Goal: Information Seeking & Learning: Learn about a topic

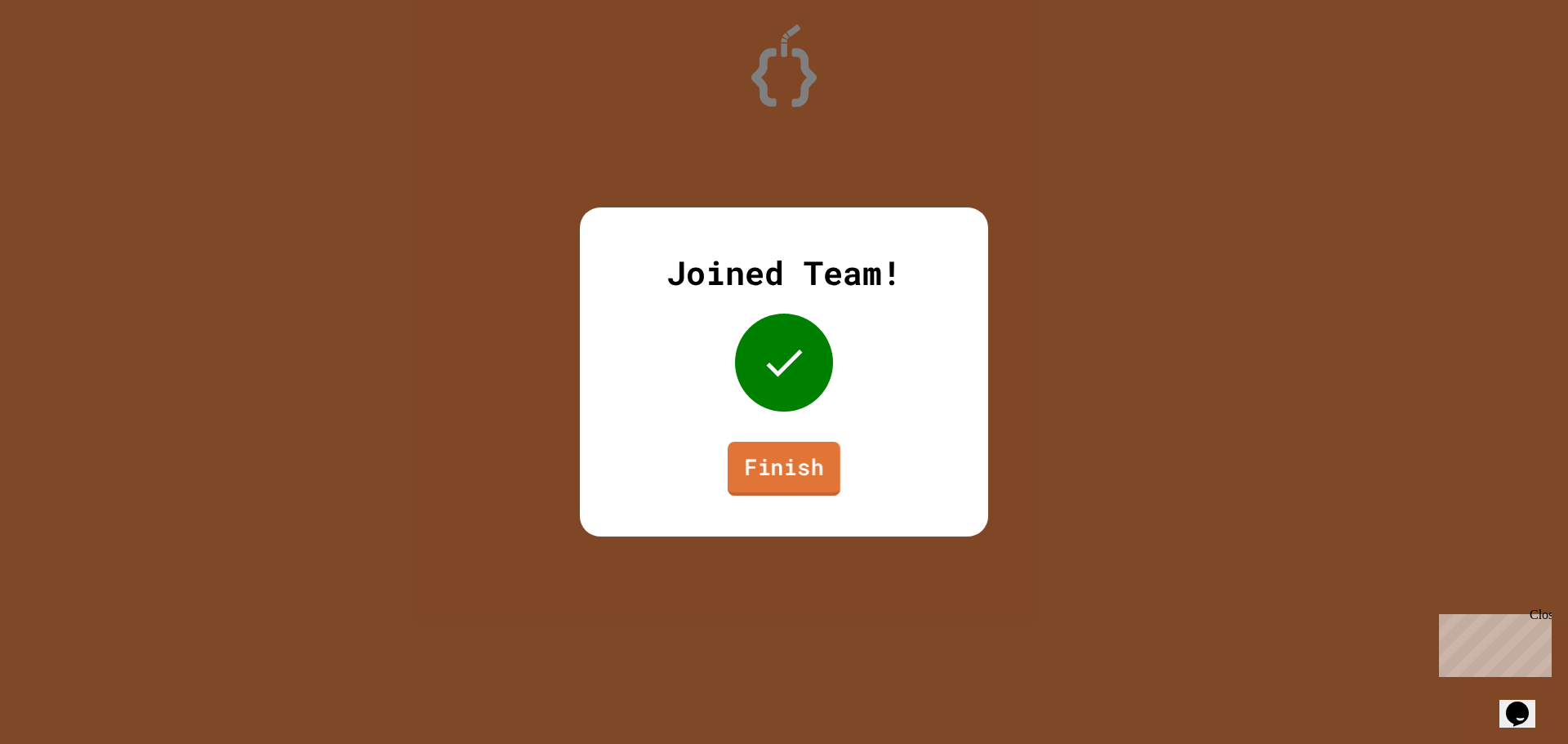
click at [790, 485] on link "Finish" at bounding box center [783, 468] width 112 height 54
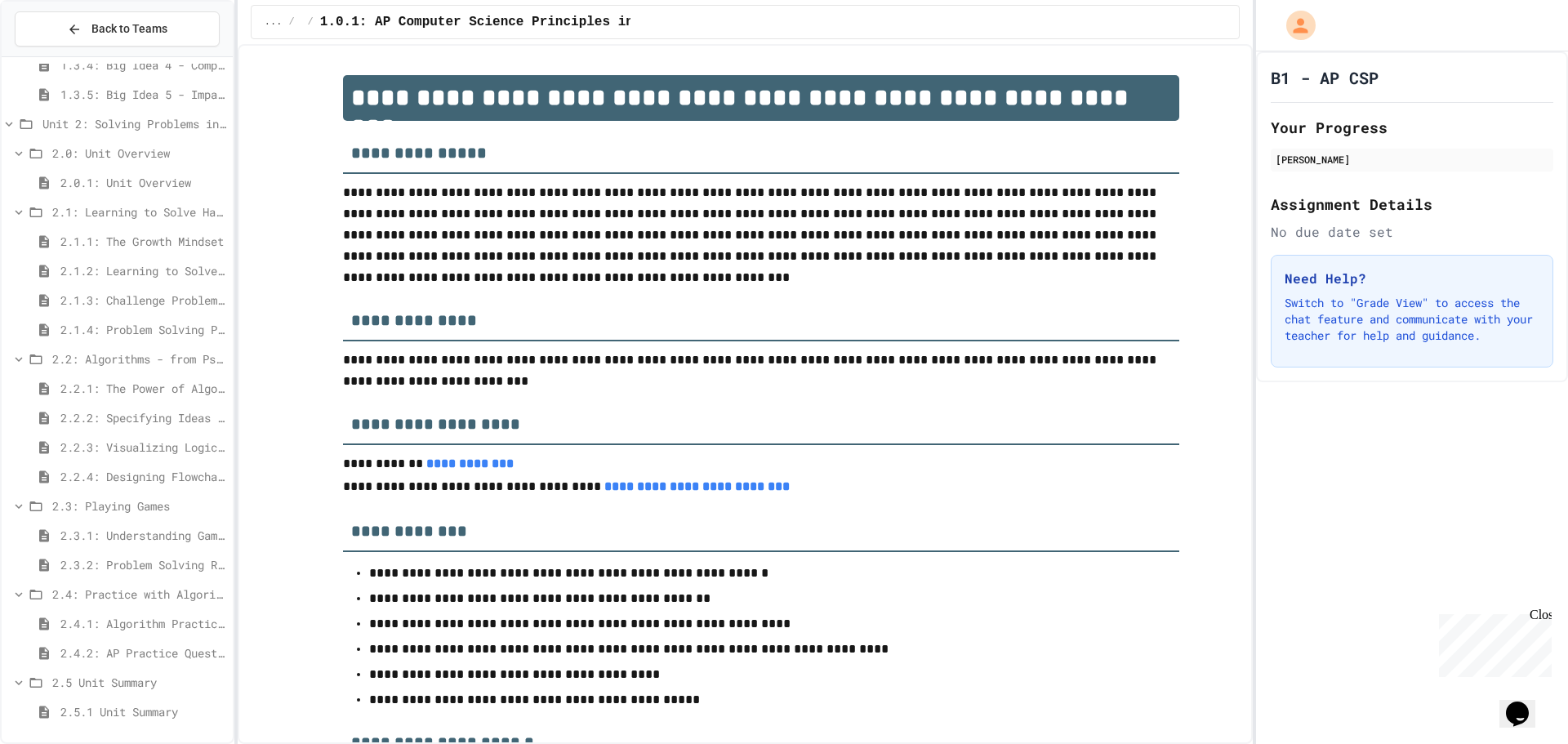
click at [120, 521] on div "2.3: Playing Games" at bounding box center [117, 509] width 231 height 30
click at [131, 565] on div "2.3.1: Understanding Games with Flowcharts" at bounding box center [117, 551] width 231 height 30
click at [126, 625] on div "2.4.1: Algorithm Practice Exercises" at bounding box center [117, 636] width 231 height 24
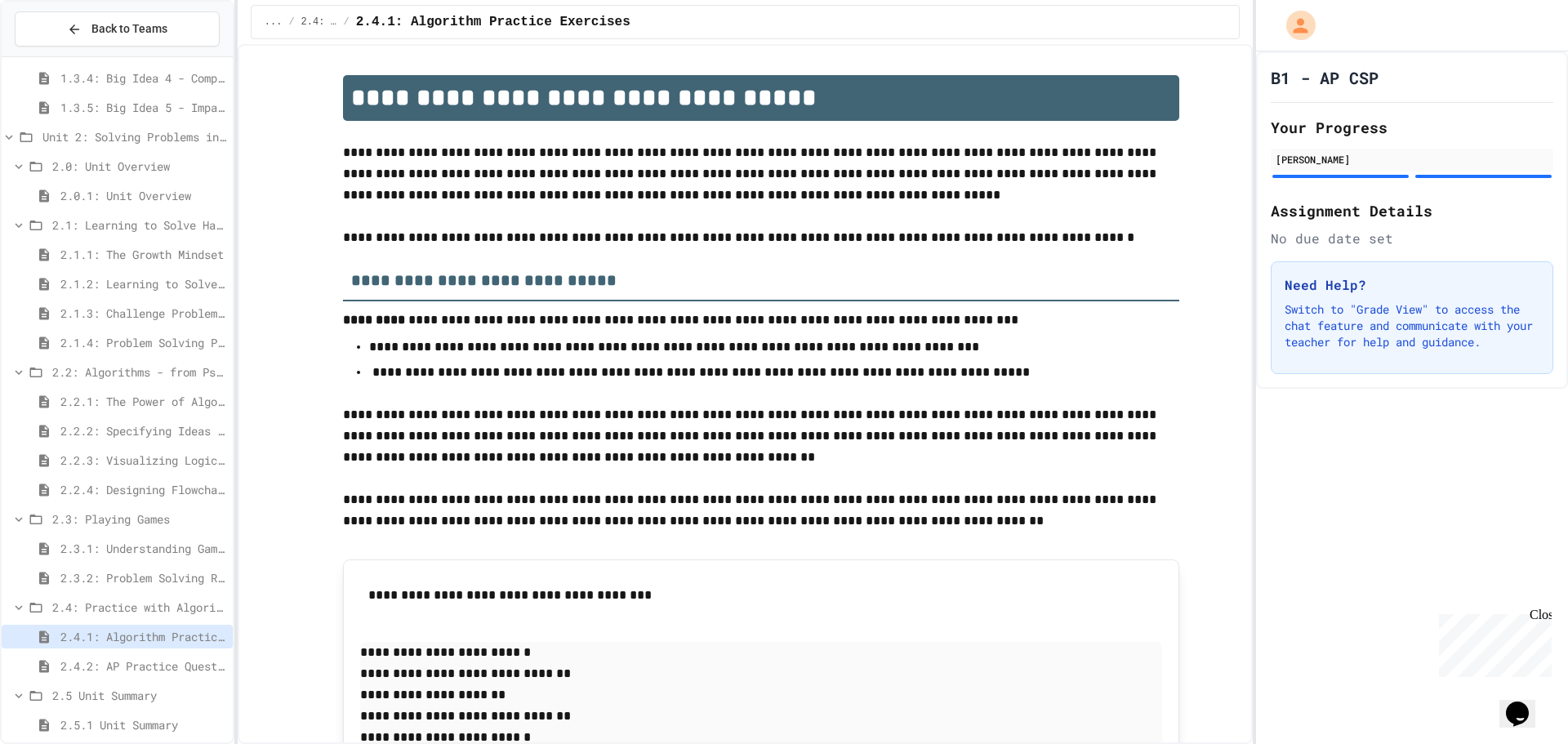
click at [134, 671] on span "2.4.2: AP Practice Questions" at bounding box center [143, 666] width 166 height 17
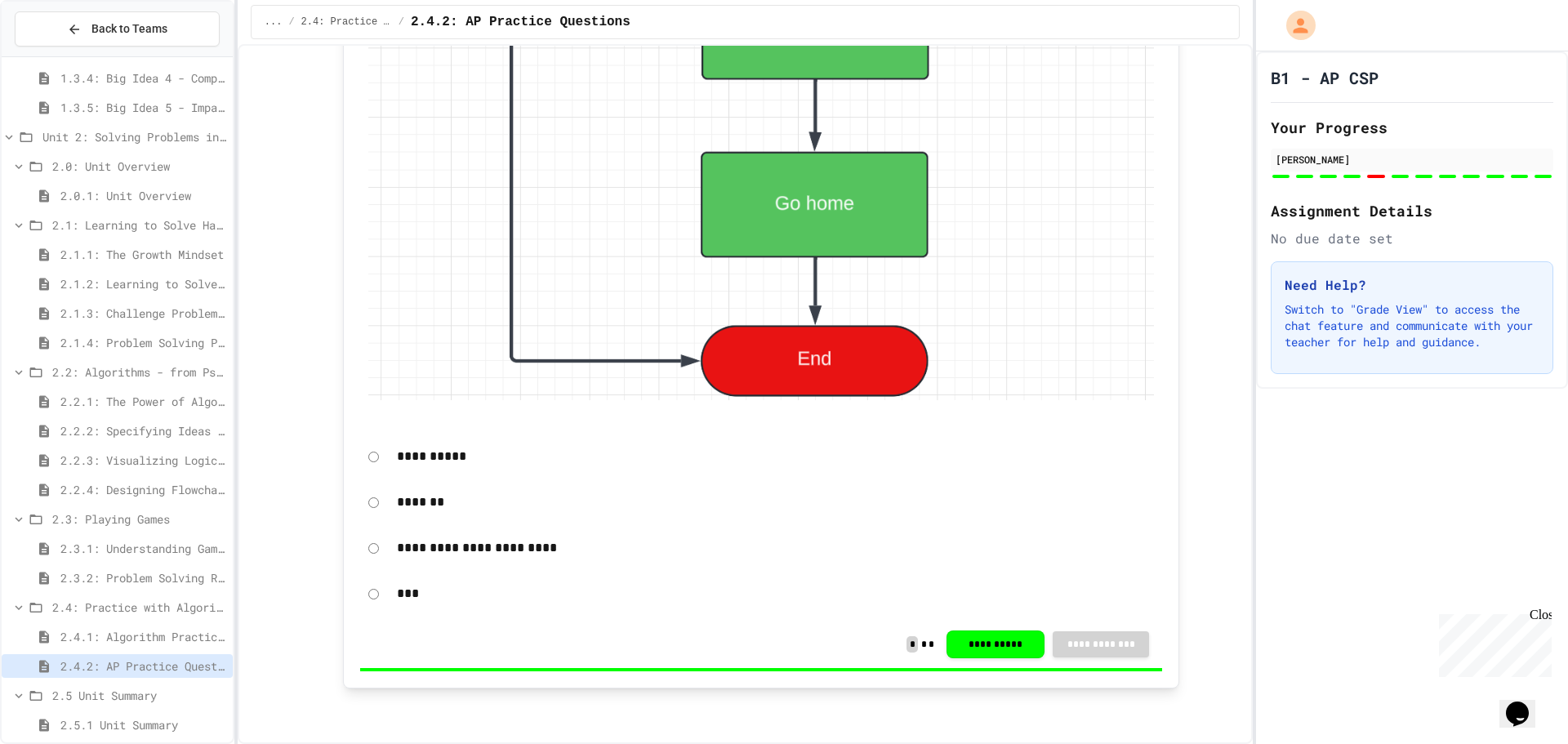
scroll to position [5486, 0]
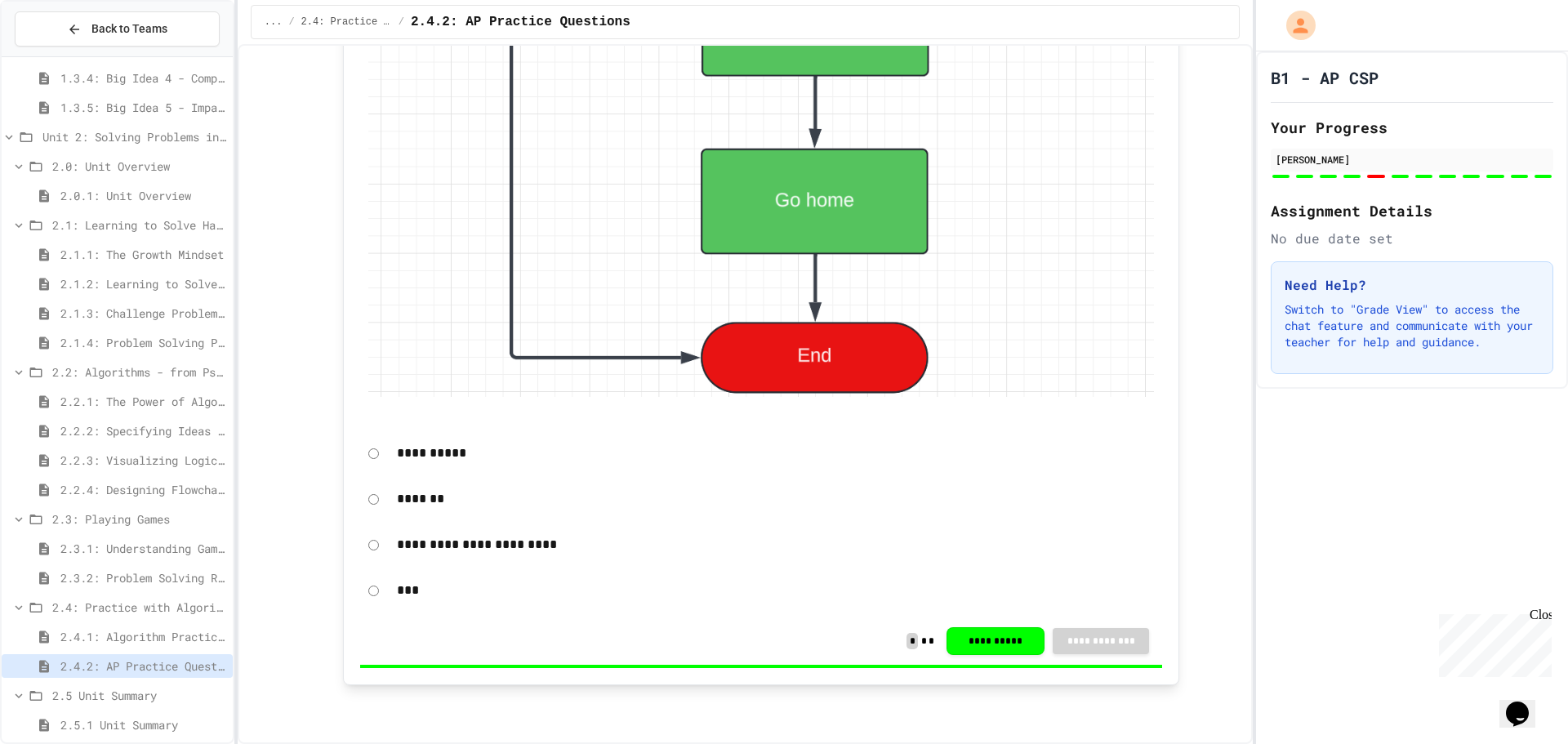
click at [122, 719] on span "2.5.1 Unit Summary" at bounding box center [143, 725] width 166 height 17
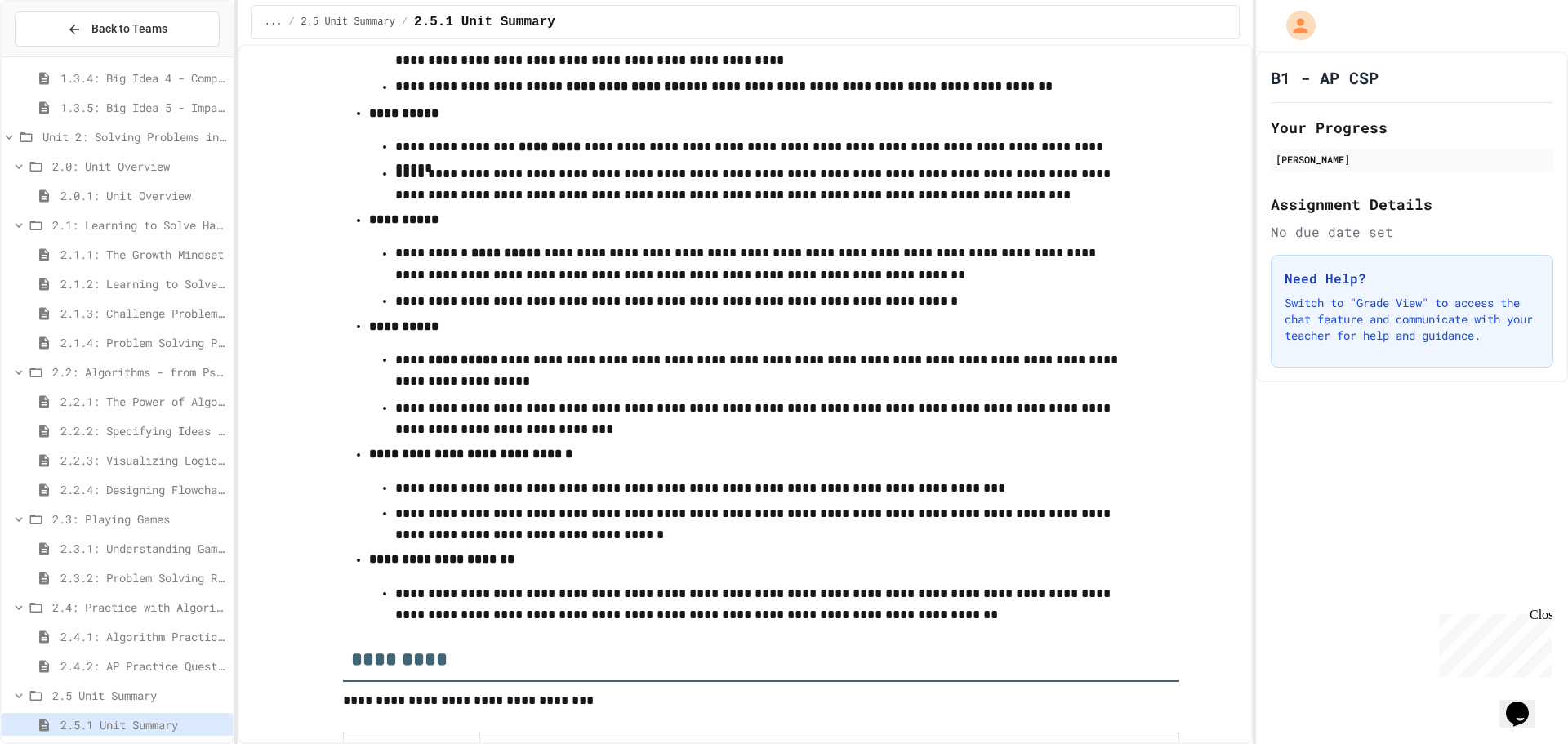
scroll to position [58, 0]
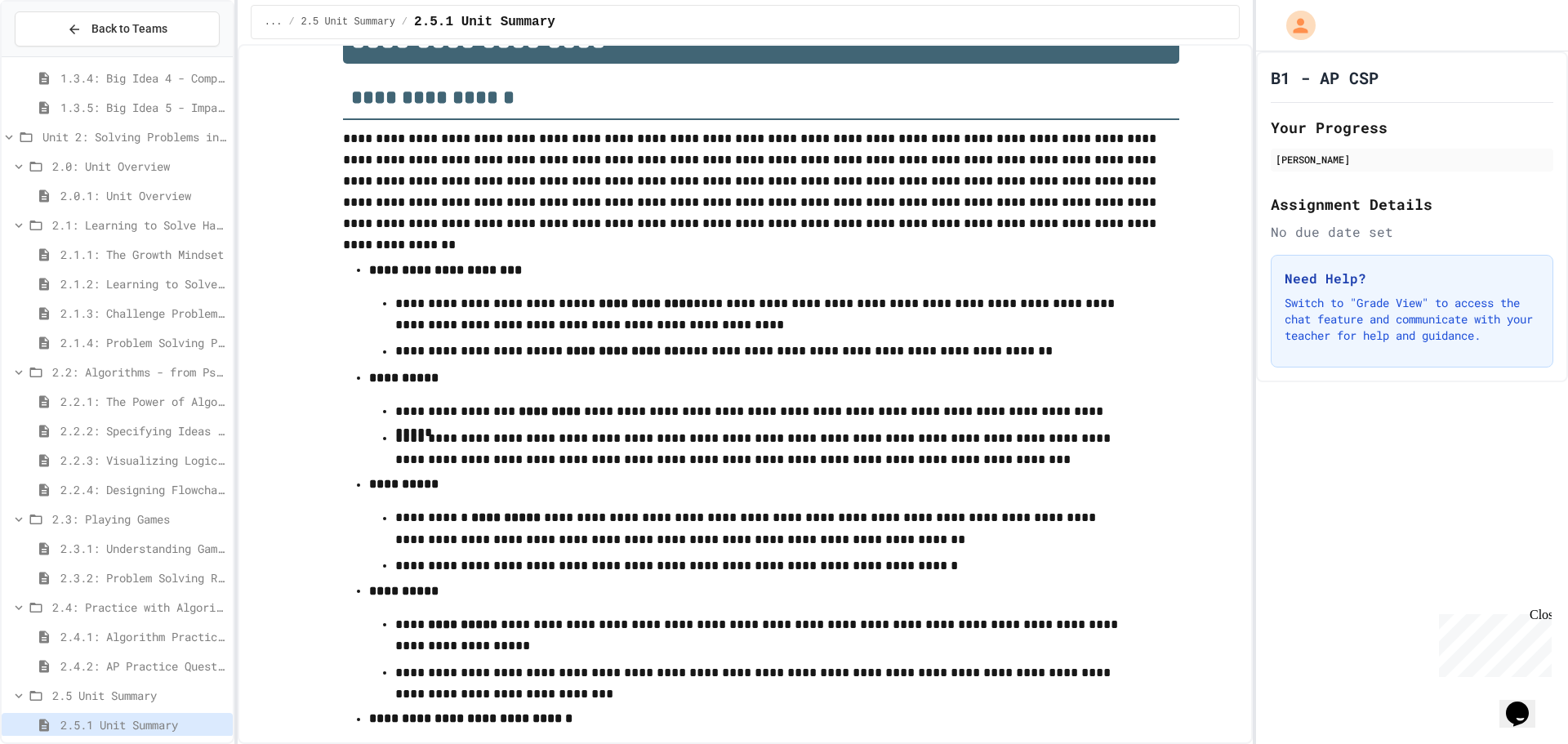
click at [83, 646] on div "2.4.1: Algorithm Practice Exercises" at bounding box center [117, 636] width 231 height 24
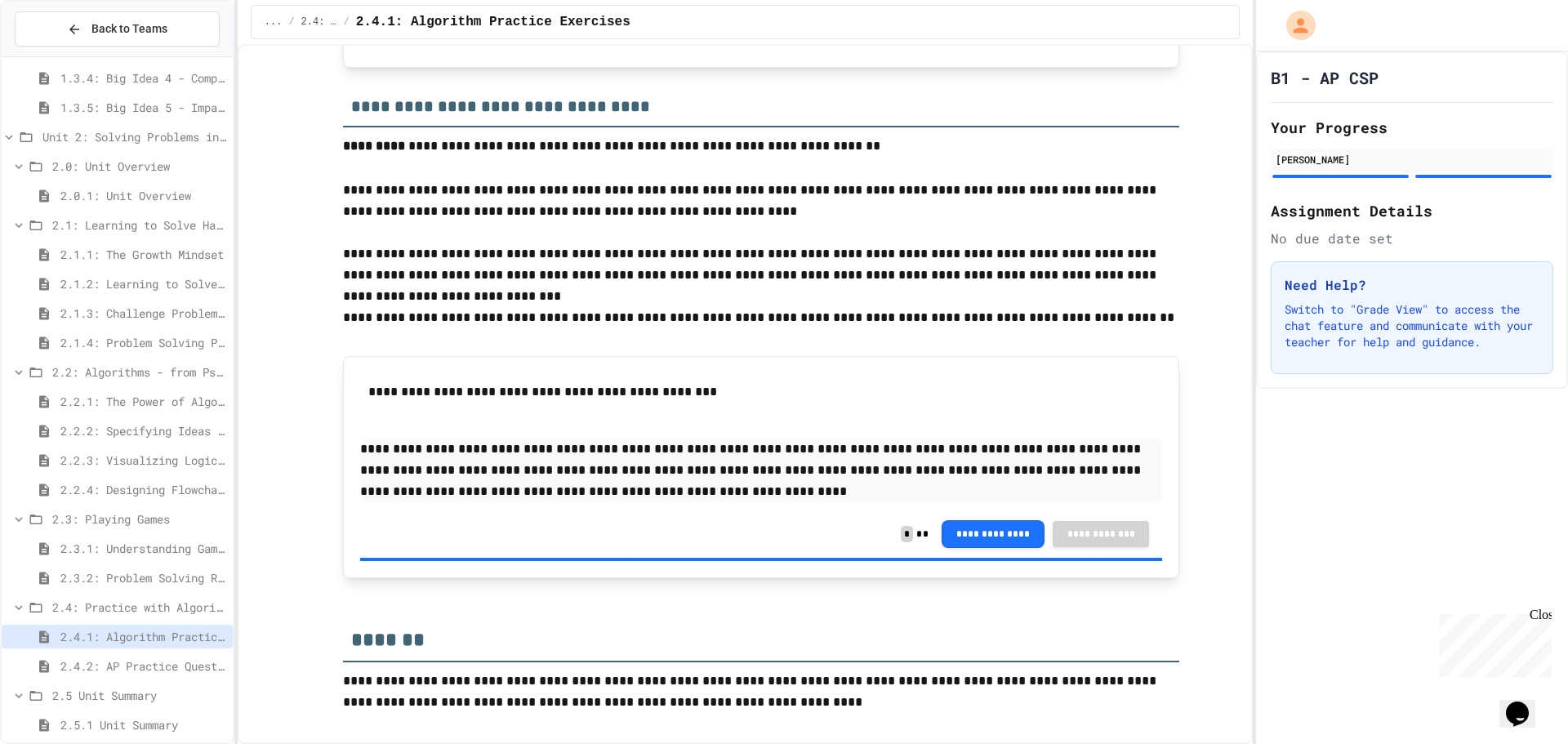
scroll to position [1733, 0]
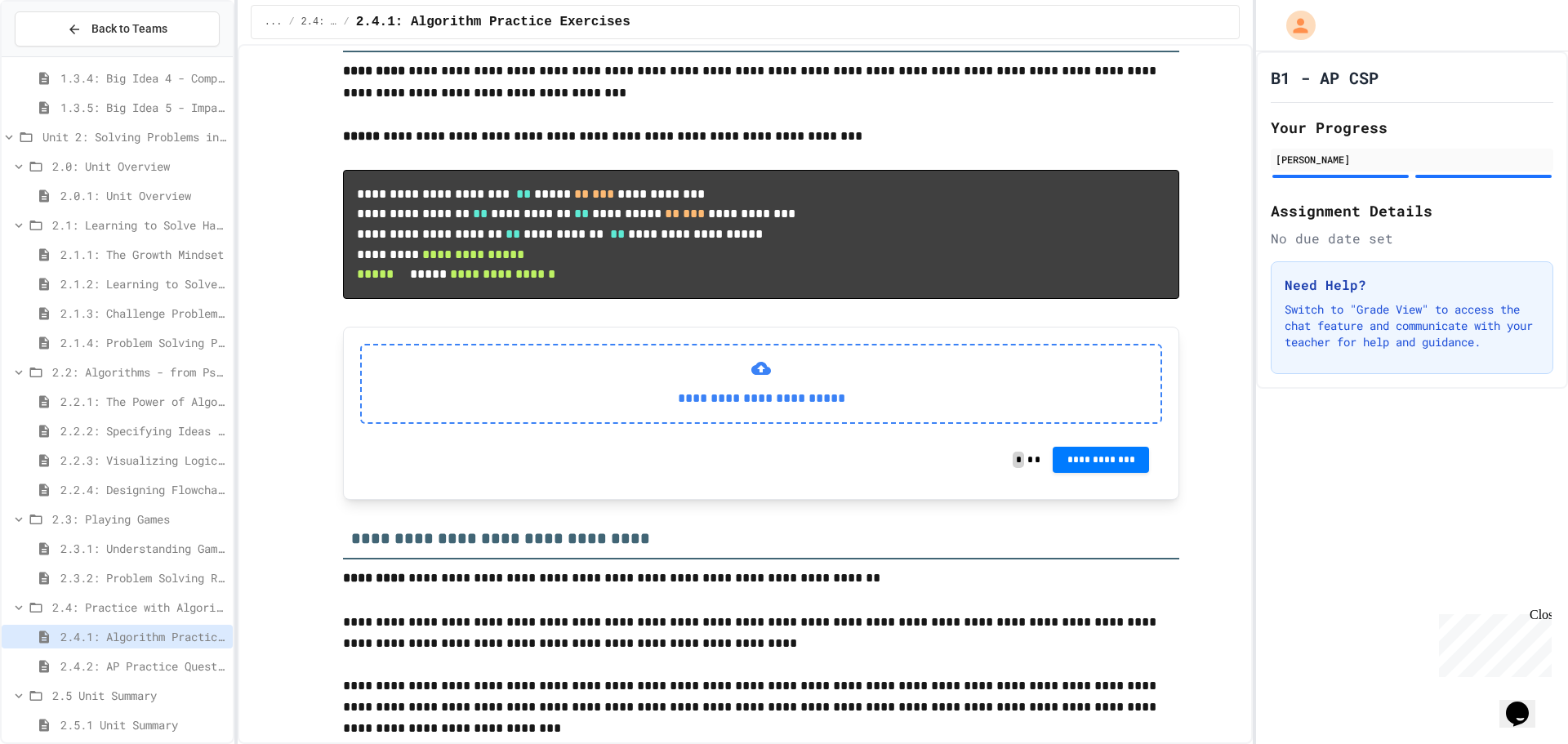
click at [726, 424] on div "**********" at bounding box center [761, 384] width 802 height 80
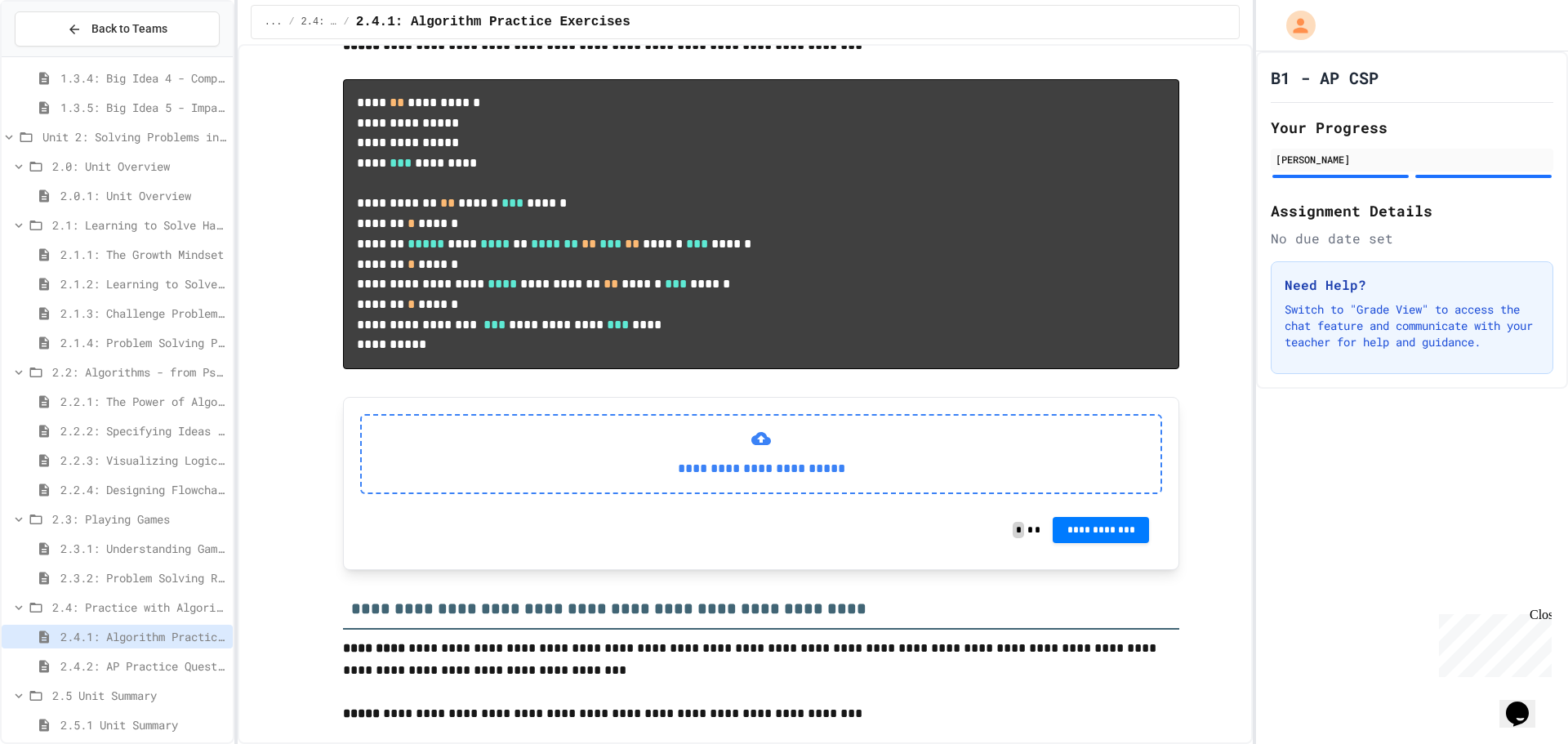
scroll to position [1243, 0]
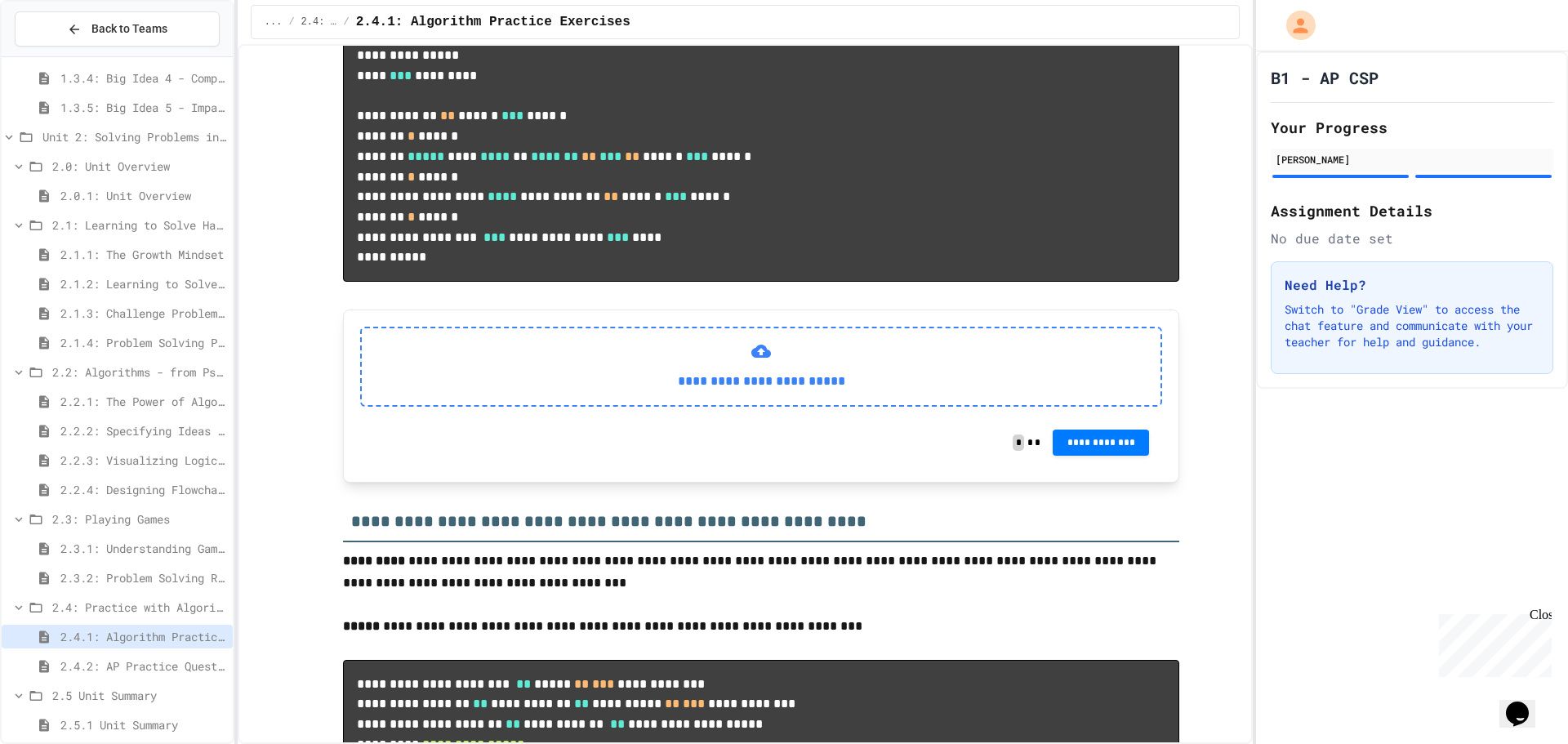
click at [815, 406] on div "**********" at bounding box center [761, 366] width 802 height 80
click at [822, 392] on p "**********" at bounding box center [761, 381] width 773 height 21
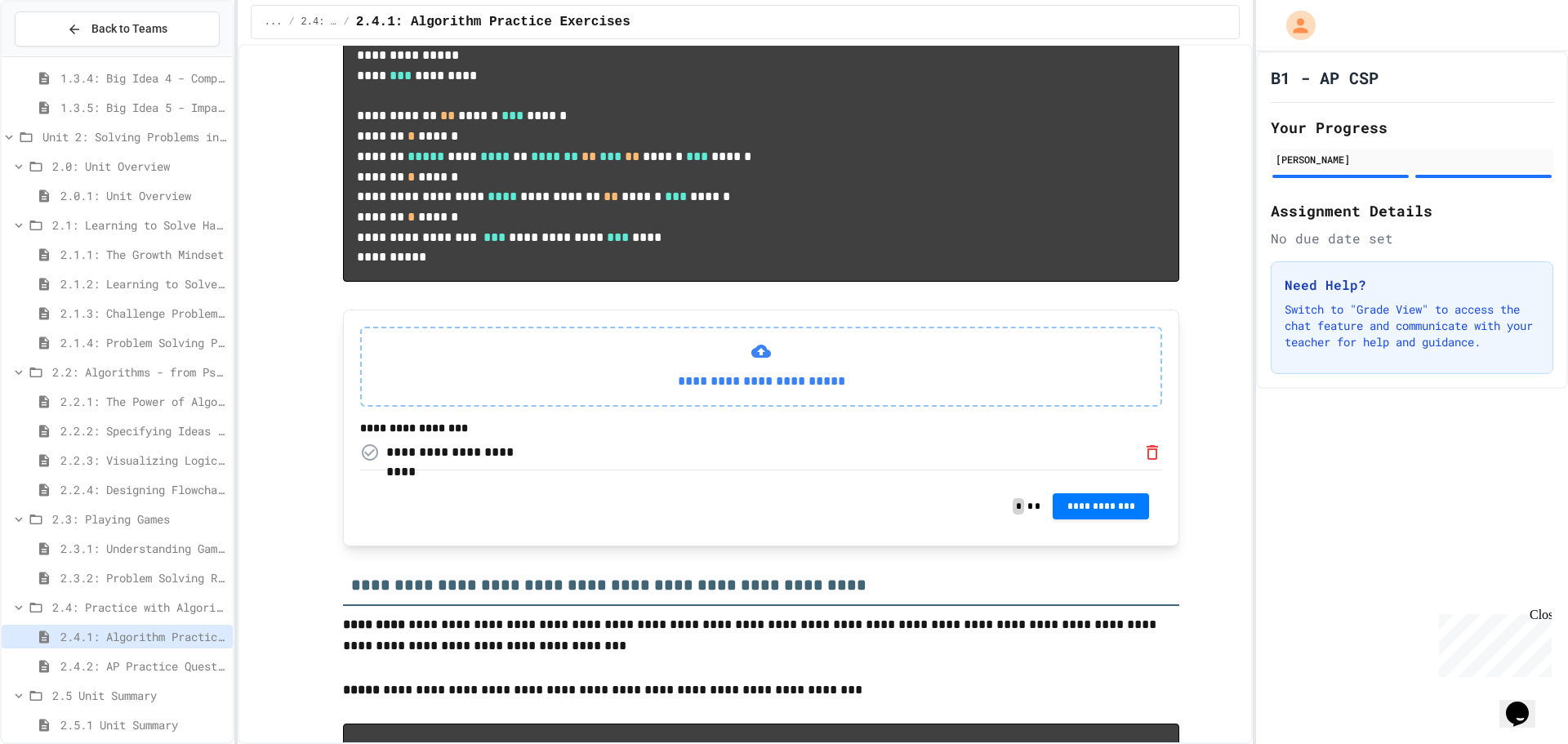
click at [482, 462] on div "**********" at bounding box center [455, 452] width 137 height 19
click at [388, 462] on div "**********" at bounding box center [455, 452] width 137 height 19
click at [372, 462] on button "Not yet uploaded" at bounding box center [369, 452] width 19 height 19
click at [704, 406] on div "**********" at bounding box center [761, 366] width 802 height 80
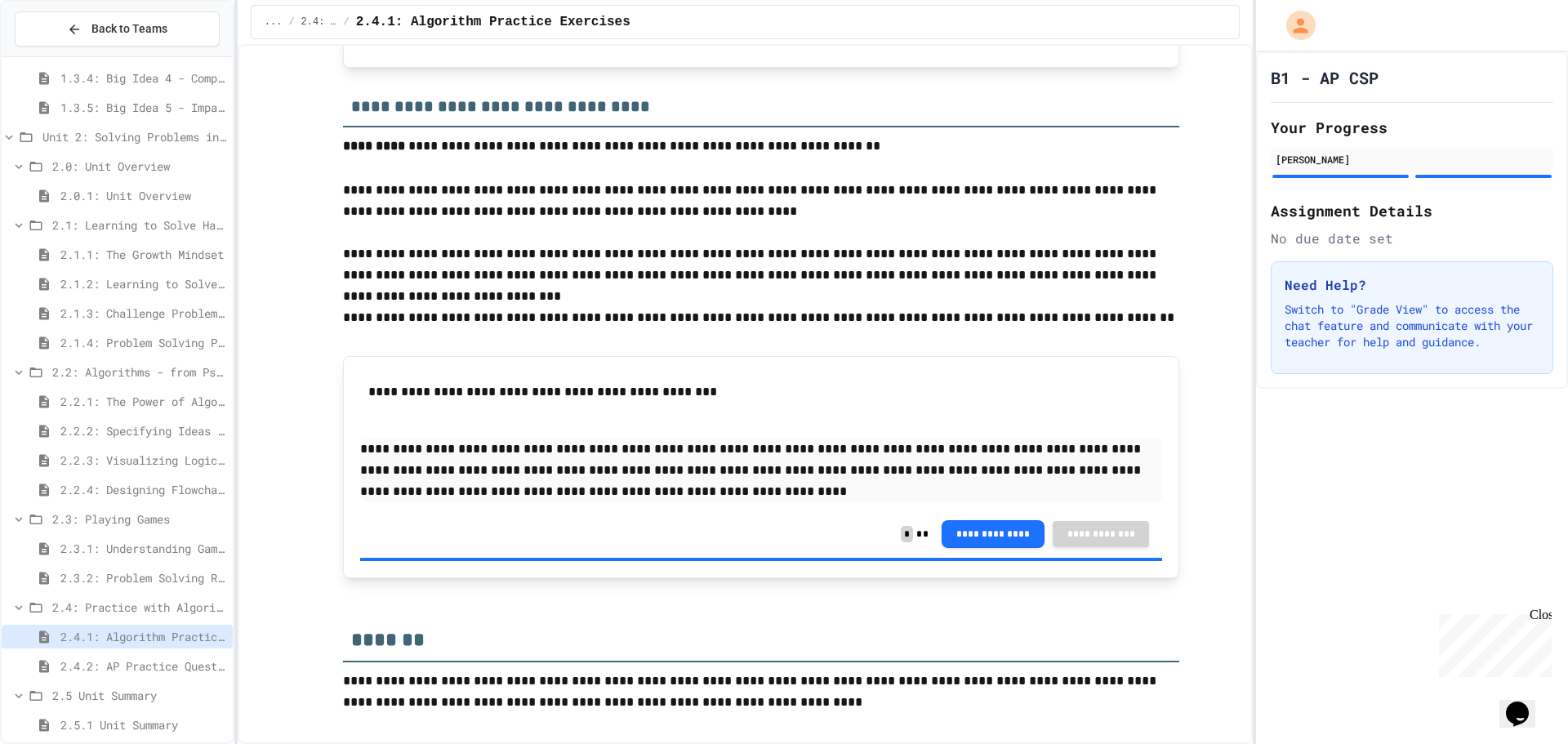
scroll to position [2049, 0]
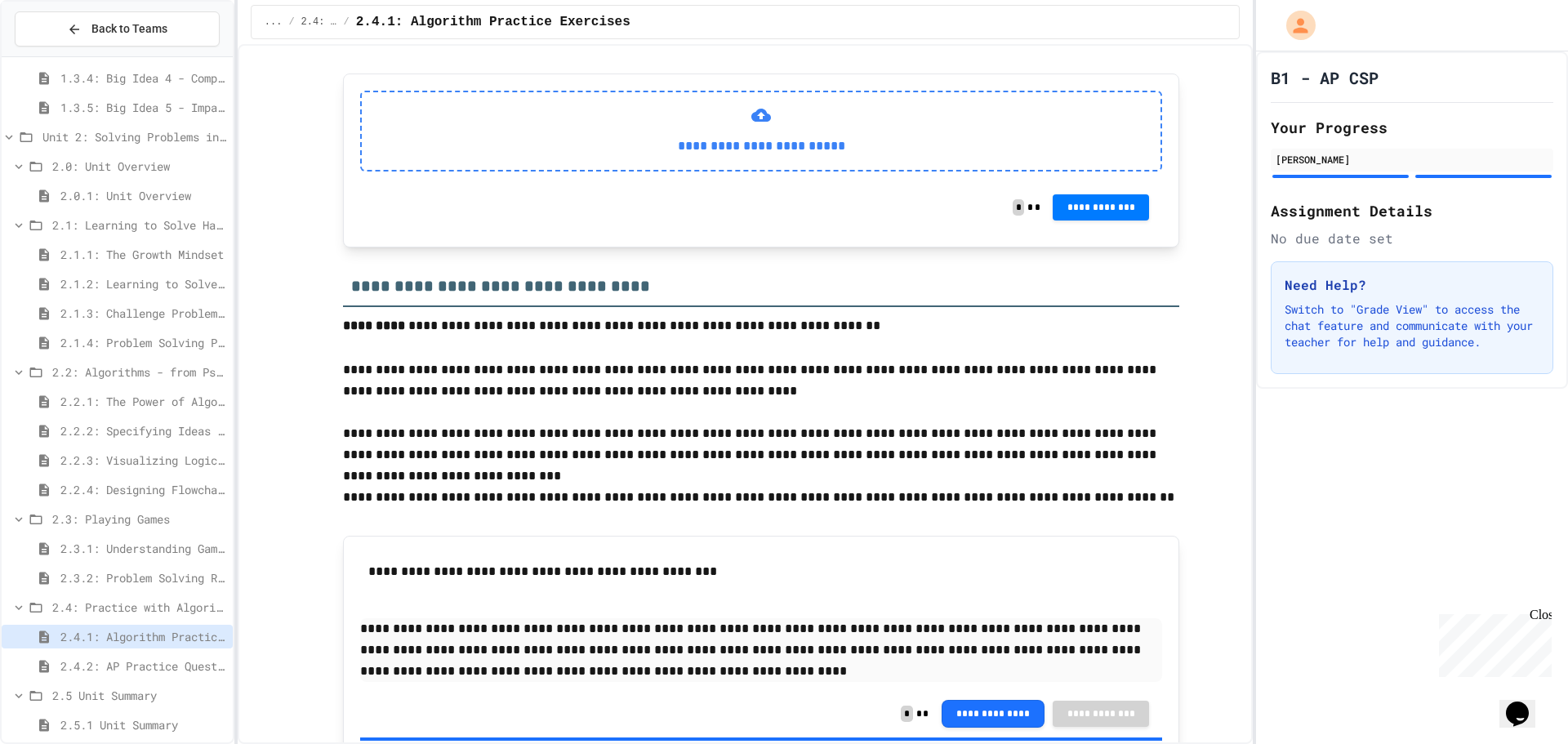
click at [744, 171] on div "**********" at bounding box center [761, 131] width 802 height 80
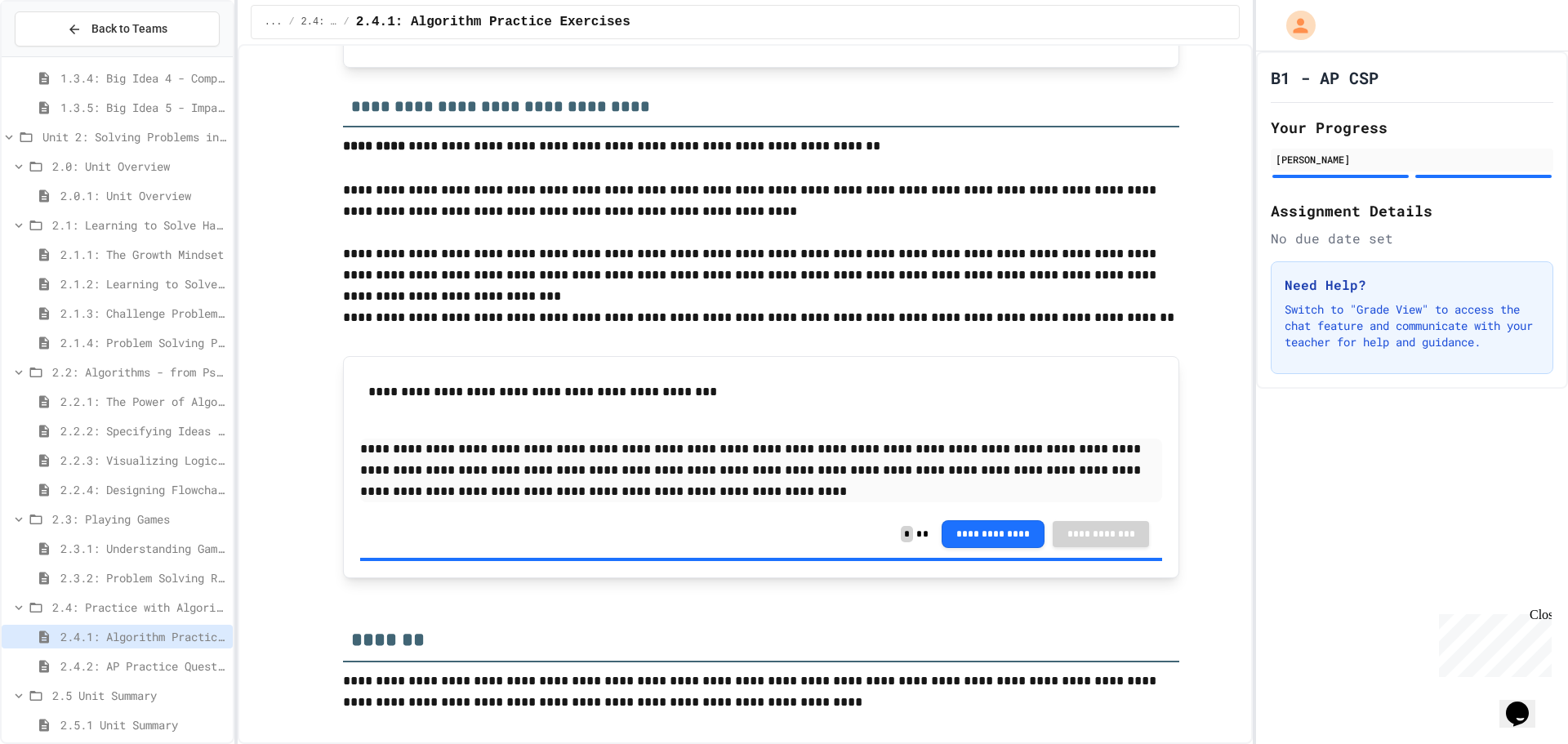
scroll to position [2528, 0]
click at [139, 609] on span "2.4: Practice with Algorithms" at bounding box center [138, 607] width 174 height 17
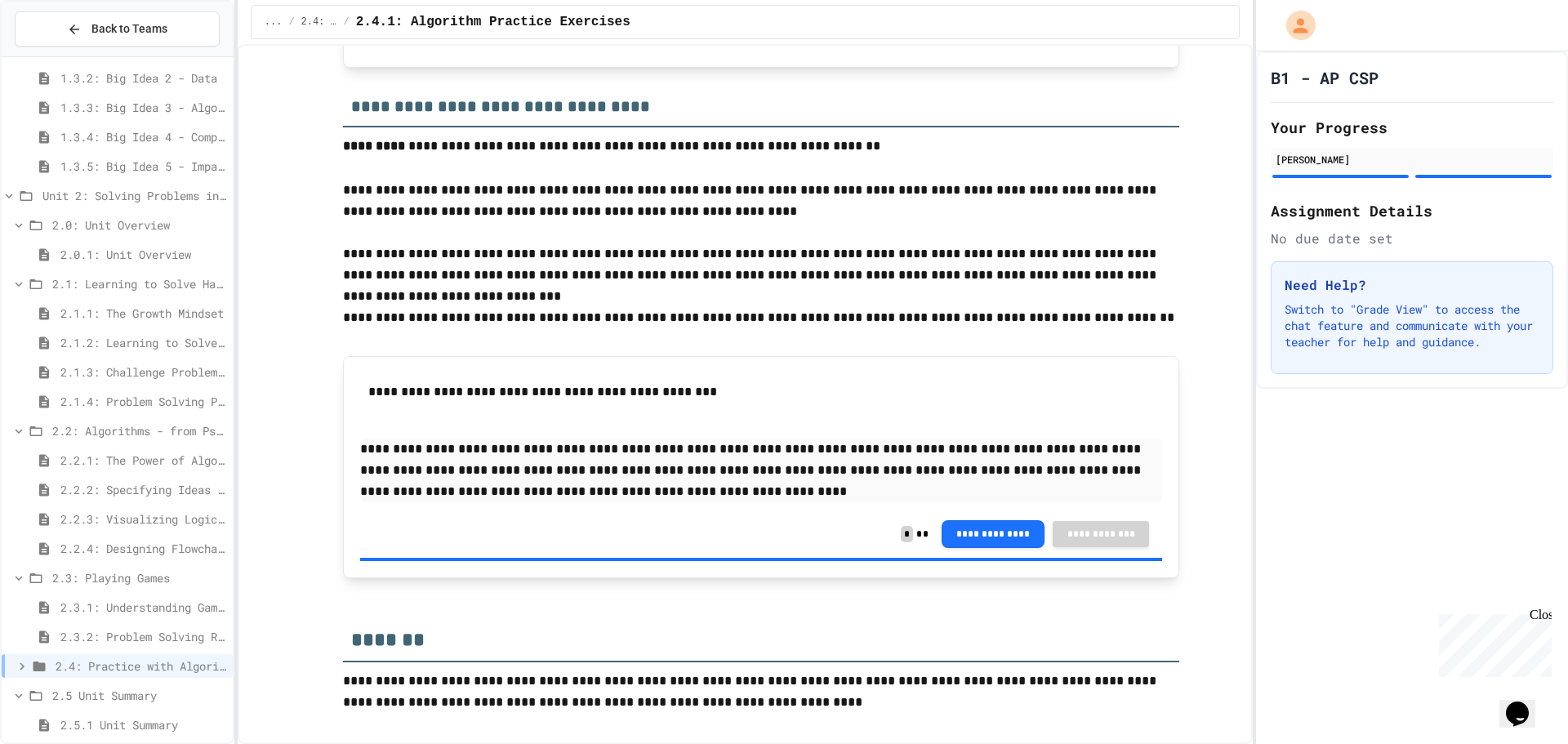
click at [120, 659] on span "2.4: Practice with Algorithms" at bounding box center [141, 666] width 171 height 17
click at [131, 632] on span "2.3.2: Problem Solving Reflection" at bounding box center [143, 636] width 166 height 17
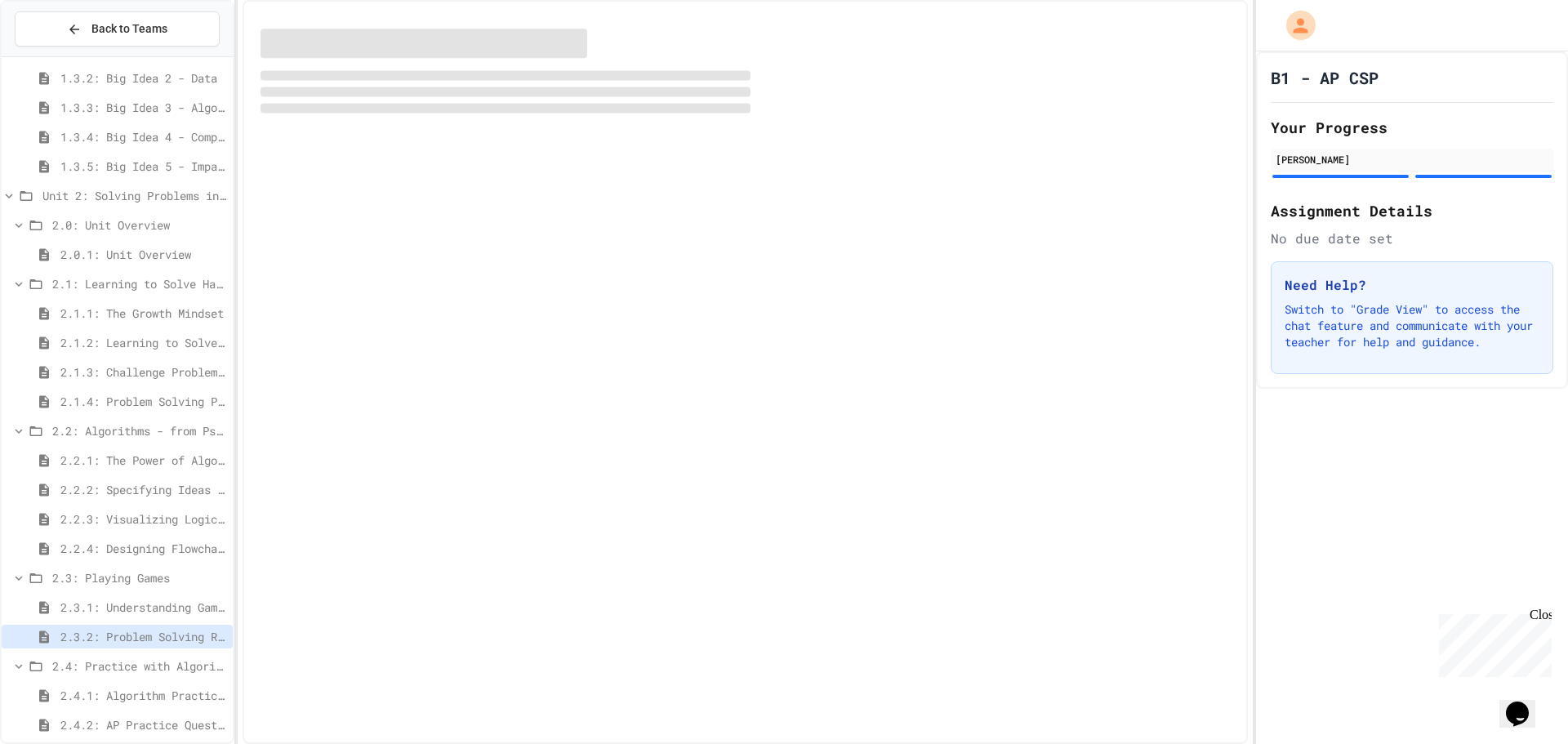
click at [171, 601] on span "2.3.1: Understanding Games with Flowcharts" at bounding box center [143, 607] width 166 height 17
click at [151, 686] on div "2.4.1: Algorithm Practice Exercises" at bounding box center [117, 696] width 231 height 24
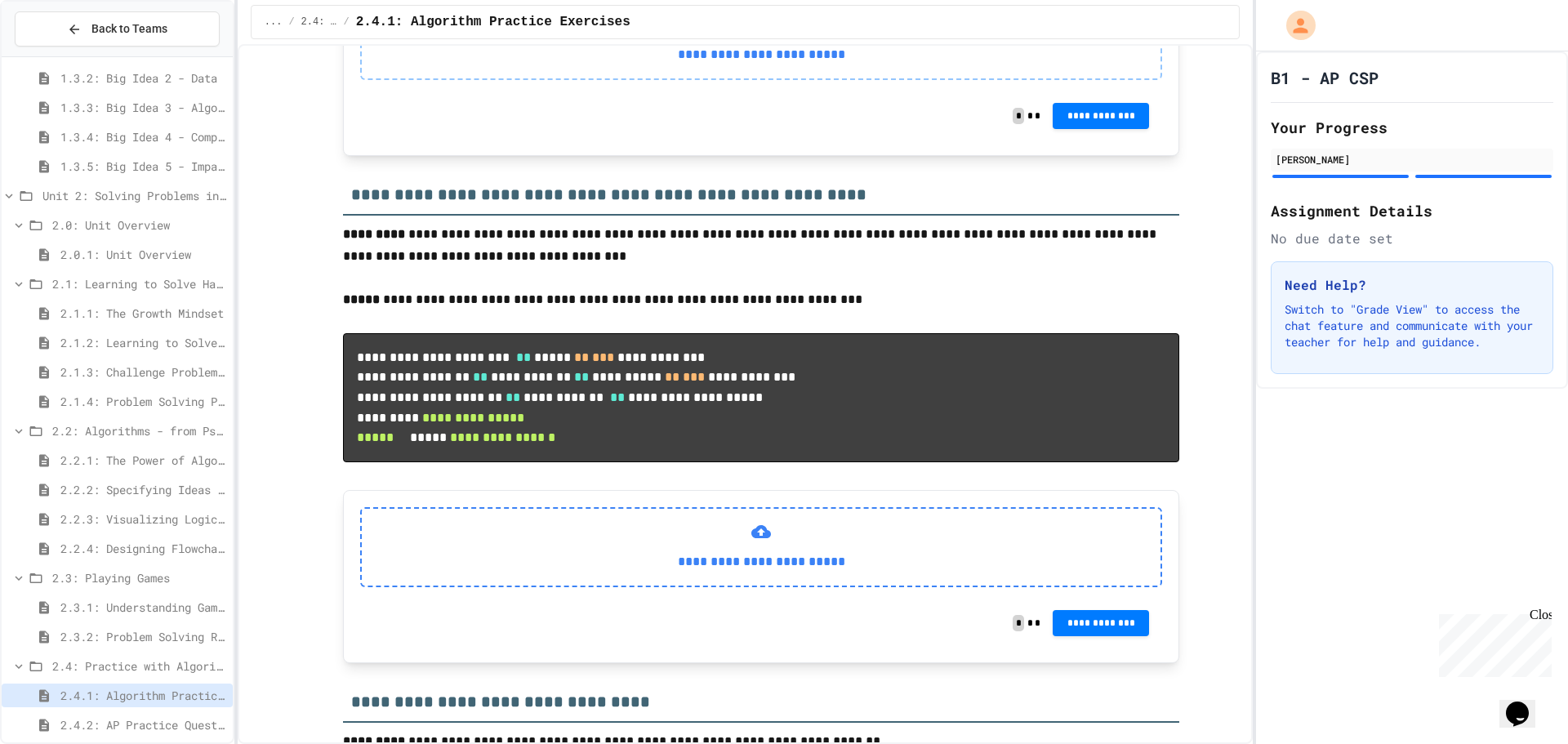
scroll to position [1325, 0]
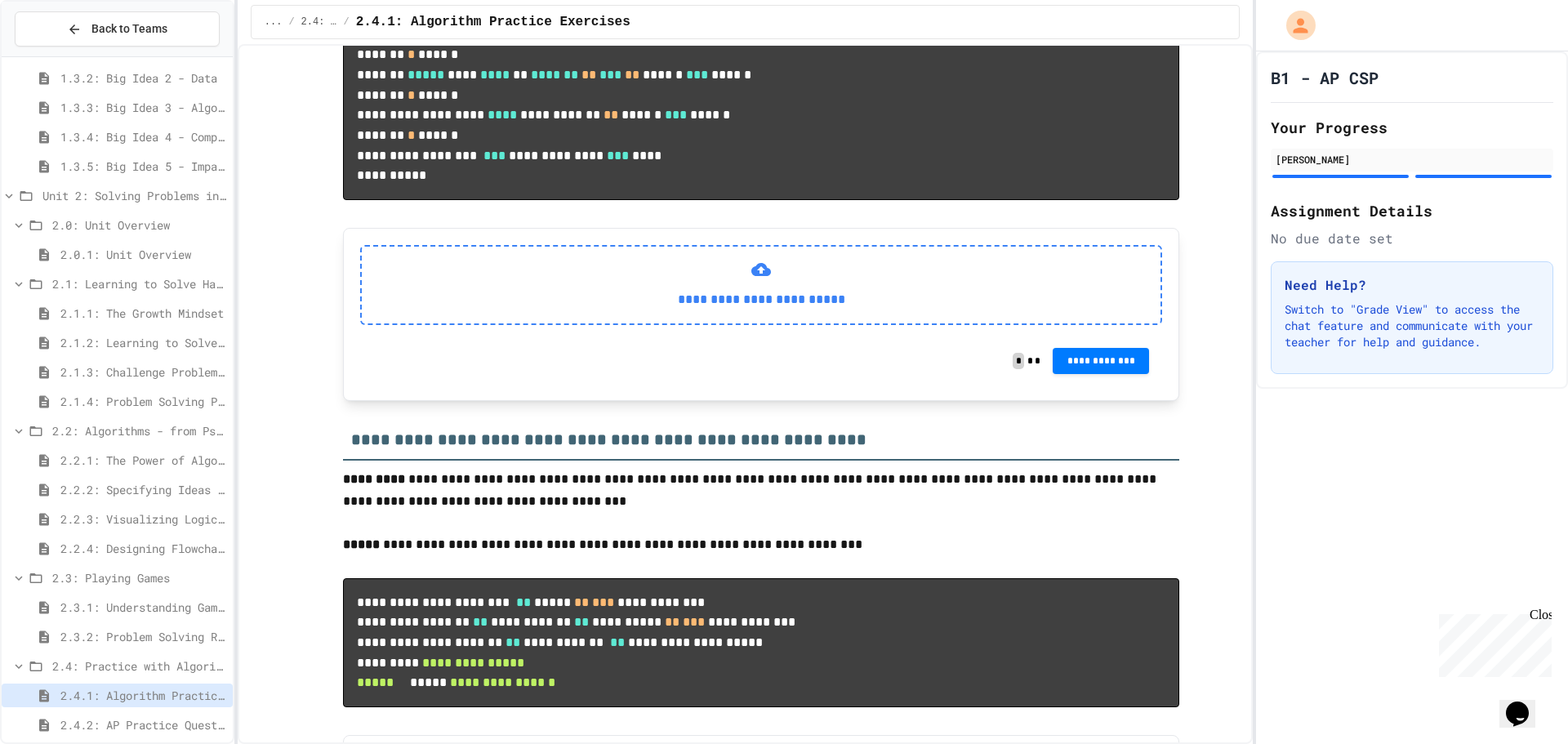
click at [735, 325] on div "**********" at bounding box center [761, 285] width 802 height 80
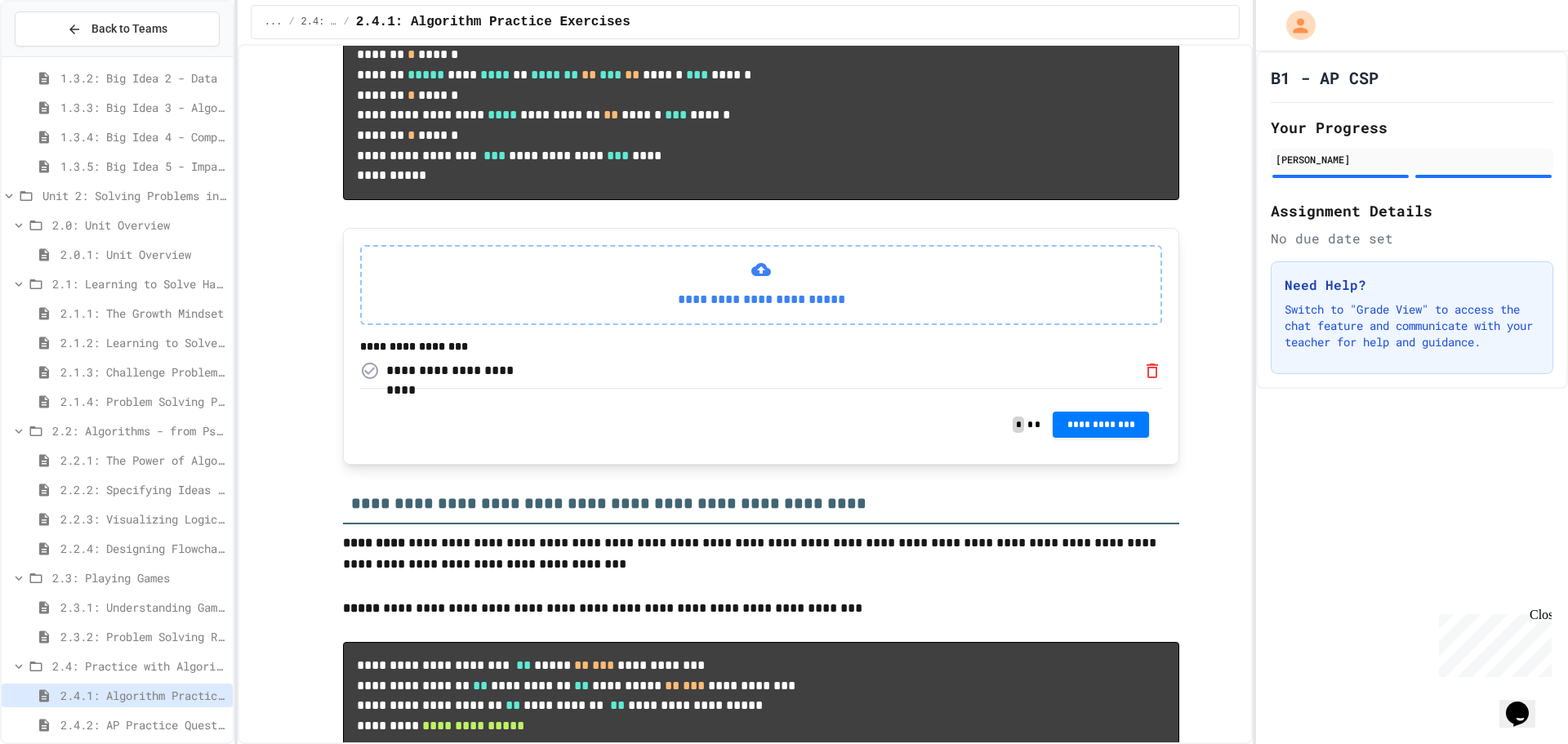
click at [461, 380] on div "**********" at bounding box center [455, 370] width 137 height 19
click at [370, 378] on icon "Not yet uploaded" at bounding box center [370, 371] width 17 height 17
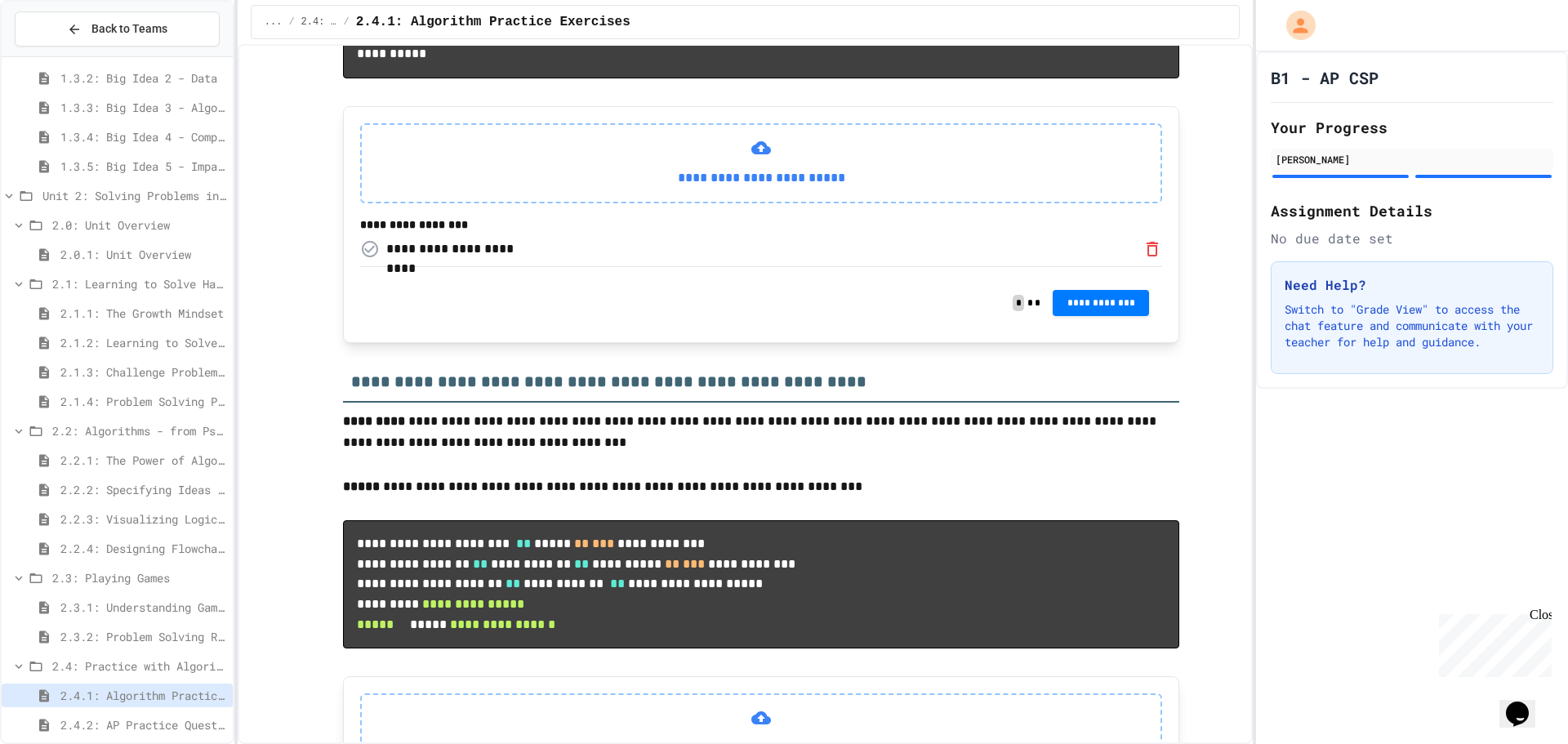
scroll to position [1406, 0]
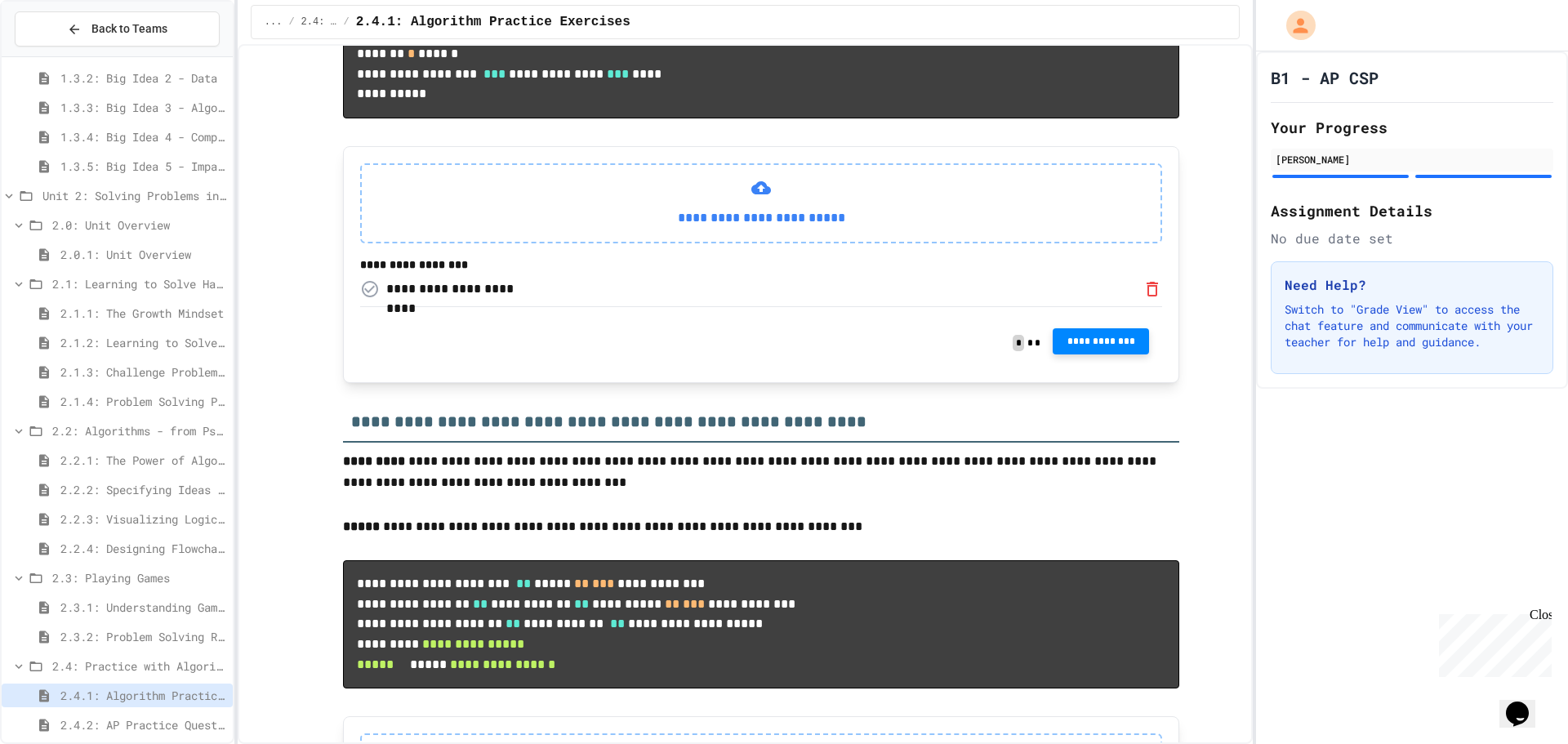
click at [1095, 348] on span "**********" at bounding box center [1101, 341] width 71 height 13
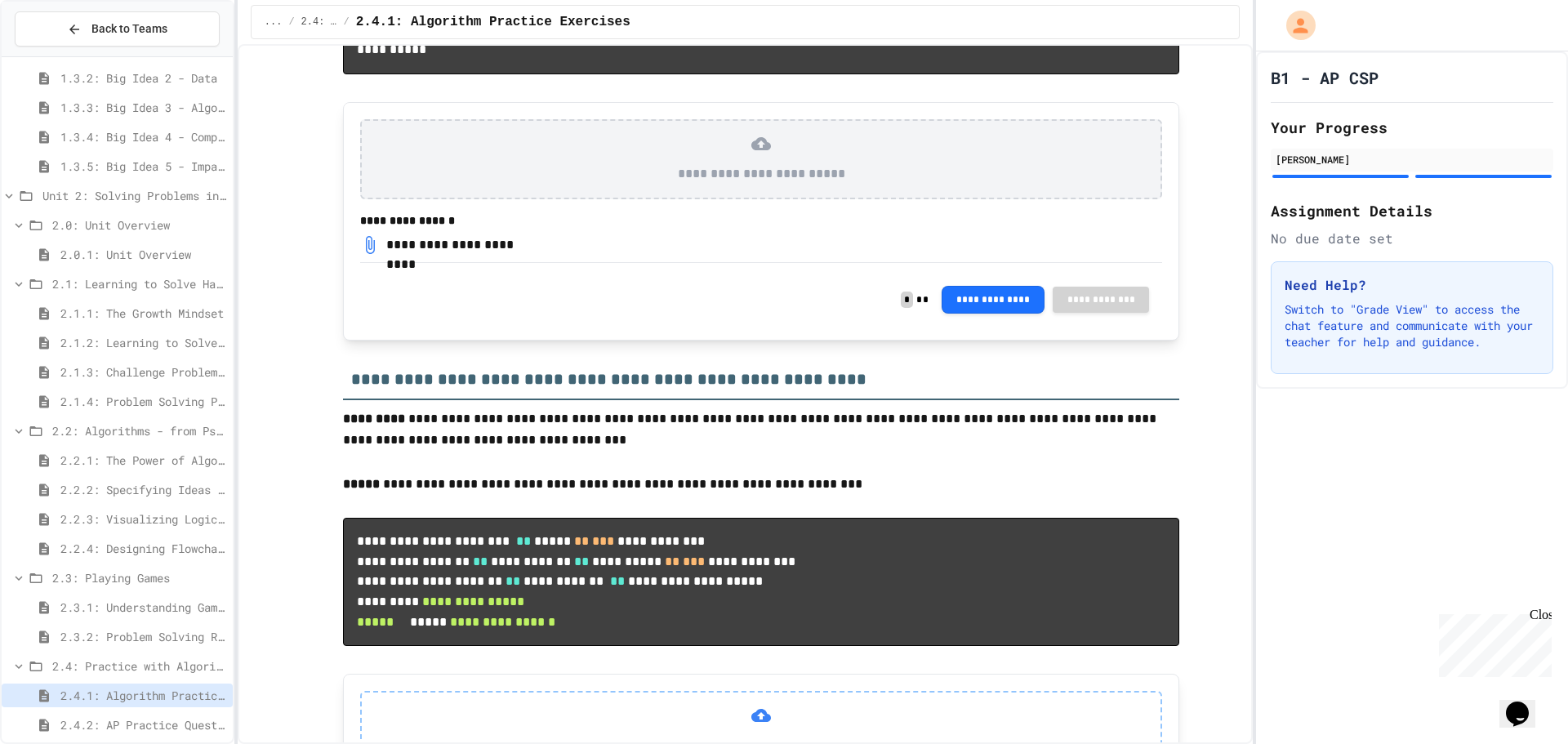
scroll to position [1570, 0]
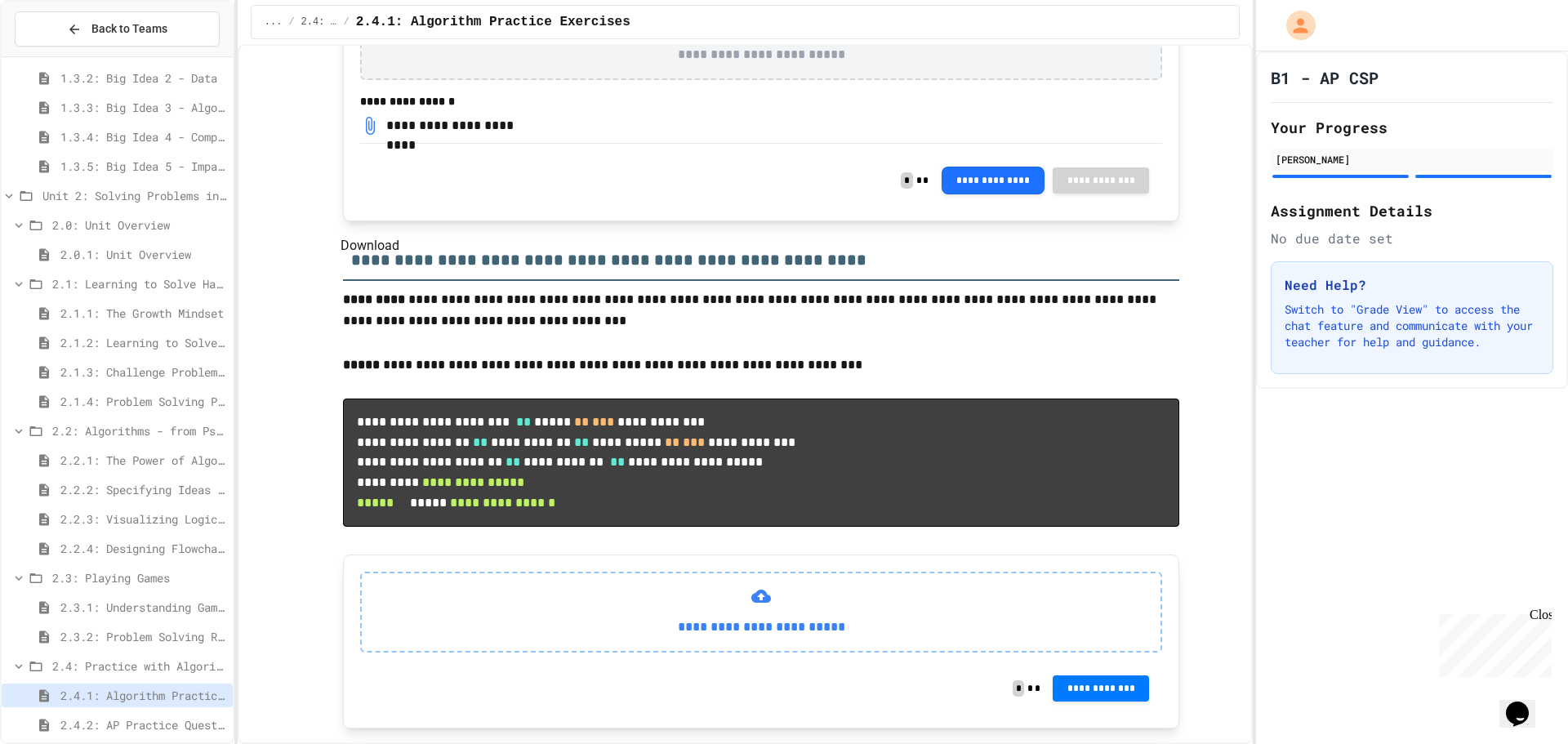
click at [372, 135] on icon "Download" at bounding box center [369, 125] width 19 height 19
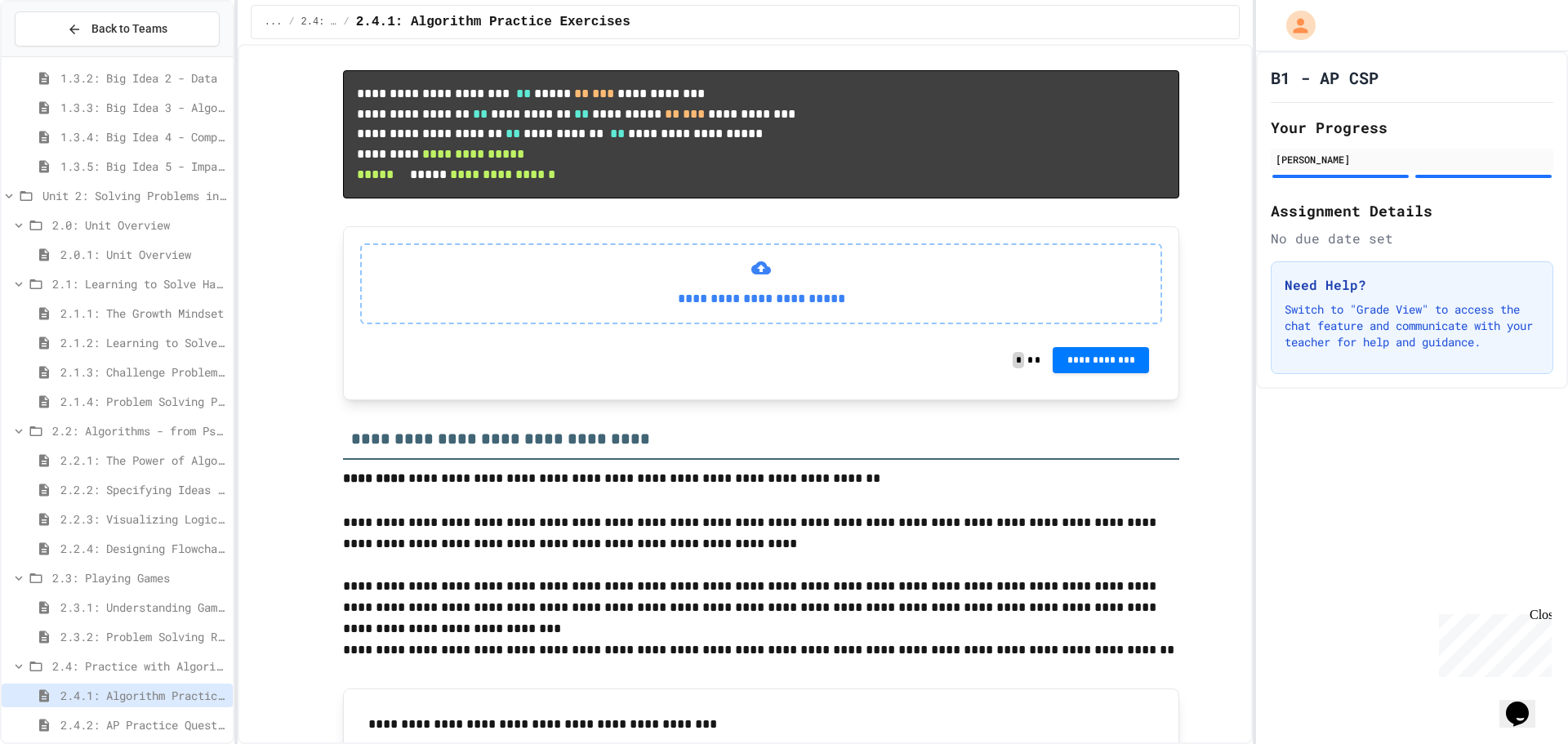
scroll to position [2059, 0]
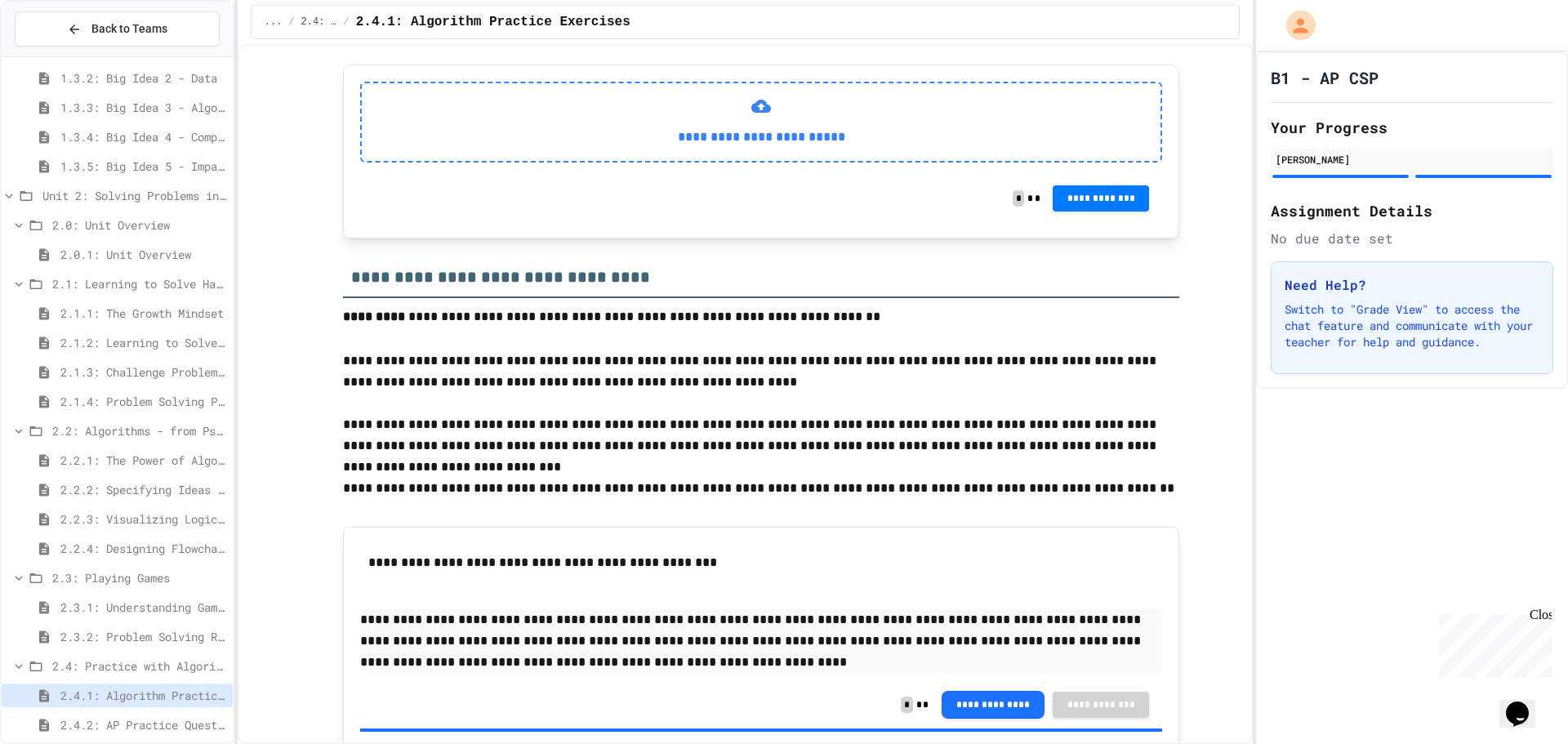
click at [683, 161] on div "**********" at bounding box center [761, 122] width 802 height 80
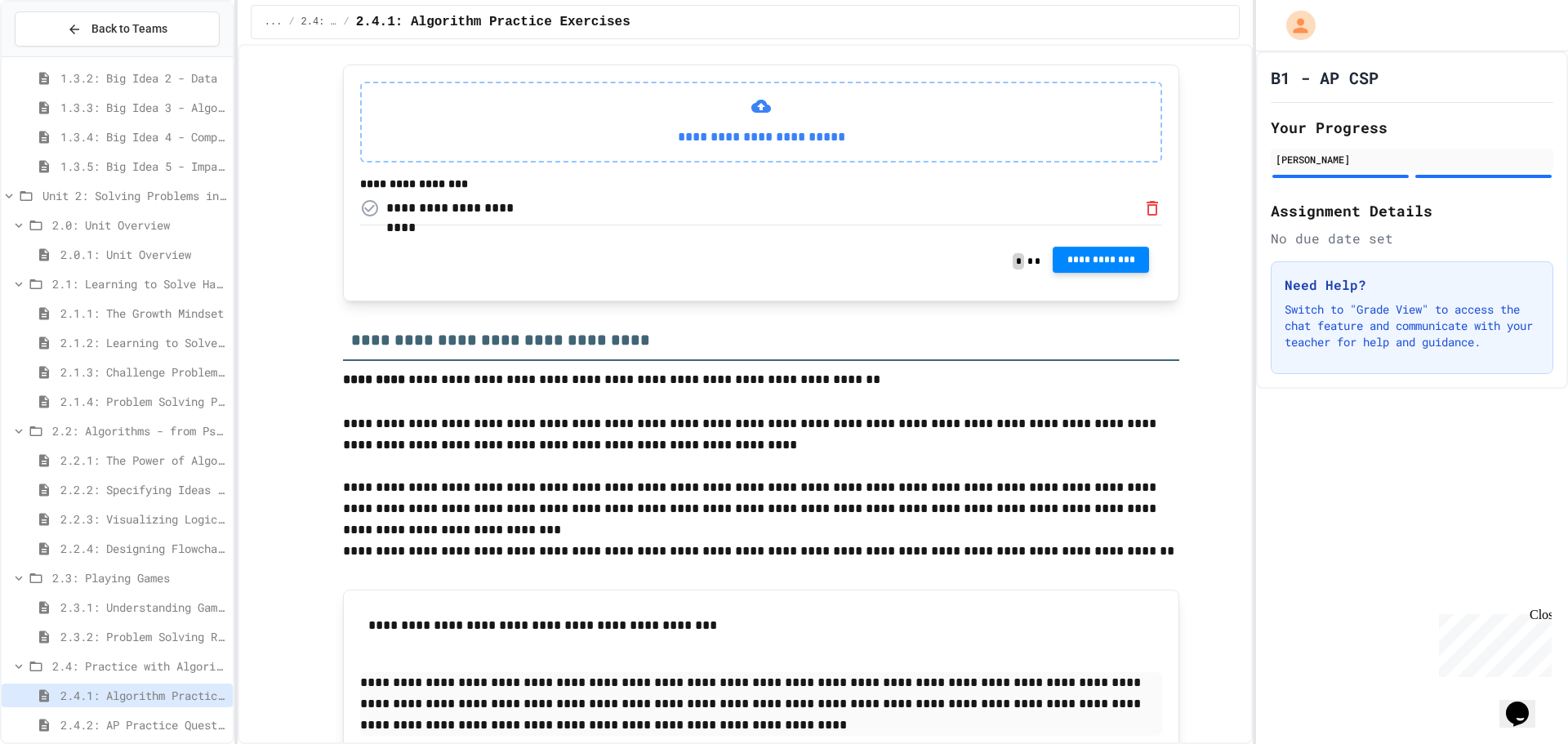
click at [1079, 266] on span "**********" at bounding box center [1101, 260] width 71 height 13
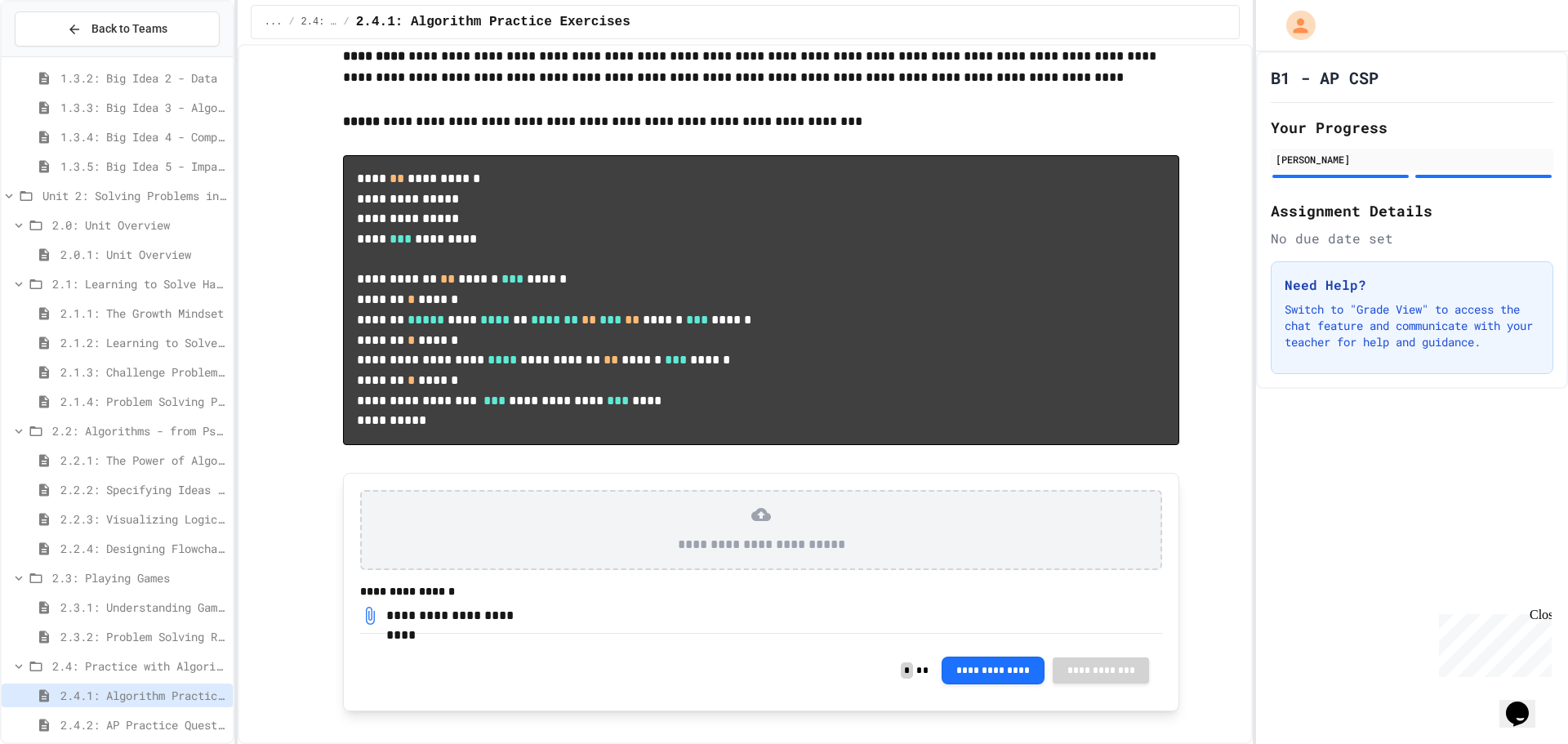
scroll to position [672, 0]
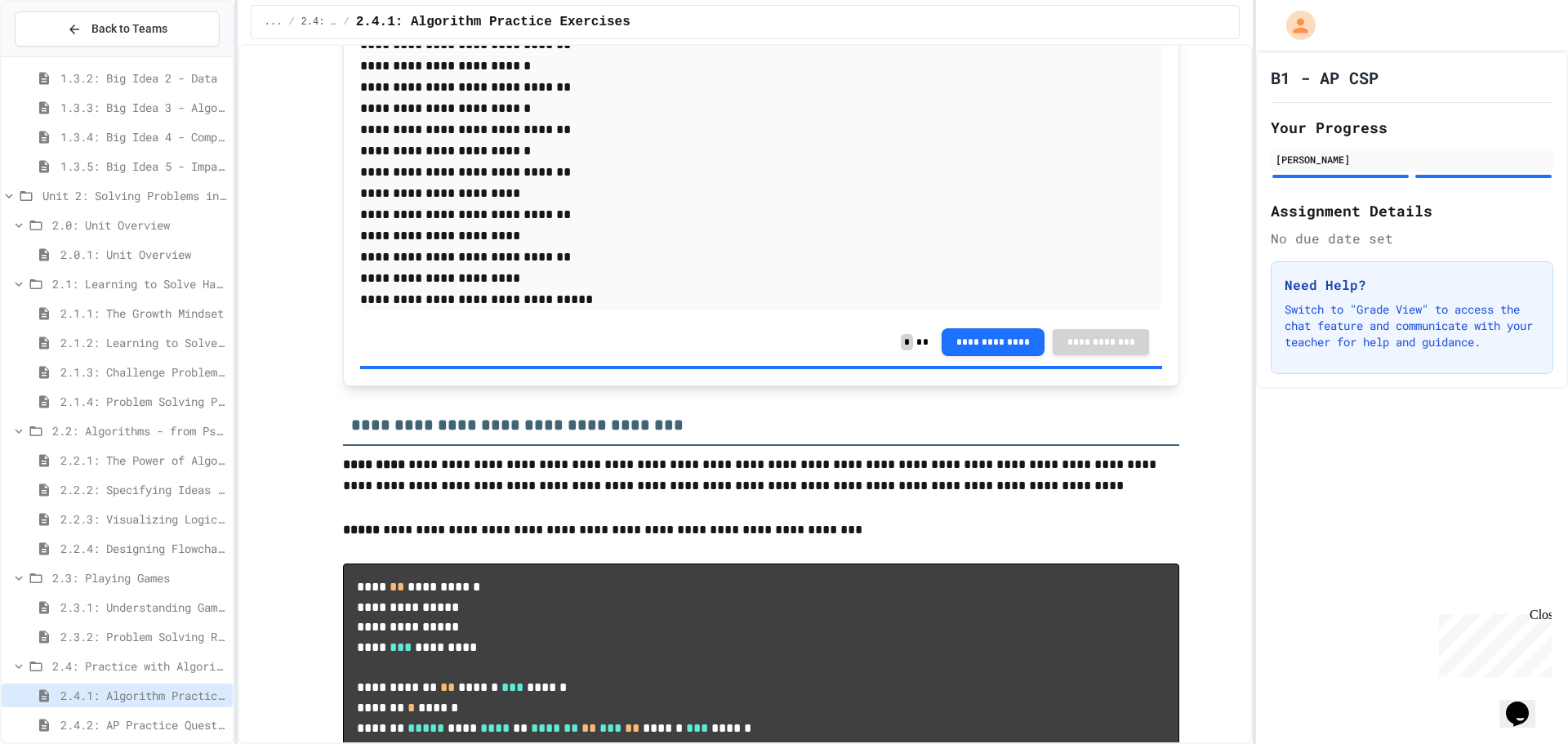
click at [161, 637] on span "2.3.2: Problem Solving Reflection" at bounding box center [143, 636] width 166 height 17
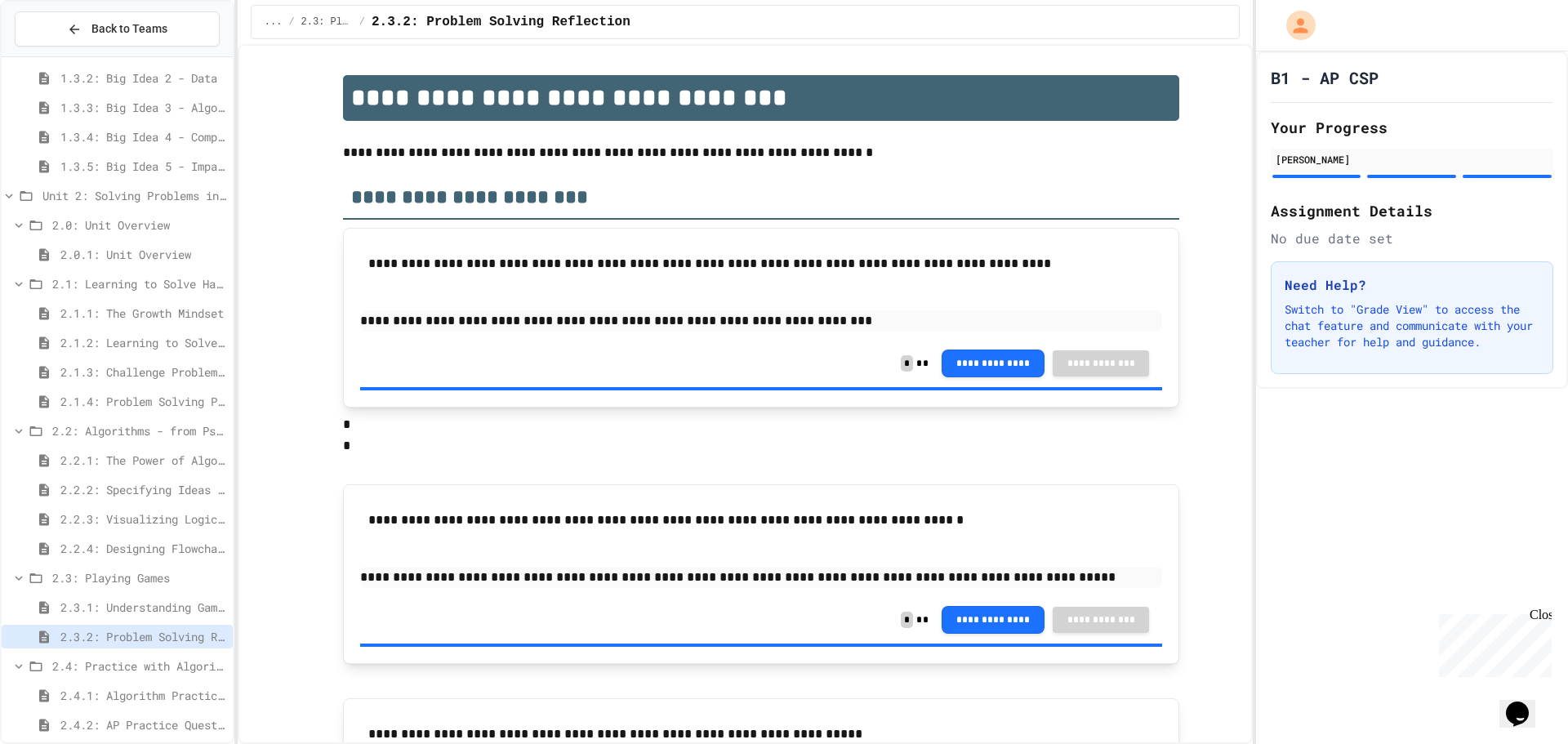
click at [150, 610] on span "2.3.1: Understanding Games with Flowcharts" at bounding box center [143, 607] width 166 height 17
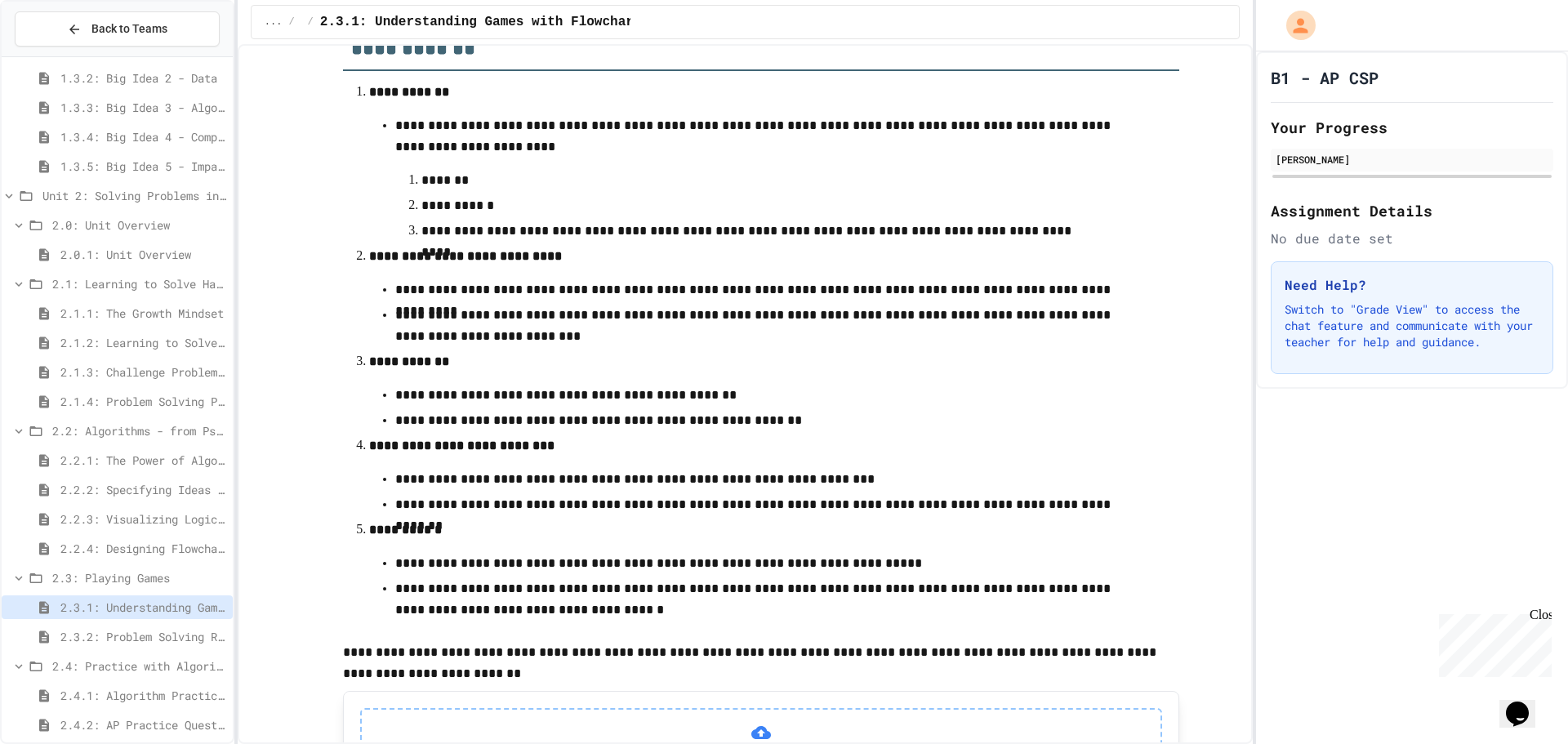
scroll to position [443, 0]
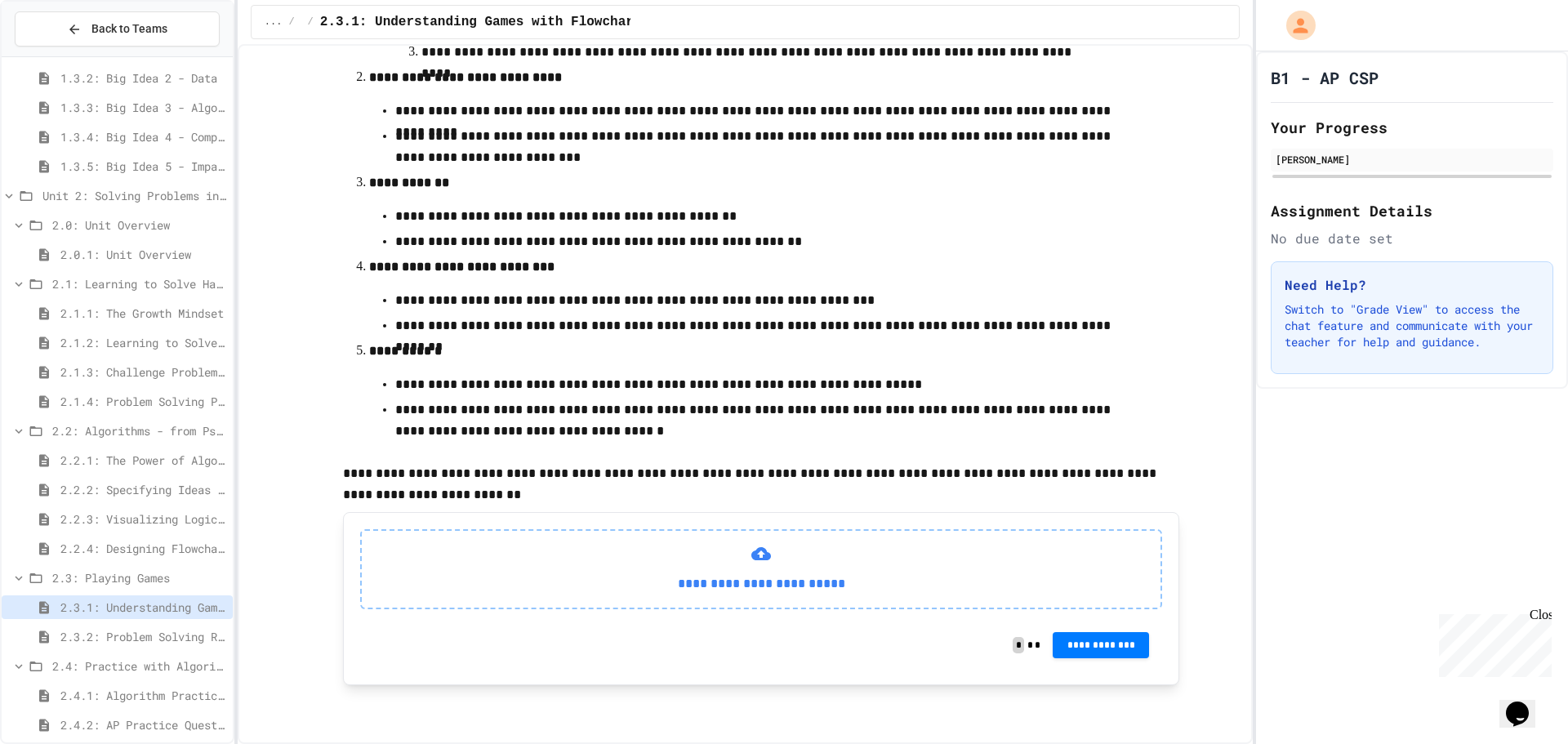
click at [153, 629] on span "2.3.2: Problem Solving Reflection" at bounding box center [143, 636] width 166 height 17
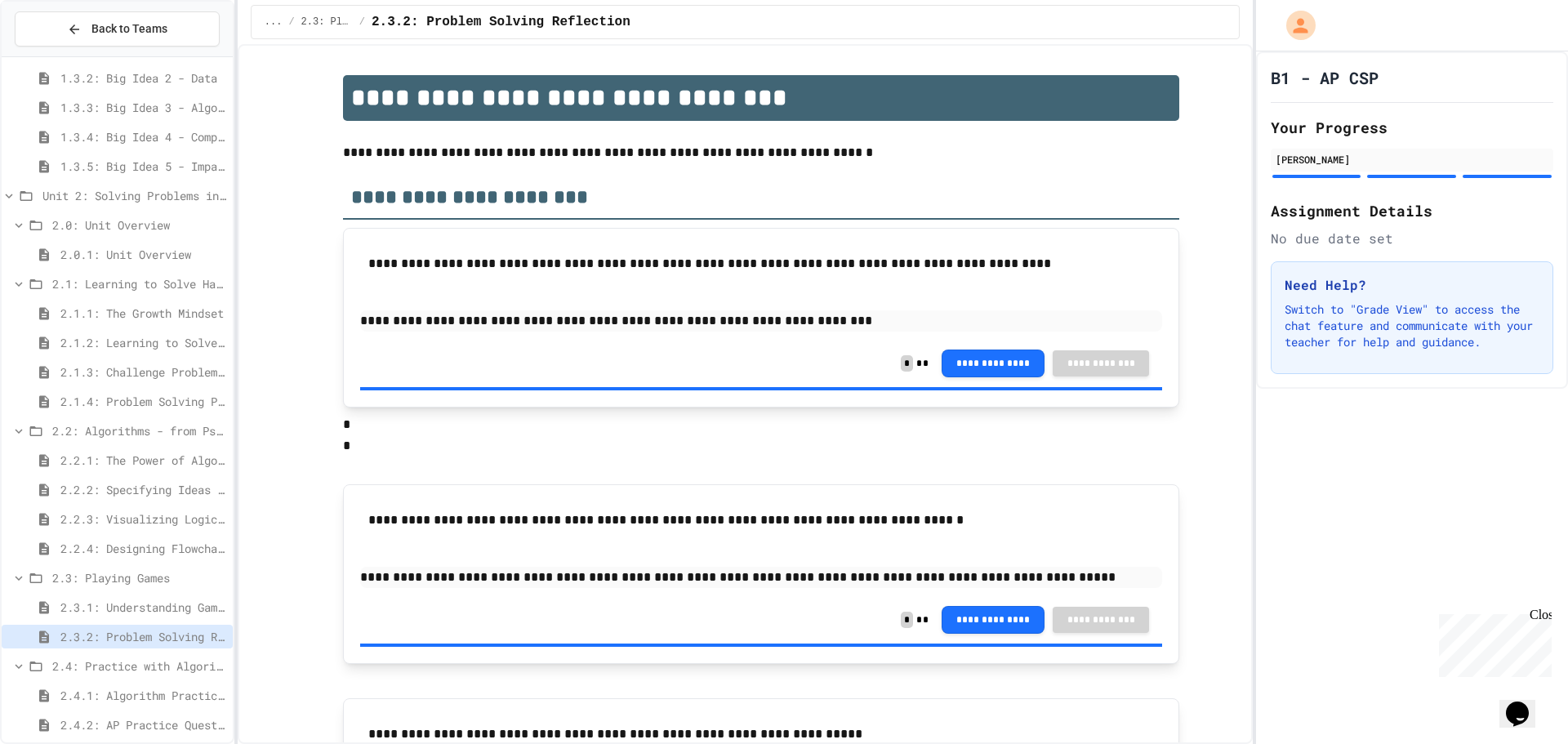
click at [152, 684] on div "2.4.1: Algorithm Practice Exercises" at bounding box center [117, 696] width 231 height 24
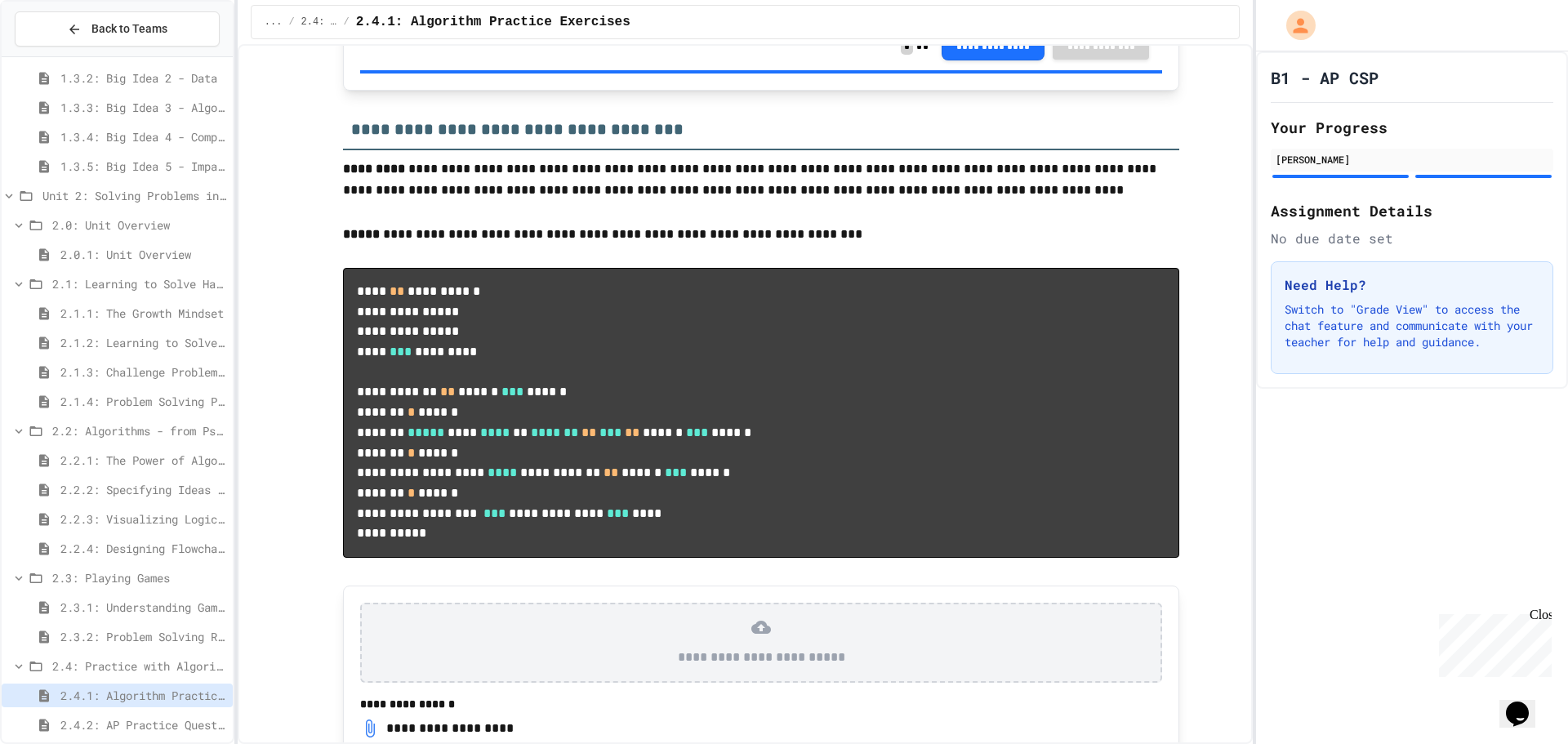
scroll to position [1225, 0]
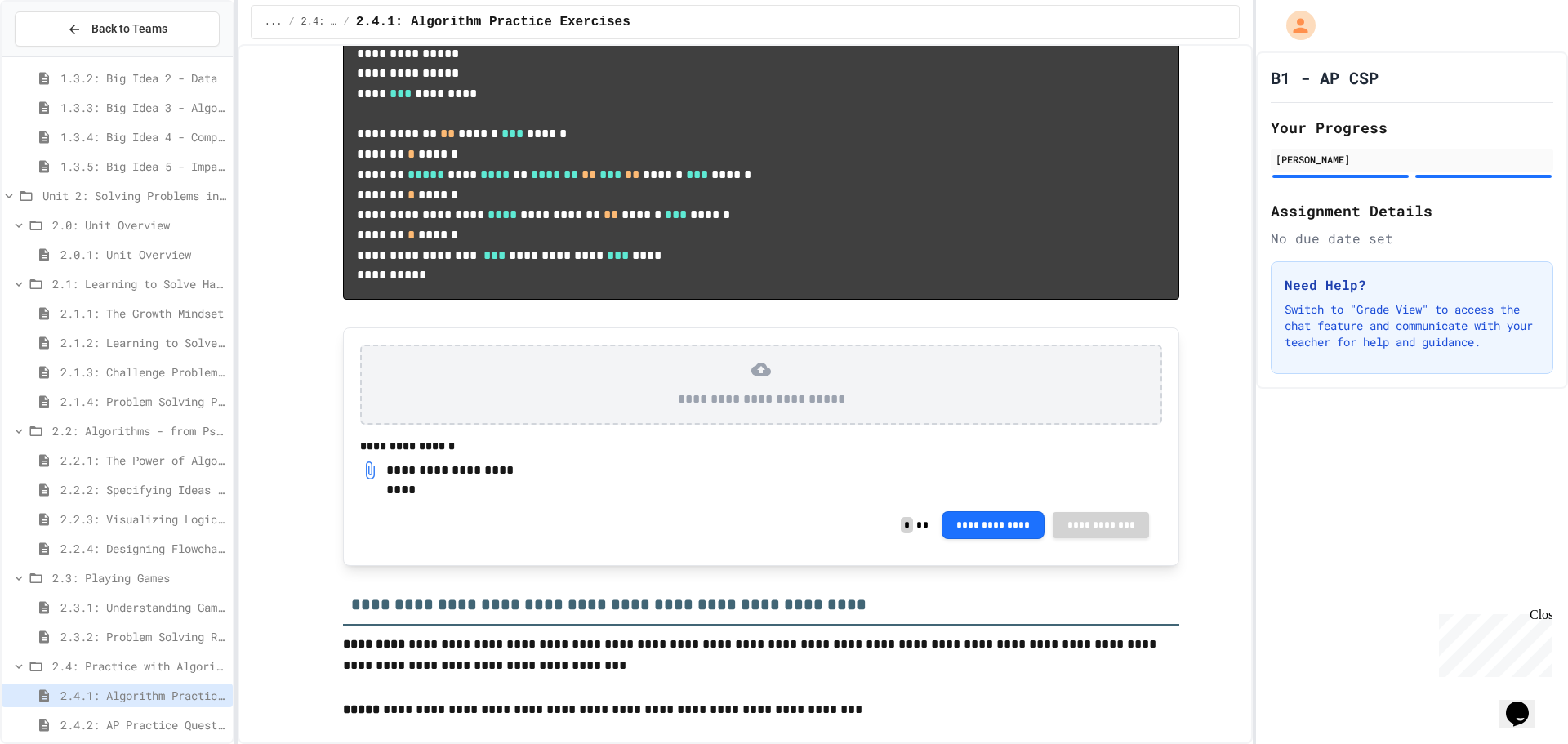
click at [493, 481] on div "**********" at bounding box center [455, 469] width 137 height 19
drag, startPoint x: 379, startPoint y: 566, endPoint x: 443, endPoint y: 633, distance: 92.7
click at [441, 549] on div "**********" at bounding box center [761, 524] width 802 height 47
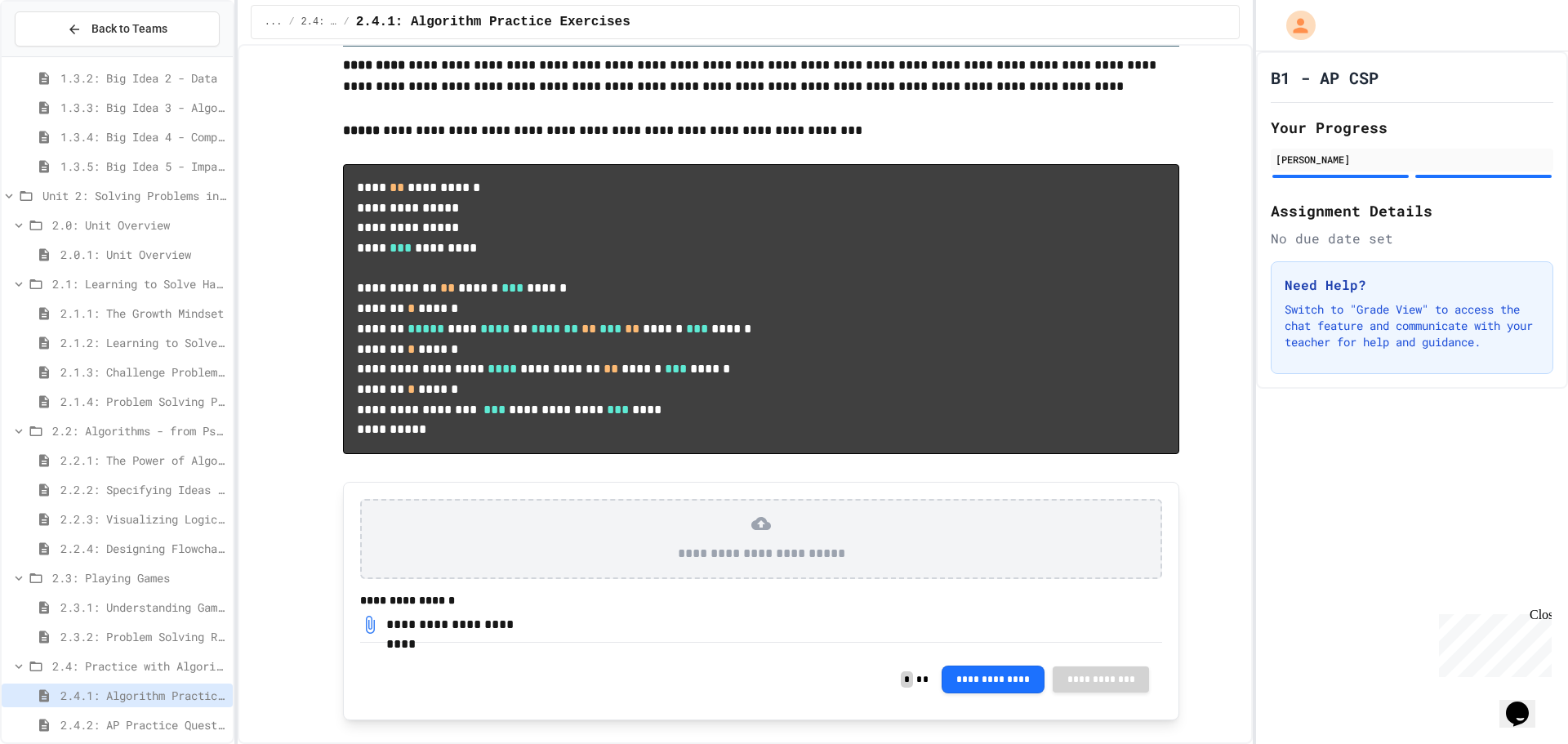
scroll to position [980, 0]
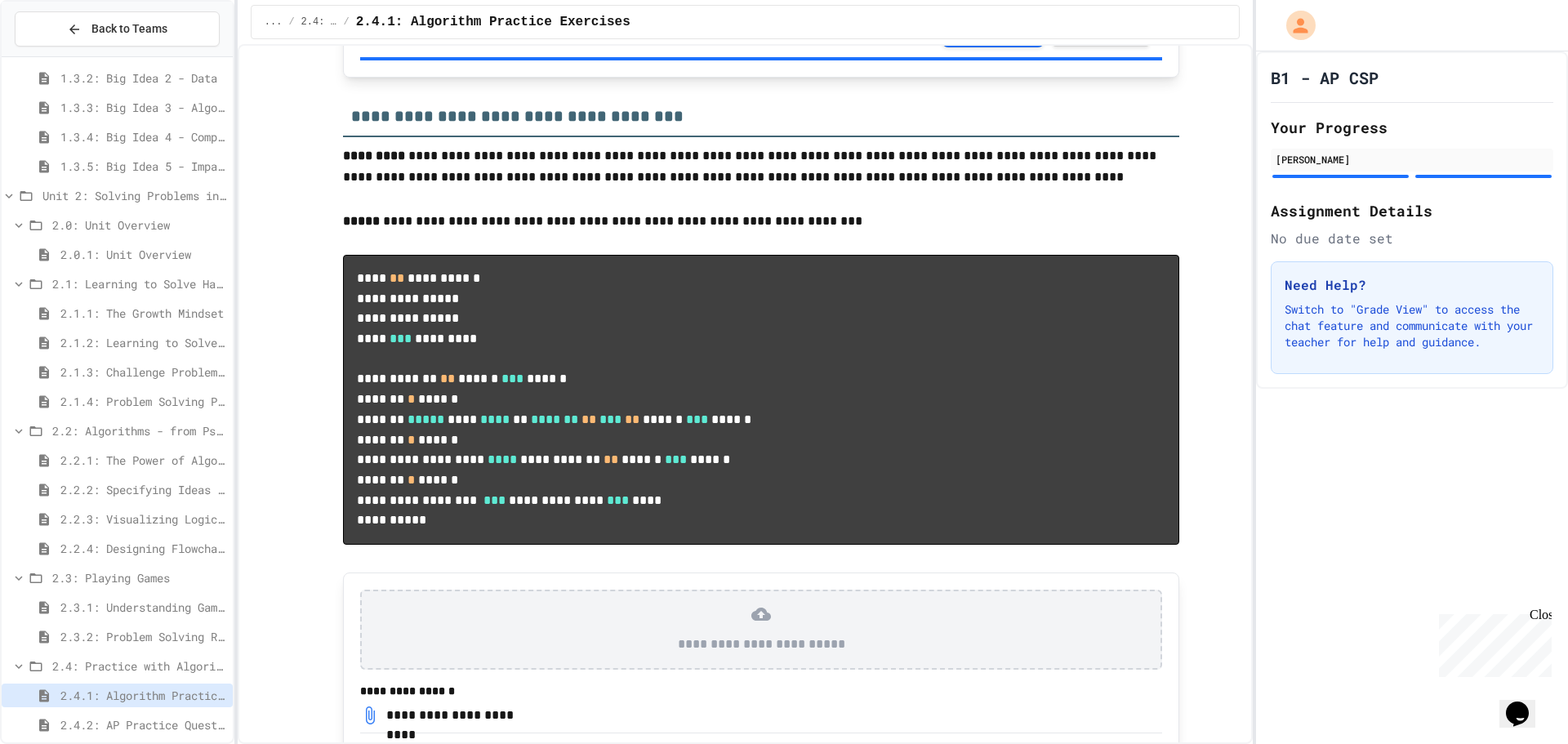
click at [112, 634] on span "2.3.2: Problem Solving Reflection" at bounding box center [143, 636] width 166 height 17
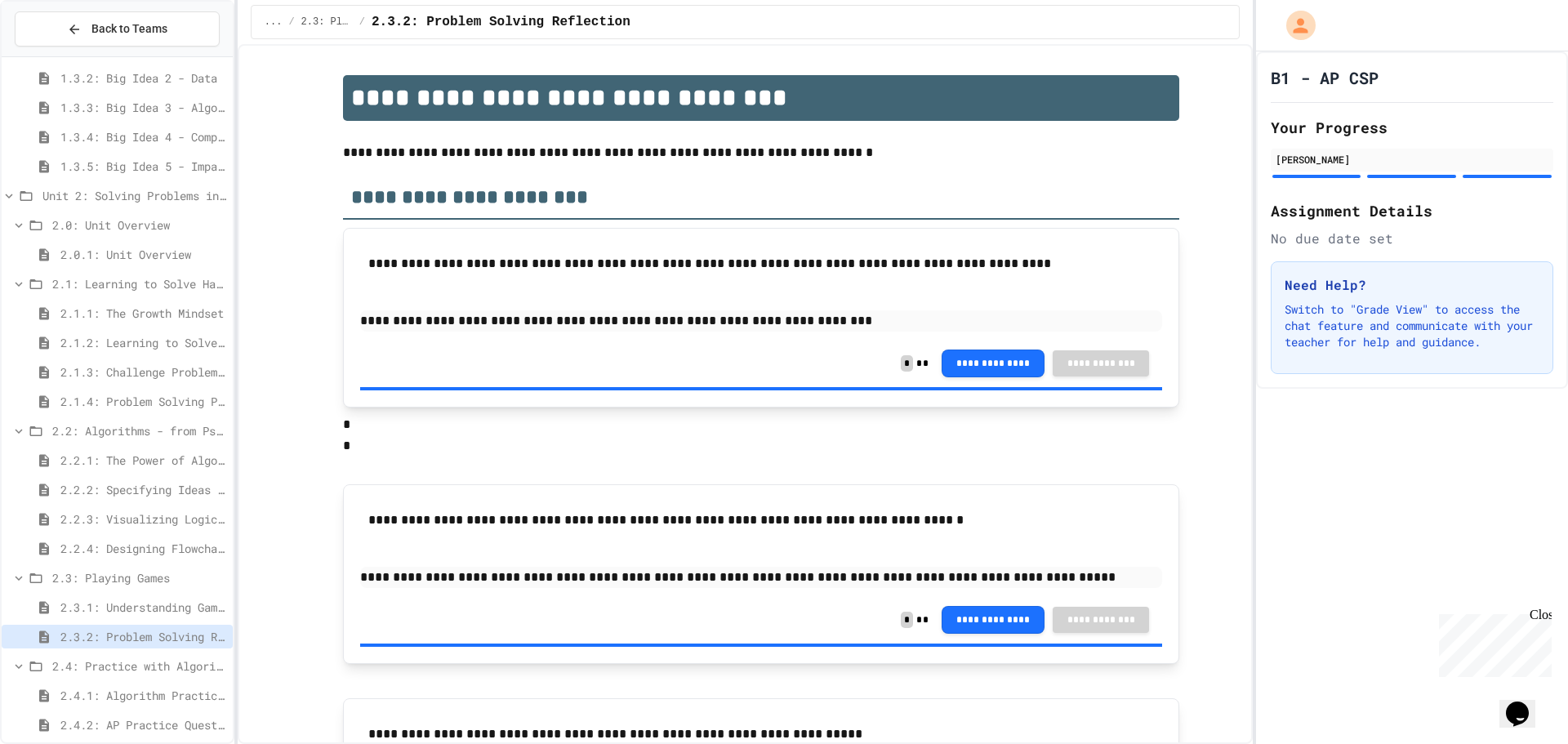
click at [148, 602] on span "2.3.1: Understanding Games with Flowcharts" at bounding box center [143, 607] width 166 height 17
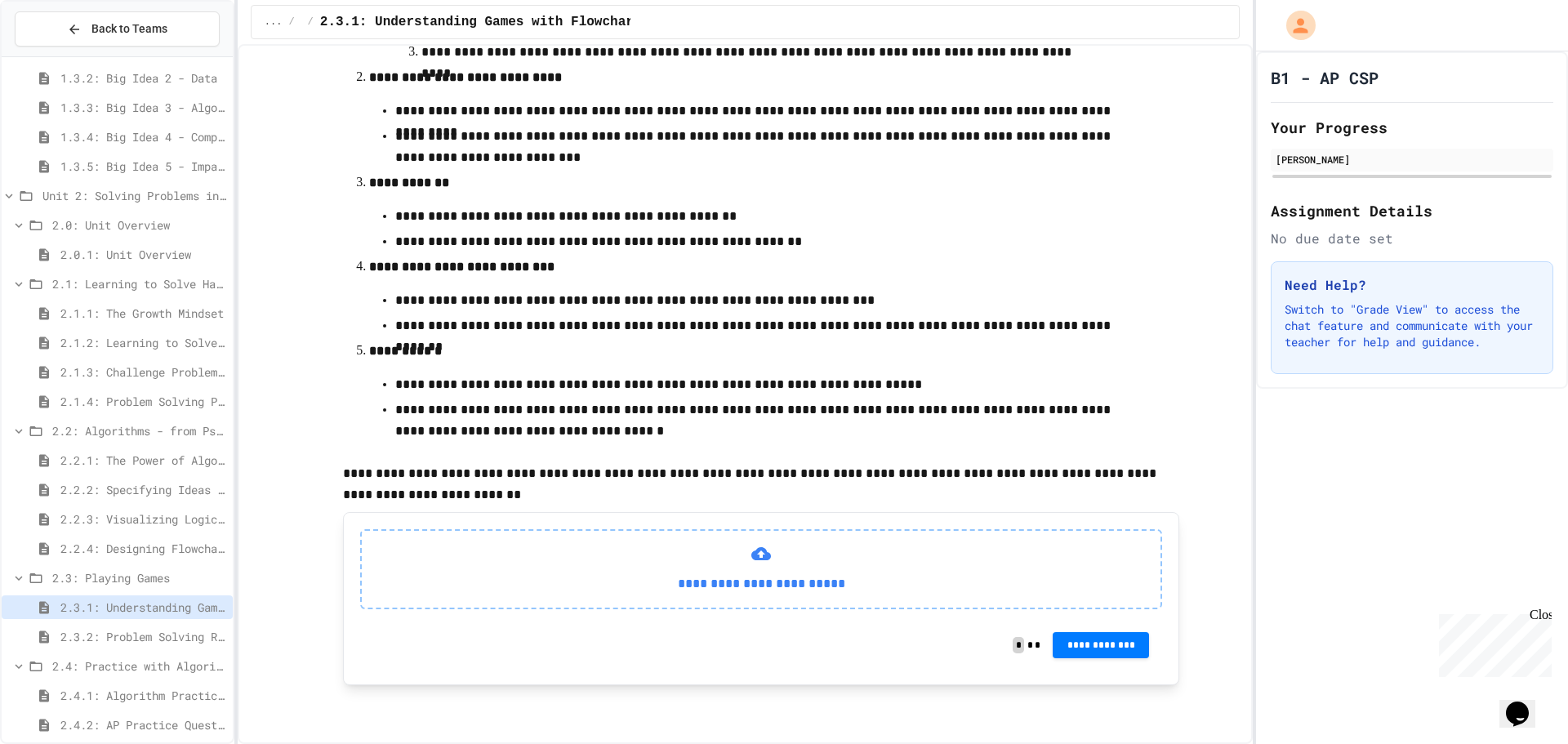
scroll to position [443, 0]
click at [111, 524] on span "2.2.3: Visualizing Logic with Flowcharts" at bounding box center [143, 519] width 166 height 17
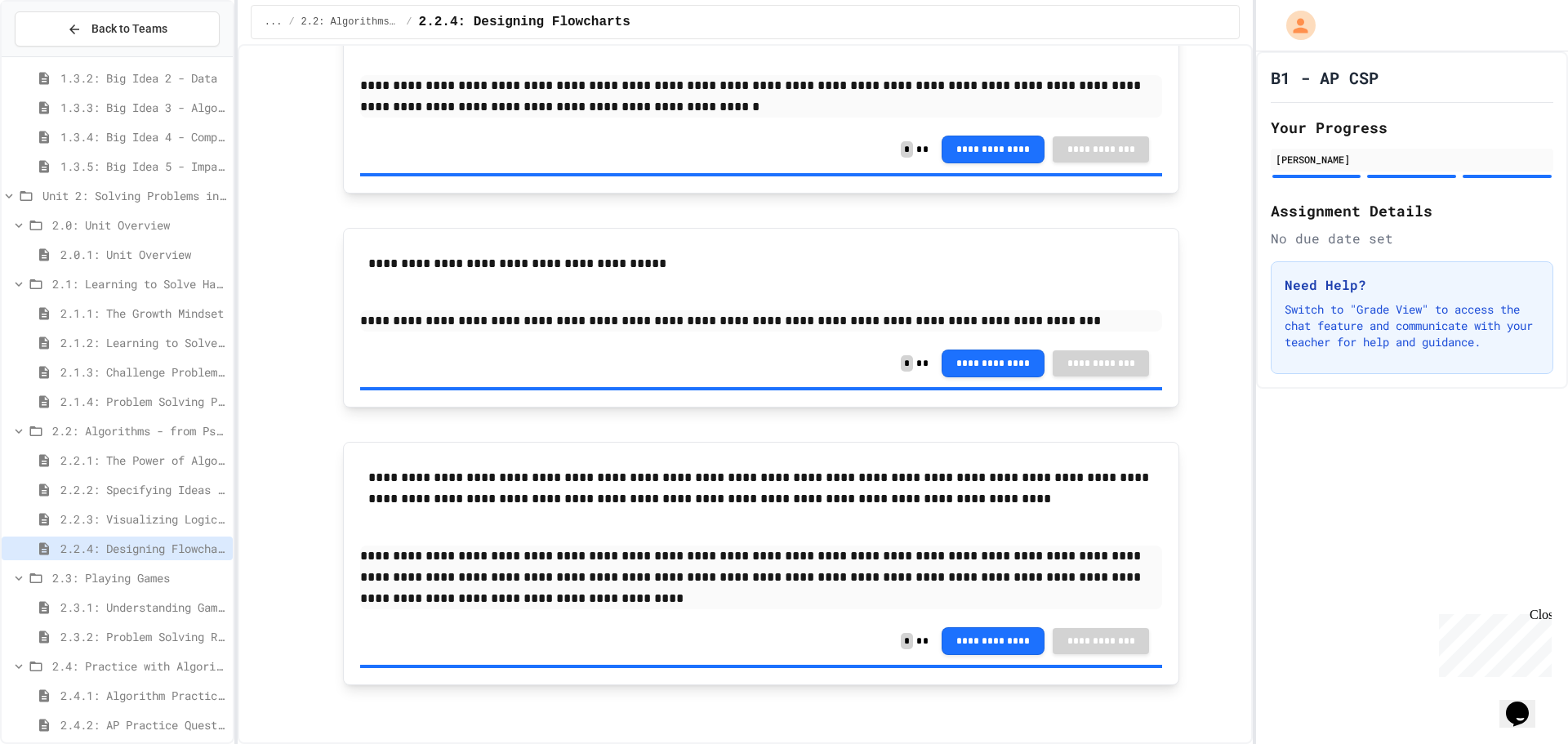
scroll to position [1777, 0]
click at [167, 511] on span "2.2.3: Visualizing Logic with Flowcharts" at bounding box center [143, 519] width 166 height 17
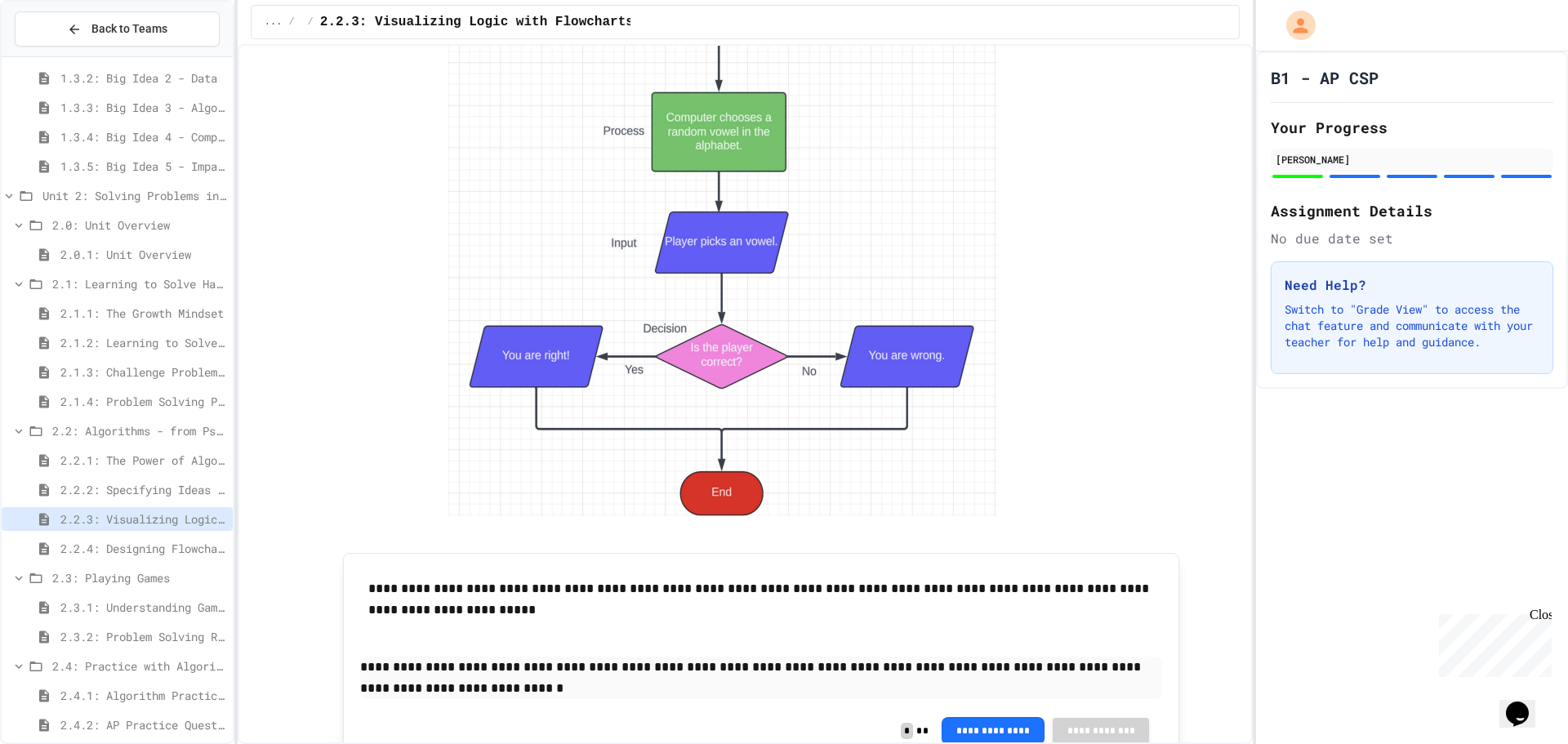
scroll to position [2905, 0]
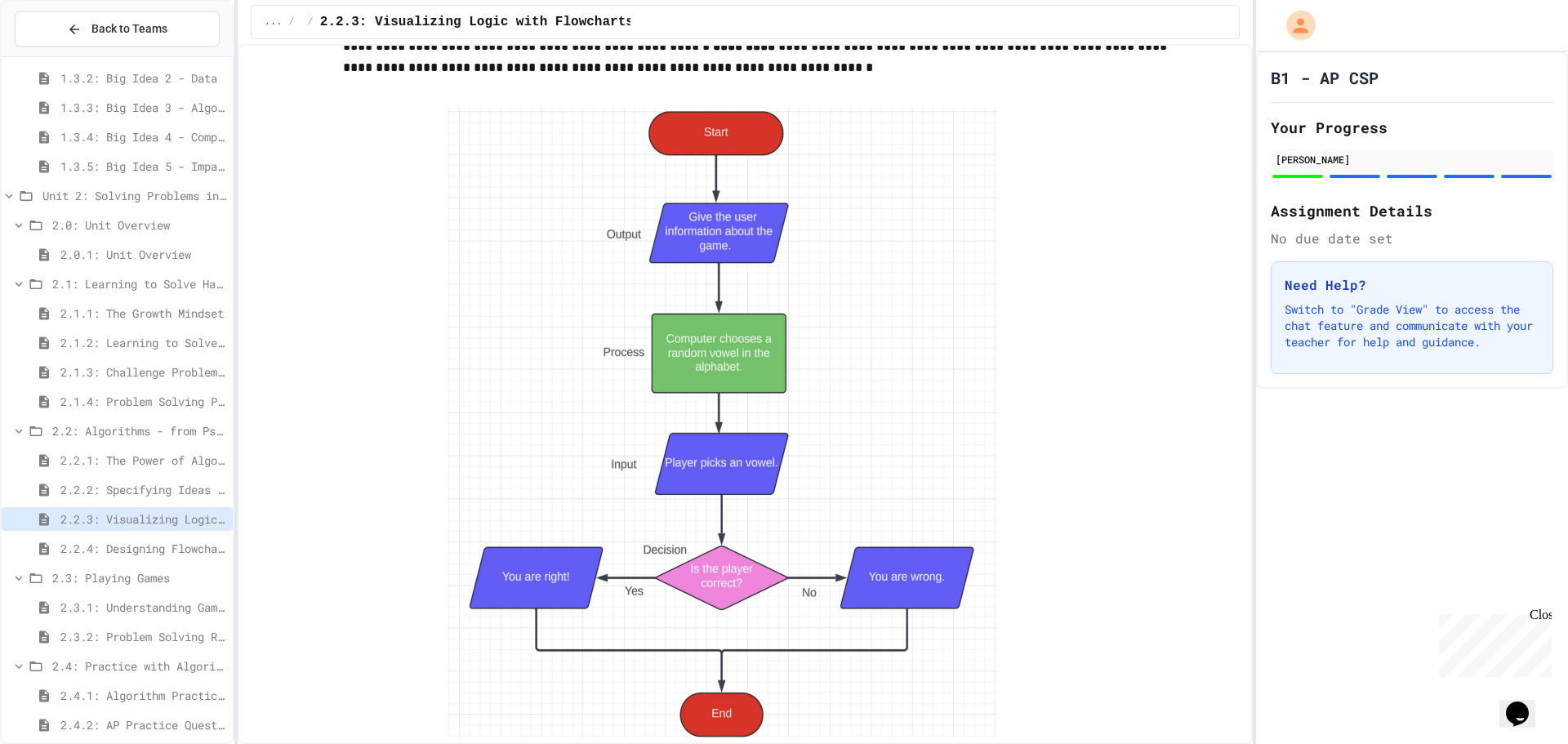
click at [155, 538] on div "2.2.4: Designing Flowcharts" at bounding box center [117, 548] width 231 height 24
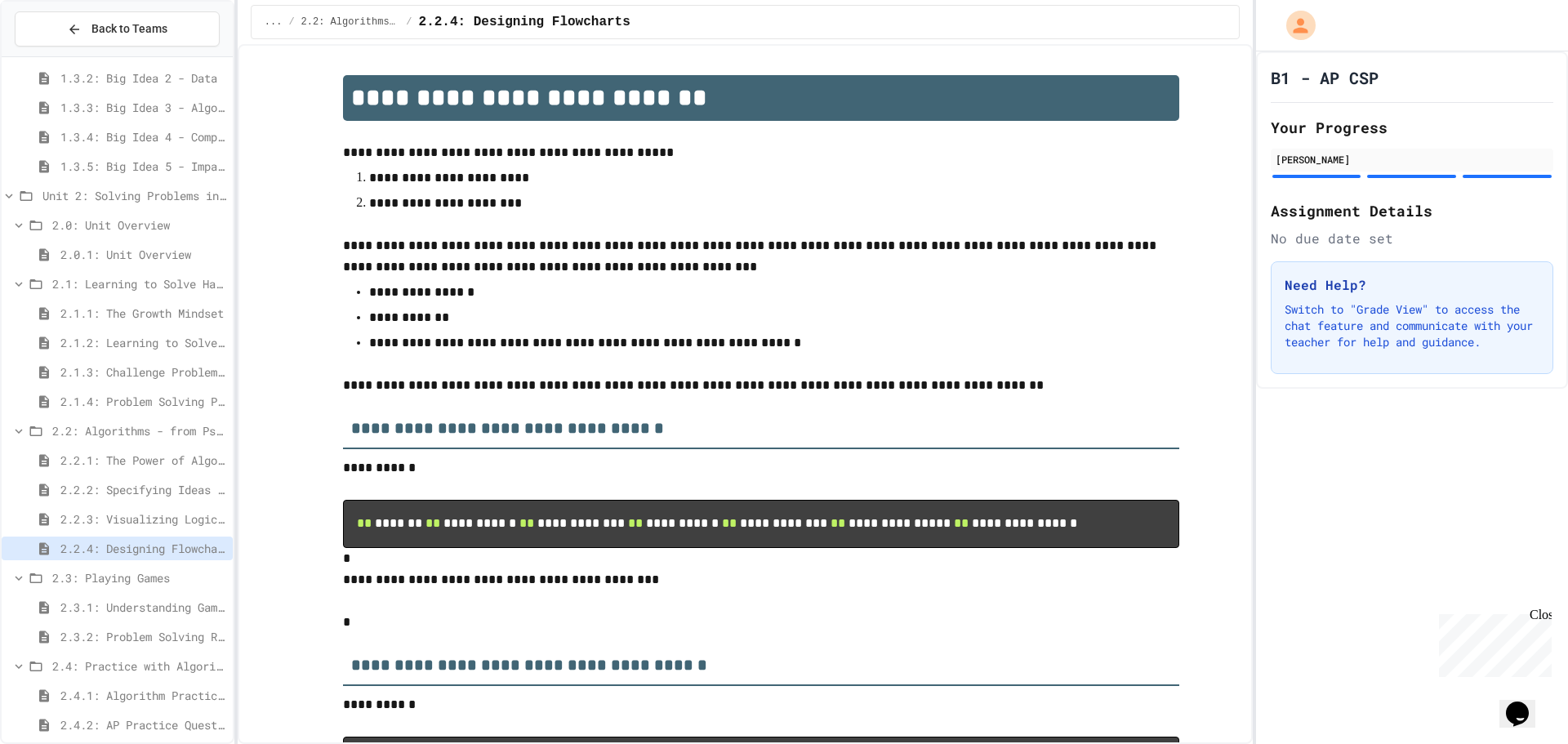
click at [147, 601] on span "2.3.1: Understanding Games with Flowcharts" at bounding box center [143, 607] width 166 height 17
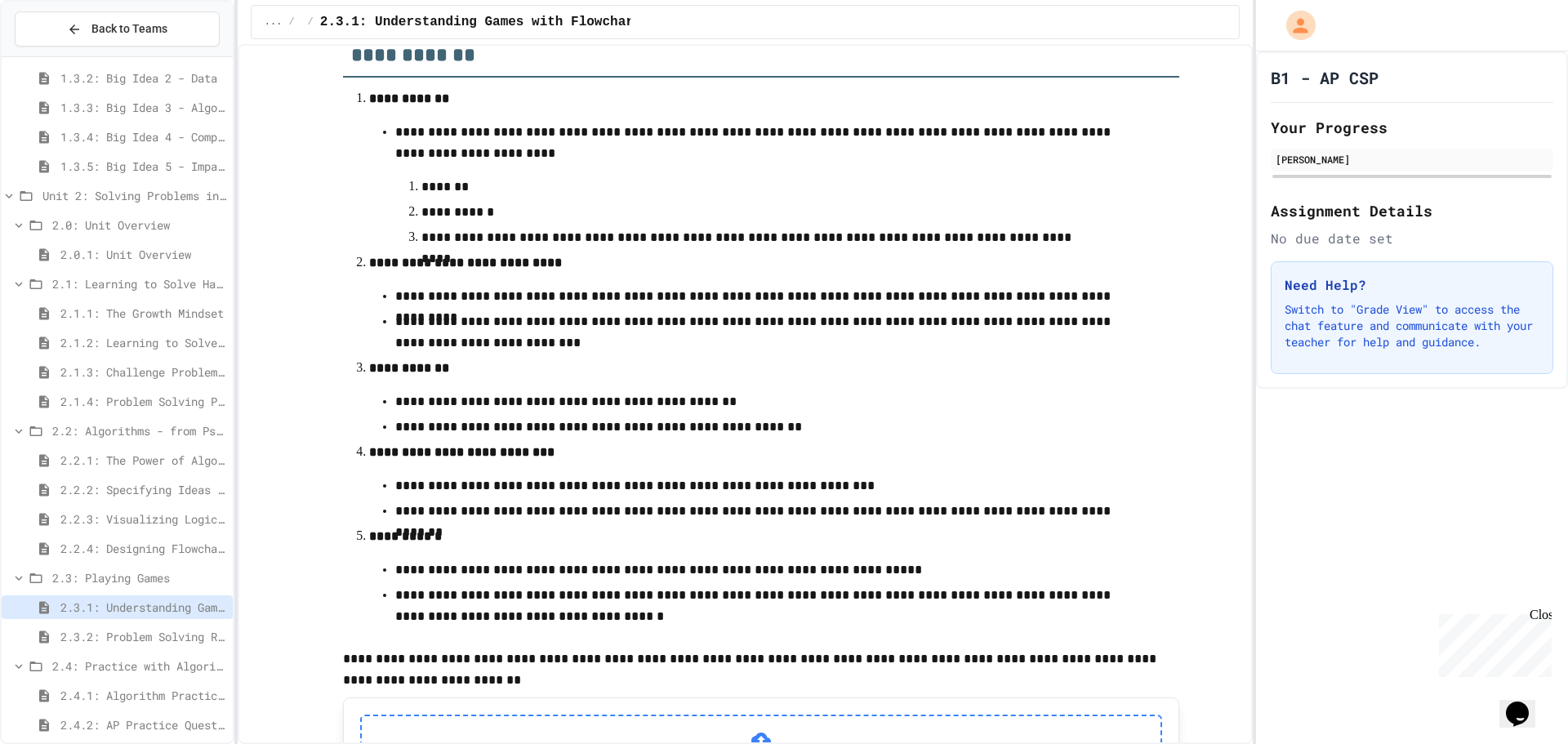
scroll to position [443, 0]
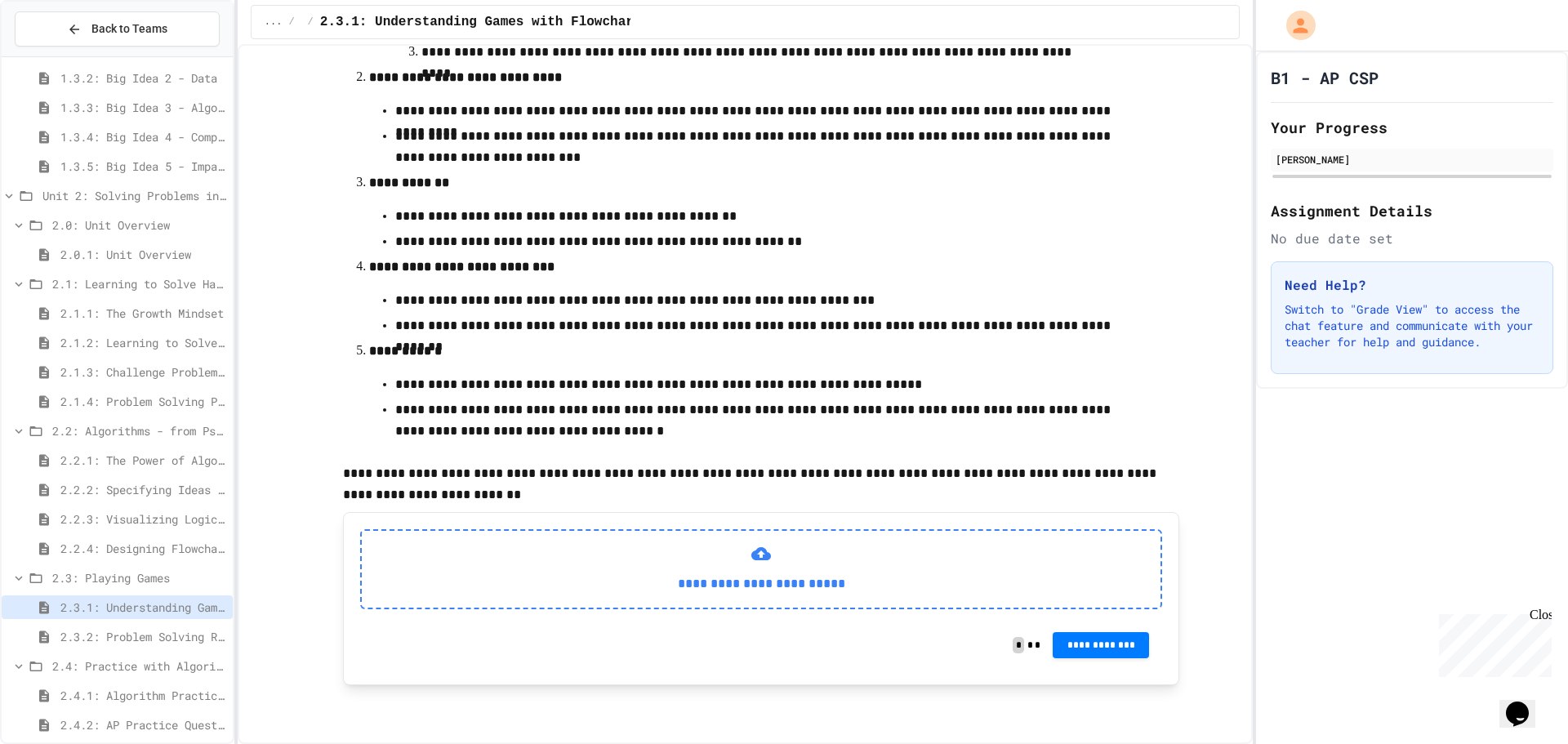
click at [637, 563] on div "**********" at bounding box center [761, 569] width 802 height 80
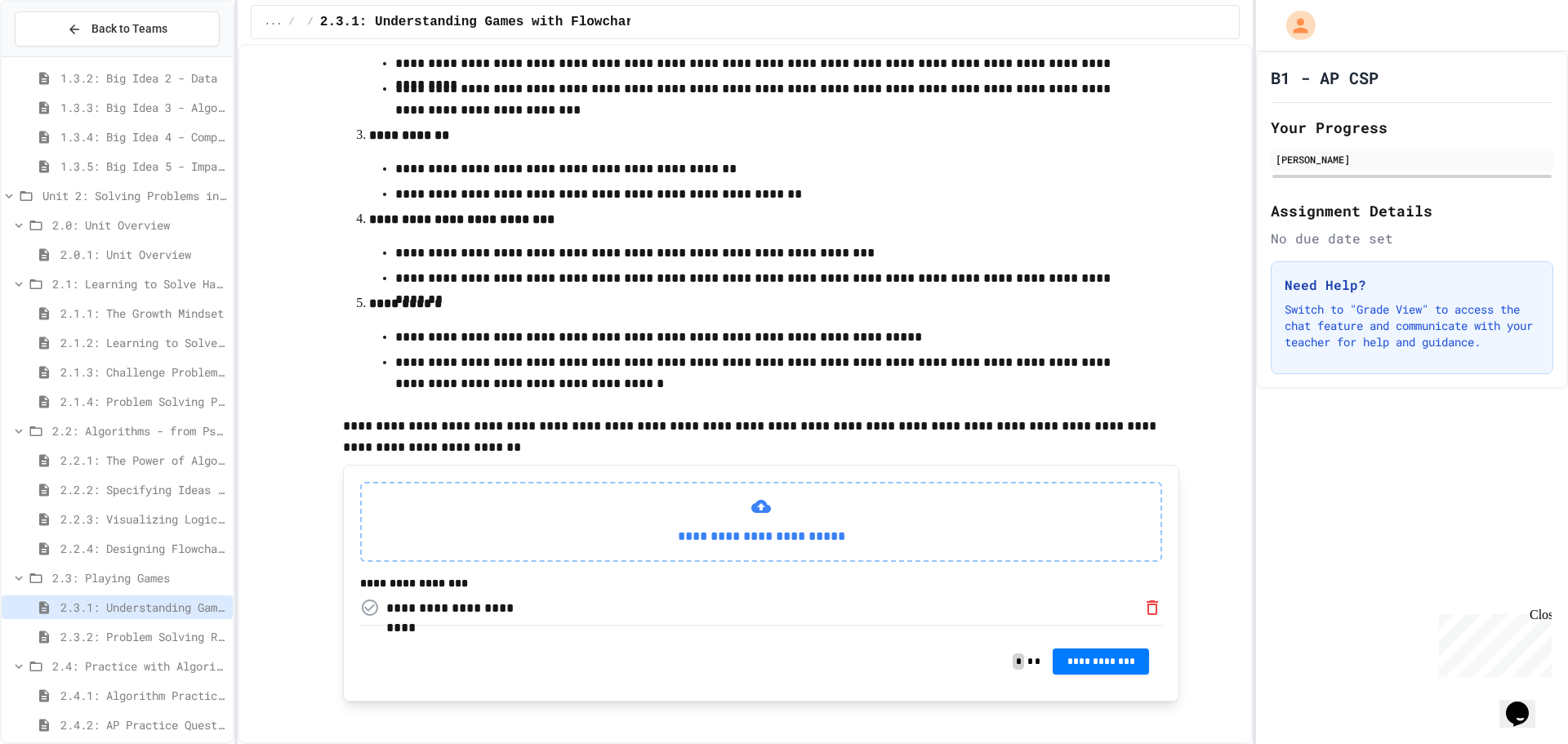
scroll to position [515, 0]
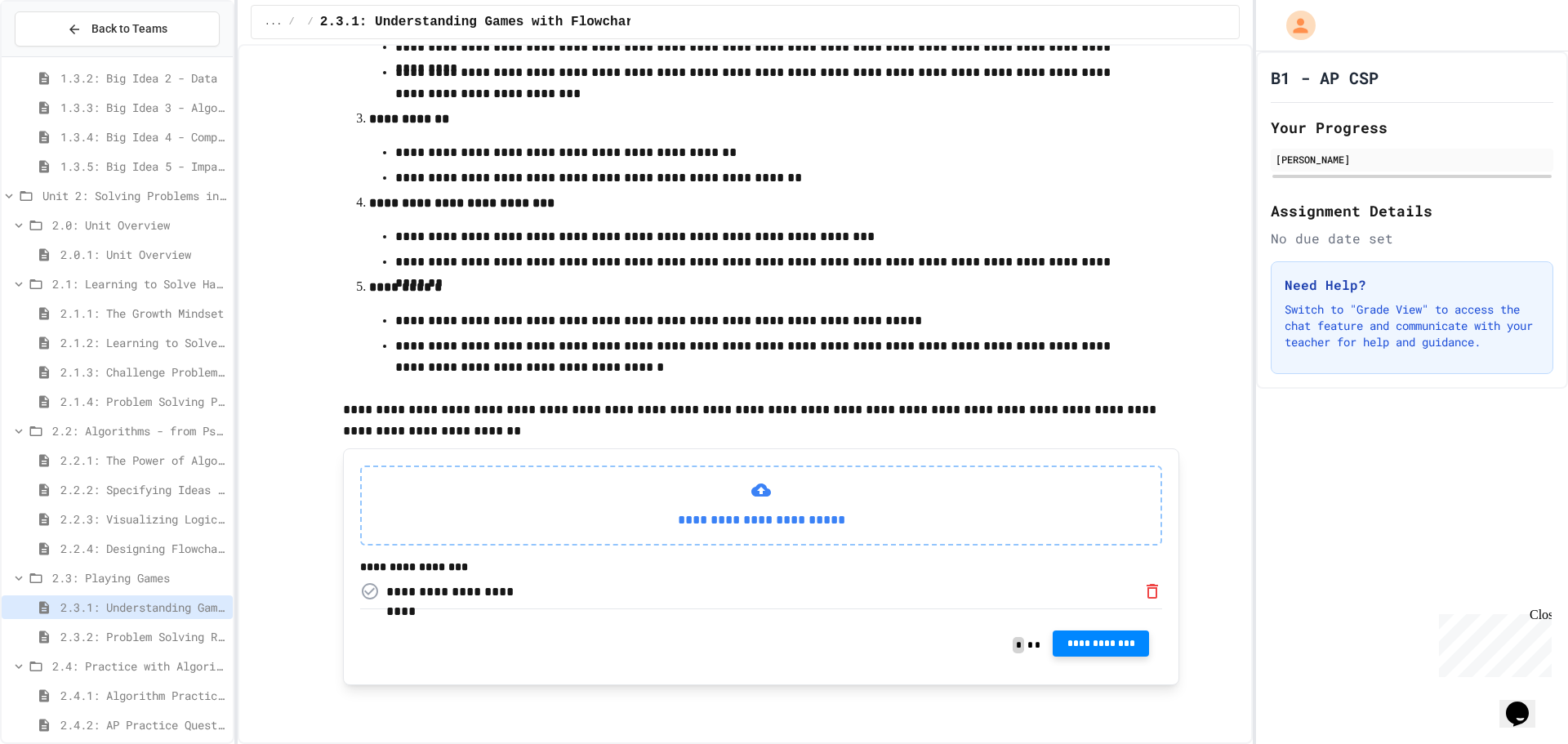
click at [1114, 634] on button "**********" at bounding box center [1101, 644] width 96 height 26
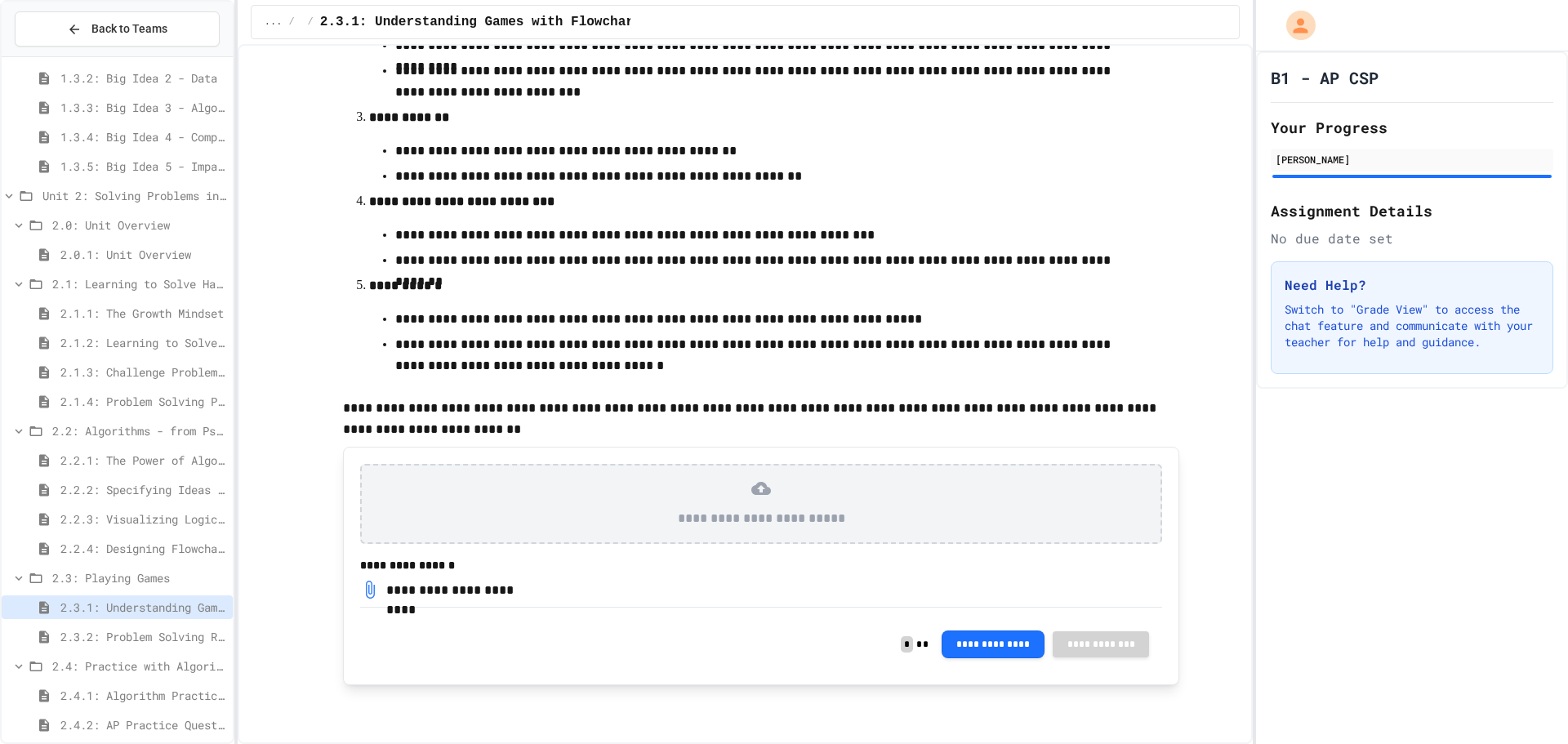
click at [126, 688] on span "2.4.1: Algorithm Practice Exercises" at bounding box center [143, 695] width 166 height 17
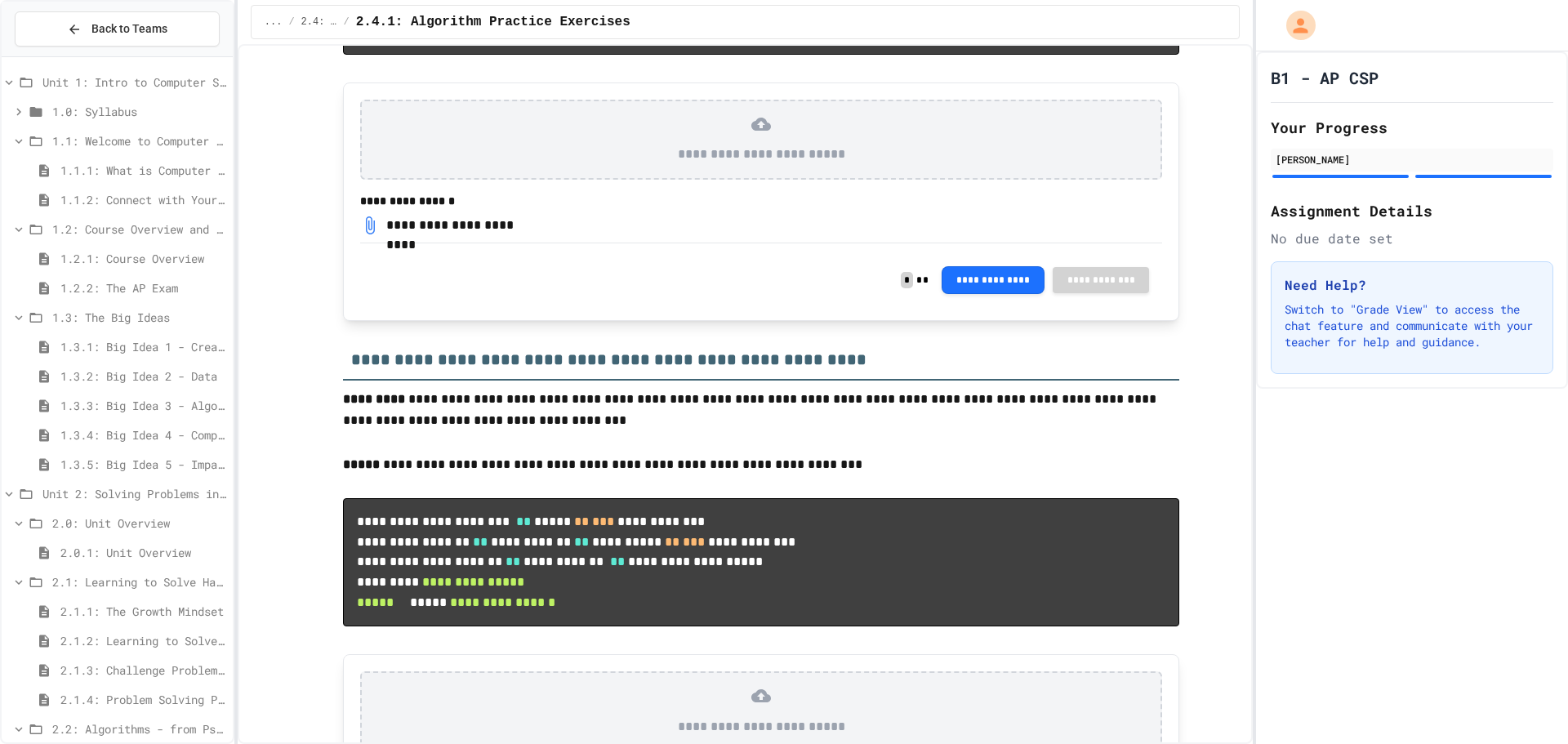
click at [109, 338] on span "1.3.1: Big Idea 1 - Creative Development" at bounding box center [143, 346] width 166 height 17
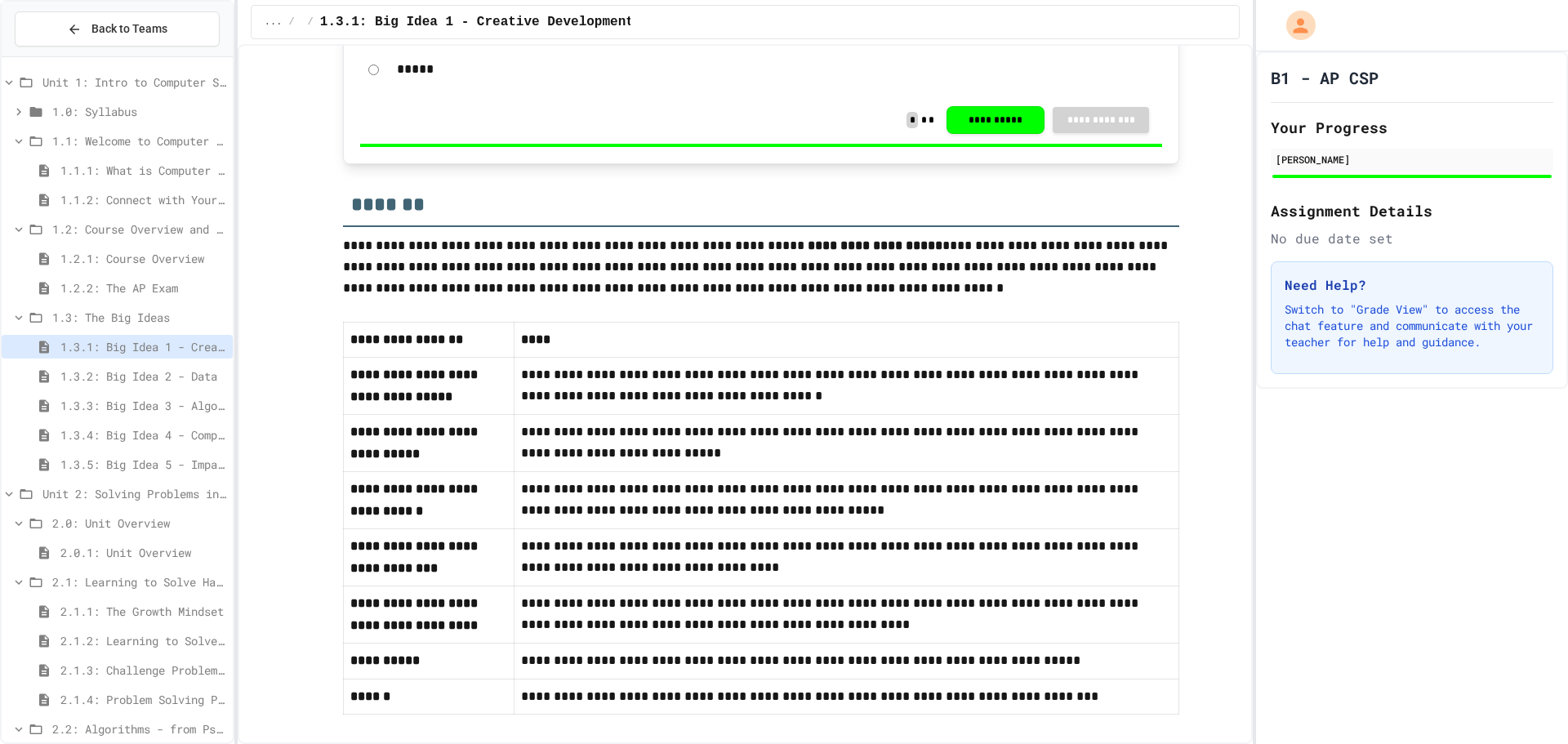
scroll to position [610, 0]
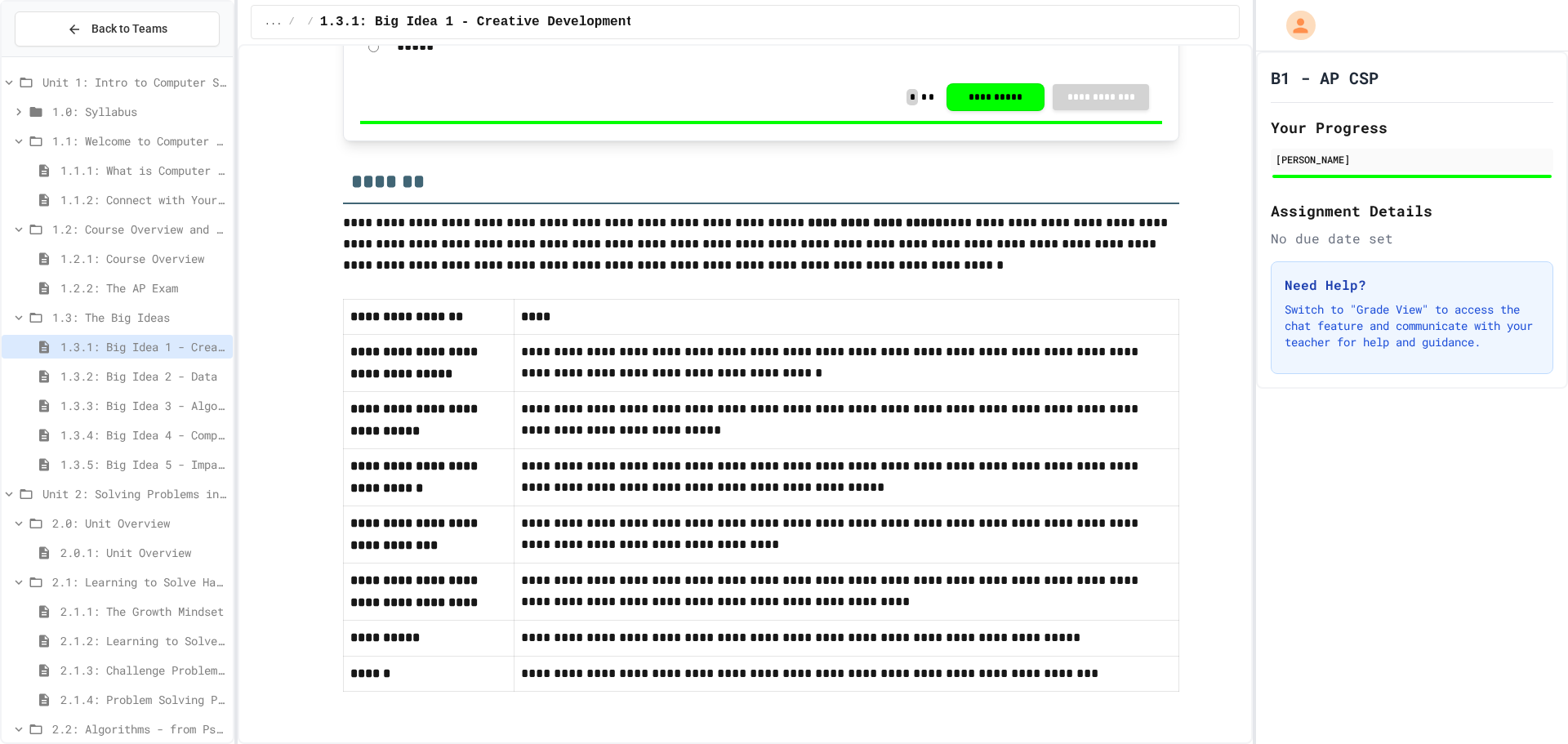
click at [145, 378] on span "1.3.2: Big Idea 2 - Data" at bounding box center [143, 376] width 166 height 17
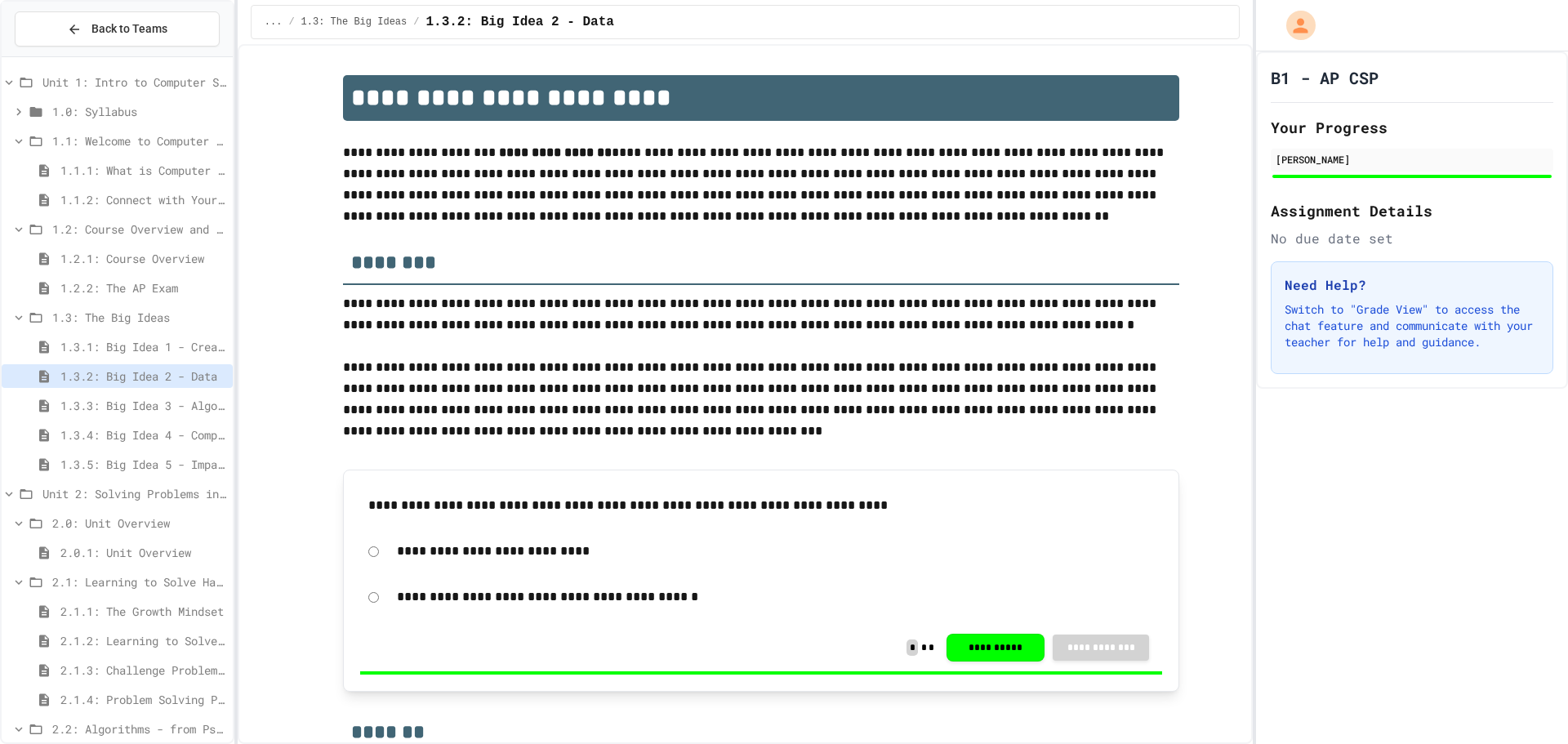
click at [130, 451] on div "1.3.4: Big Idea 4 - Computing Systems and Networks" at bounding box center [117, 438] width 231 height 30
click at [125, 468] on span "1.3.5: Big Idea 5 - Impact of Computing" at bounding box center [143, 464] width 166 height 17
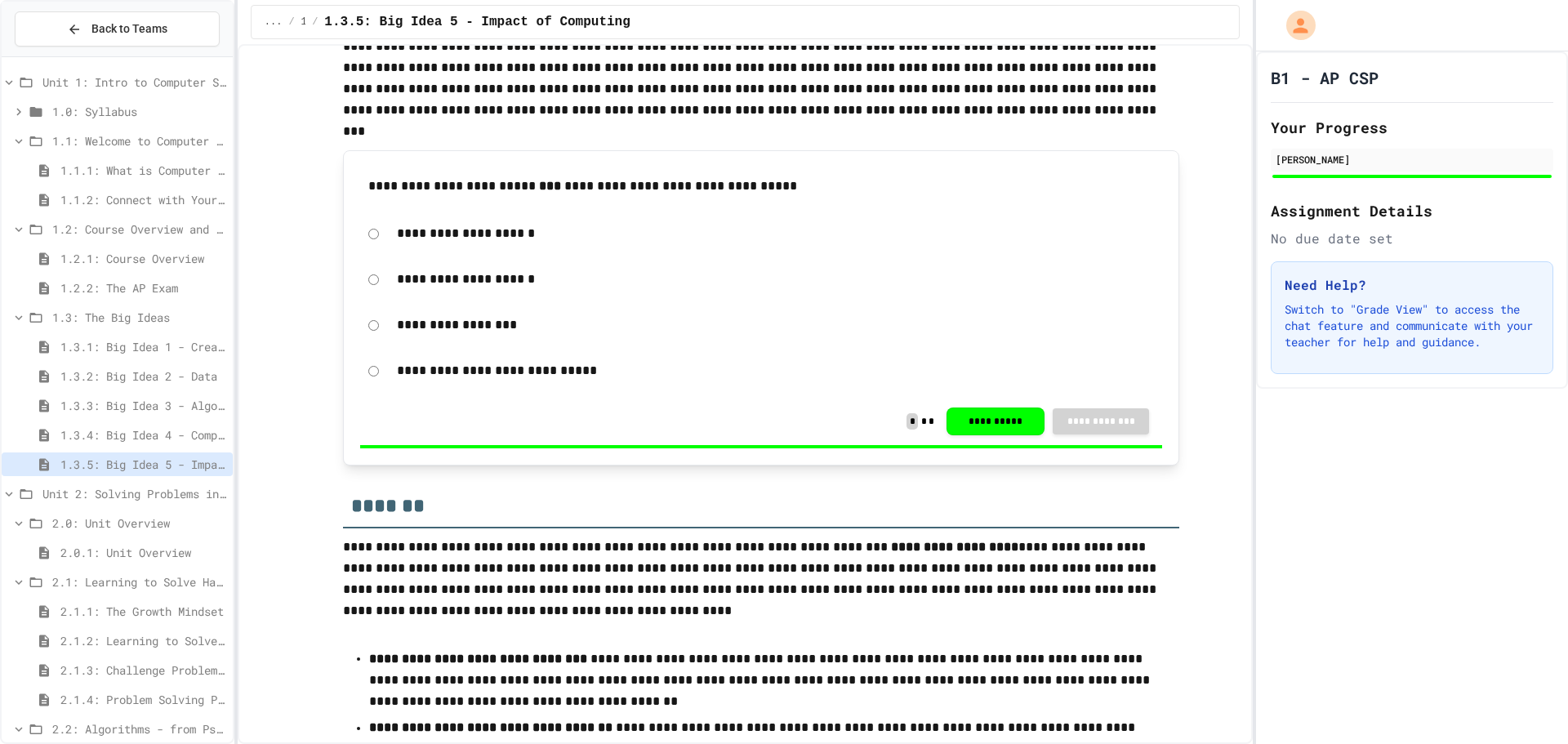
scroll to position [644, 0]
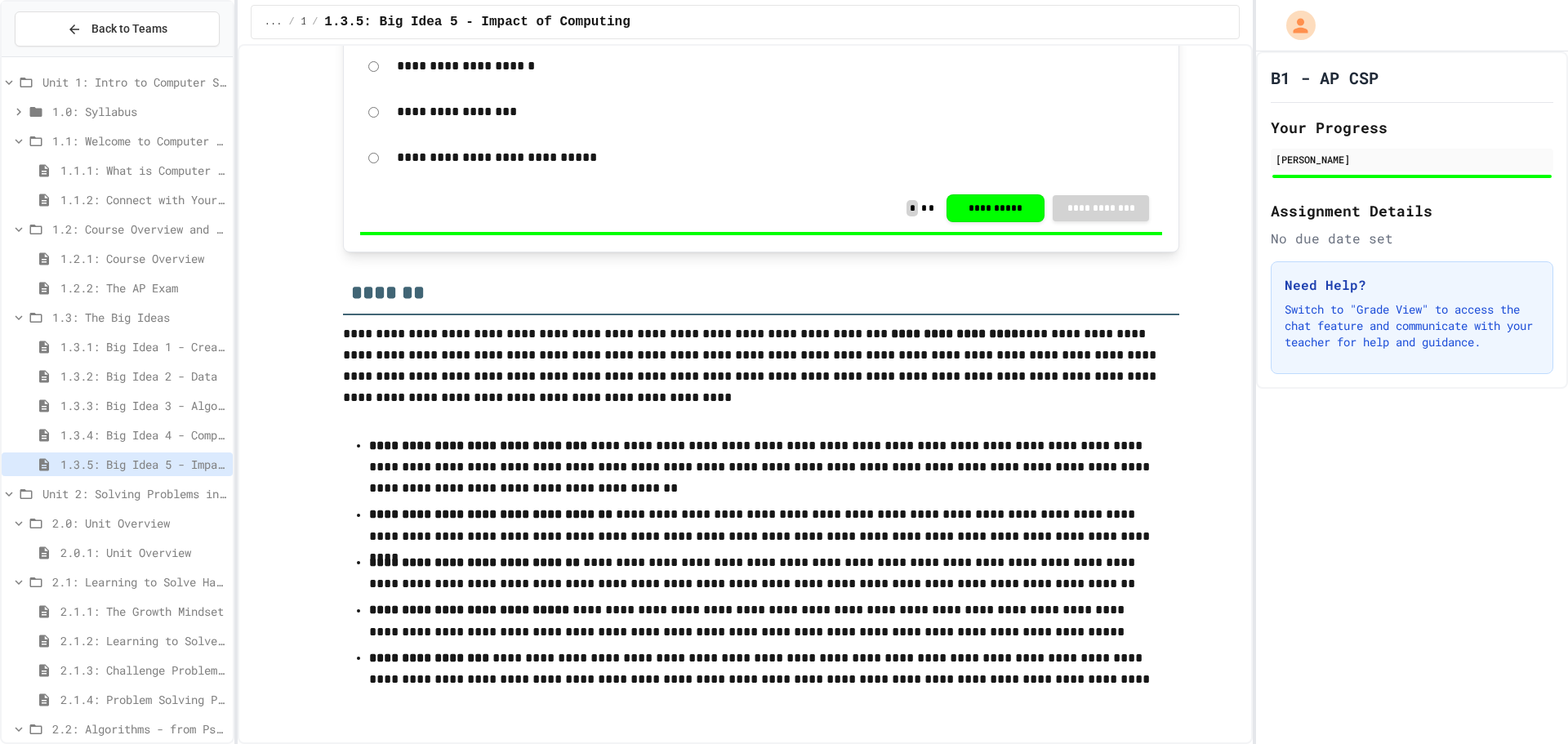
click at [145, 641] on span "2.1.2: Learning to Solve Hard Problems" at bounding box center [143, 640] width 166 height 17
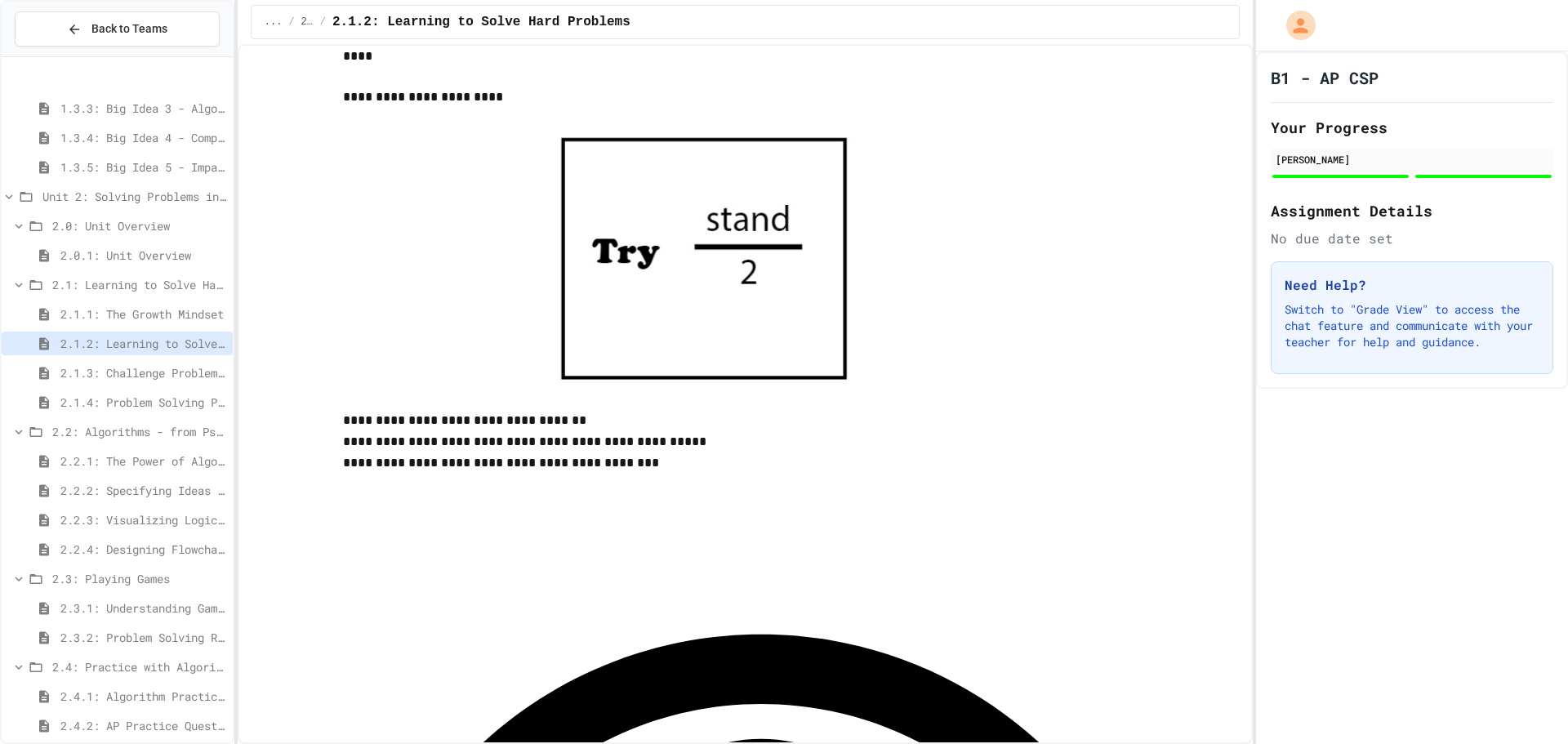
scroll to position [370, 0]
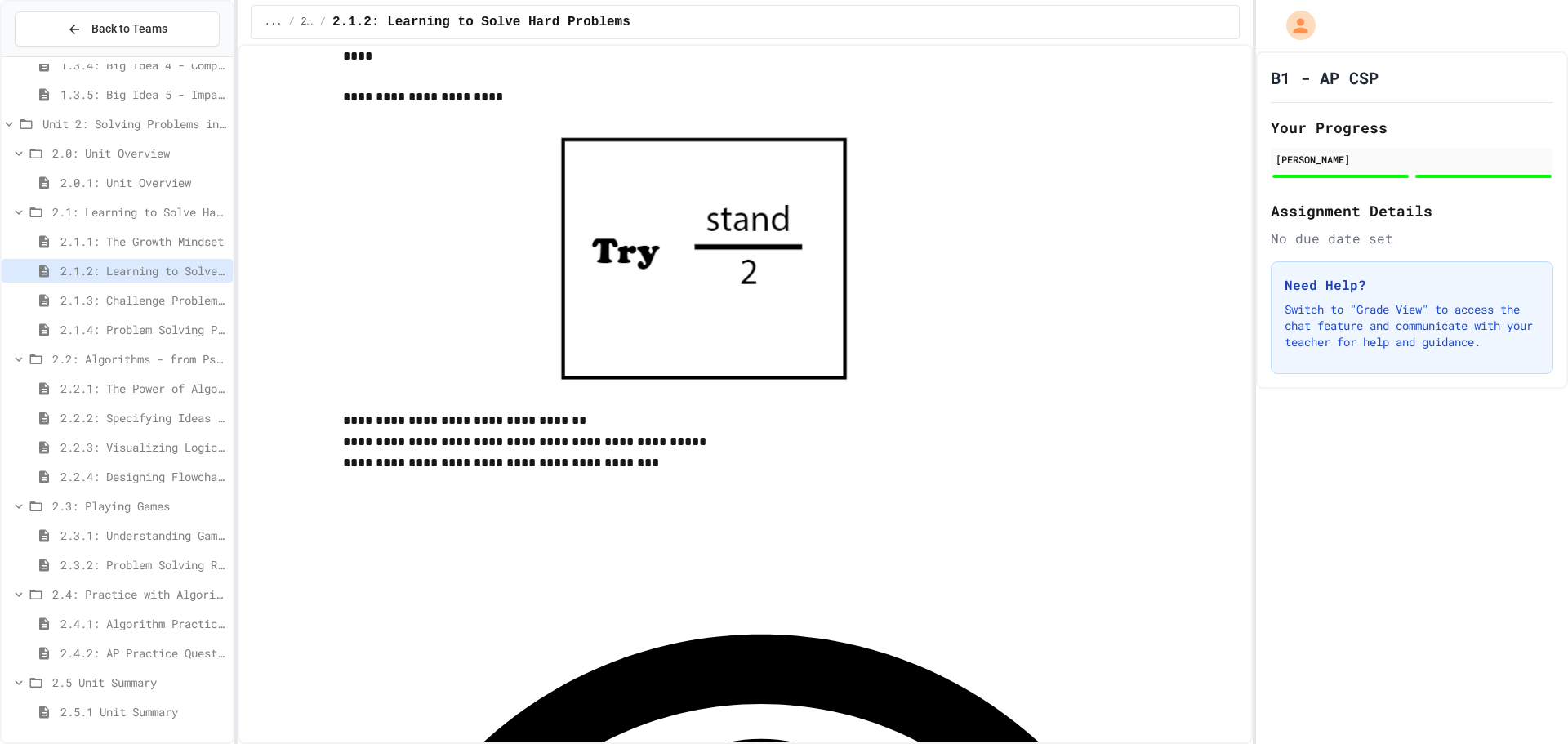
click at [120, 558] on span "2.3.2: Problem Solving Reflection" at bounding box center [143, 564] width 166 height 17
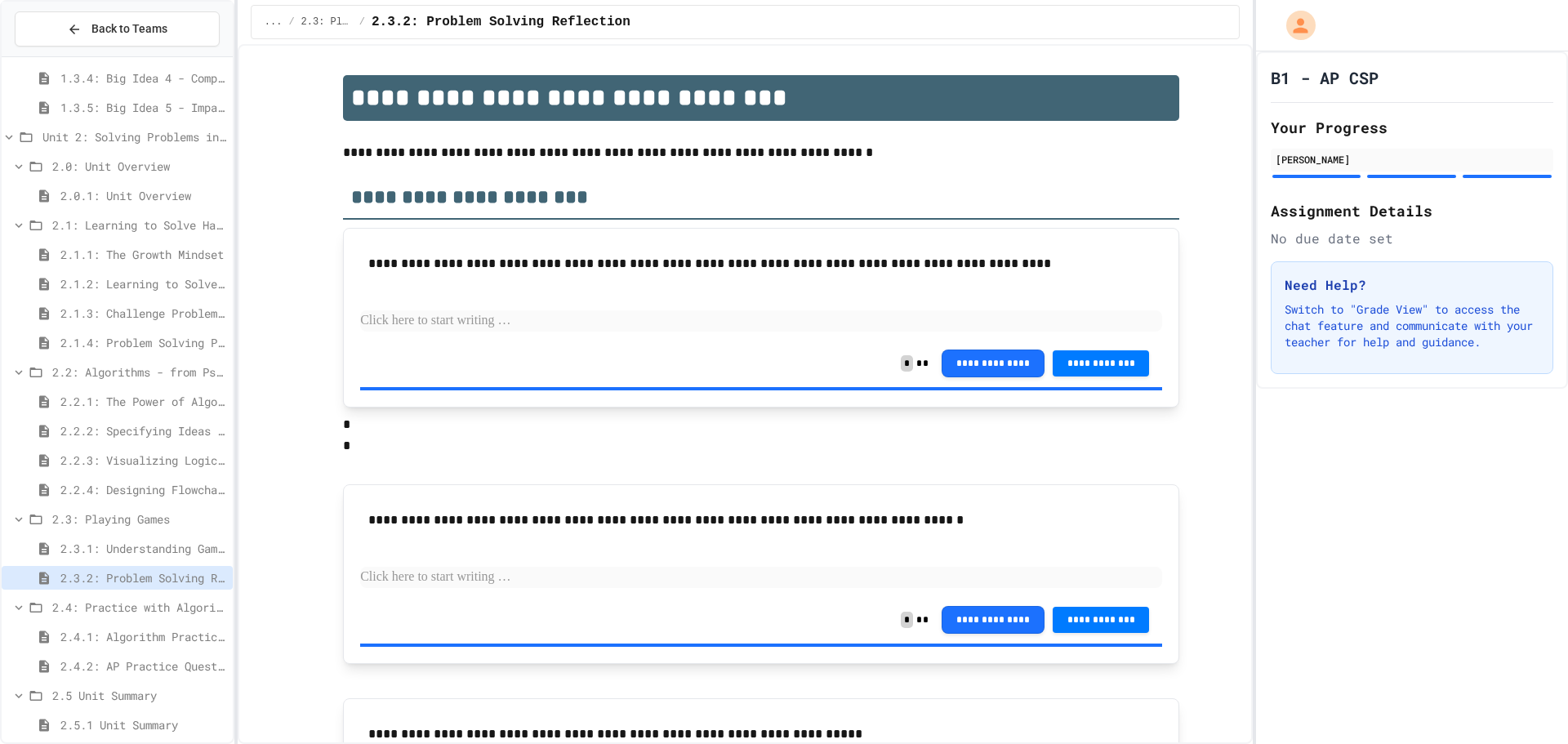
click at [104, 628] on span "2.4.1: Algorithm Practice Exercises" at bounding box center [143, 636] width 166 height 17
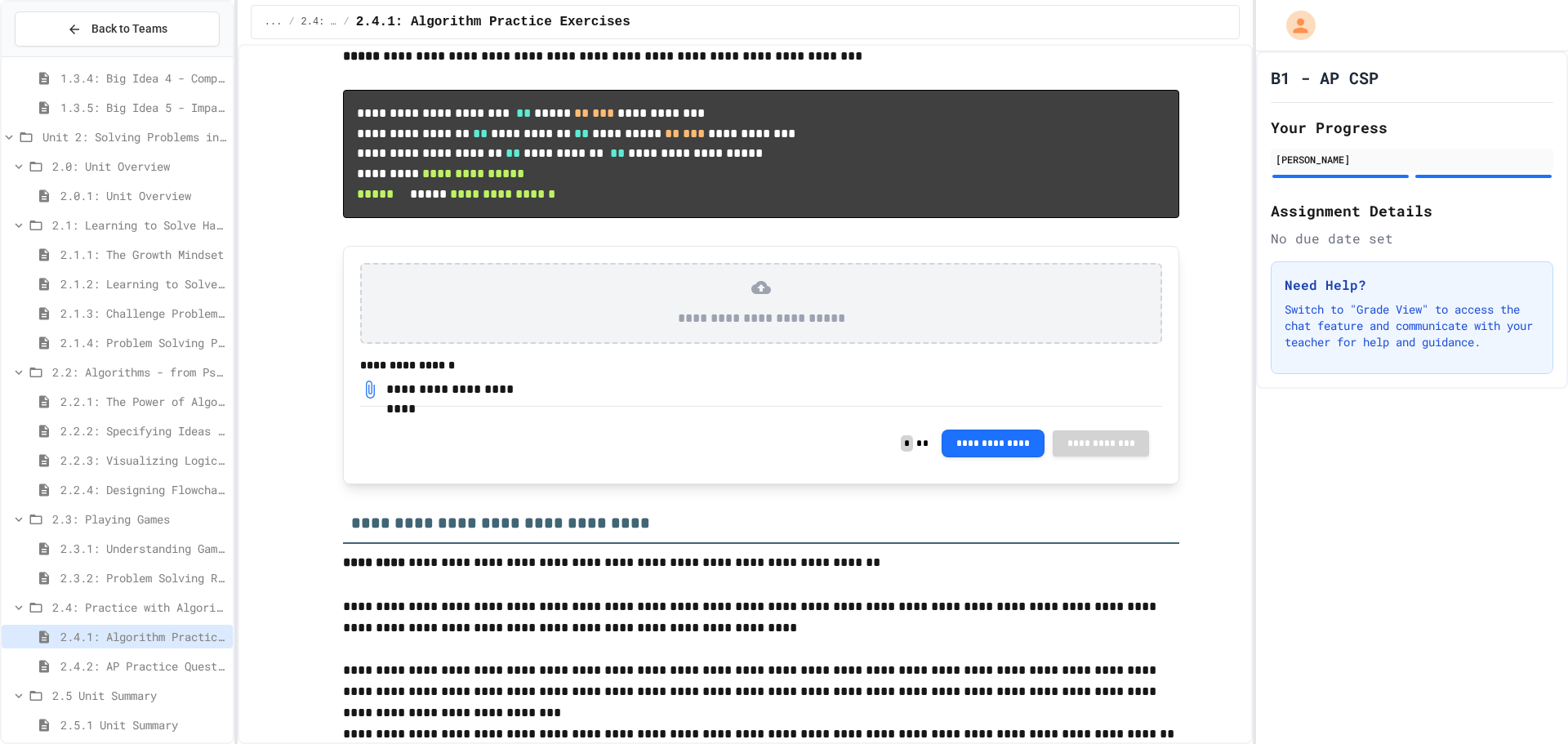
scroll to position [1306, 0]
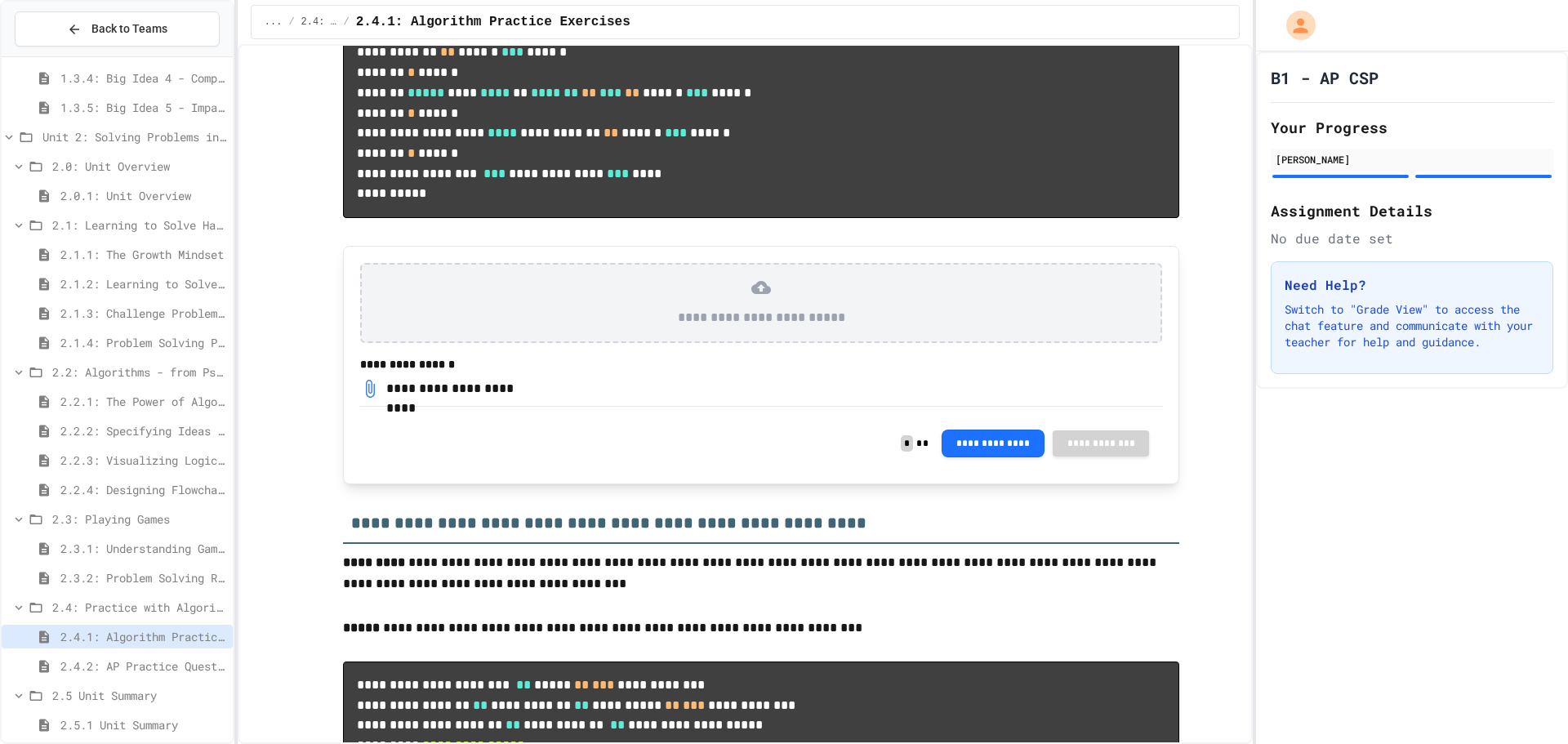
drag, startPoint x: 442, startPoint y: 482, endPoint x: 334, endPoint y: 565, distance: 136.2
click at [334, 565] on div "**********" at bounding box center [761, 235] width 953 height 2932
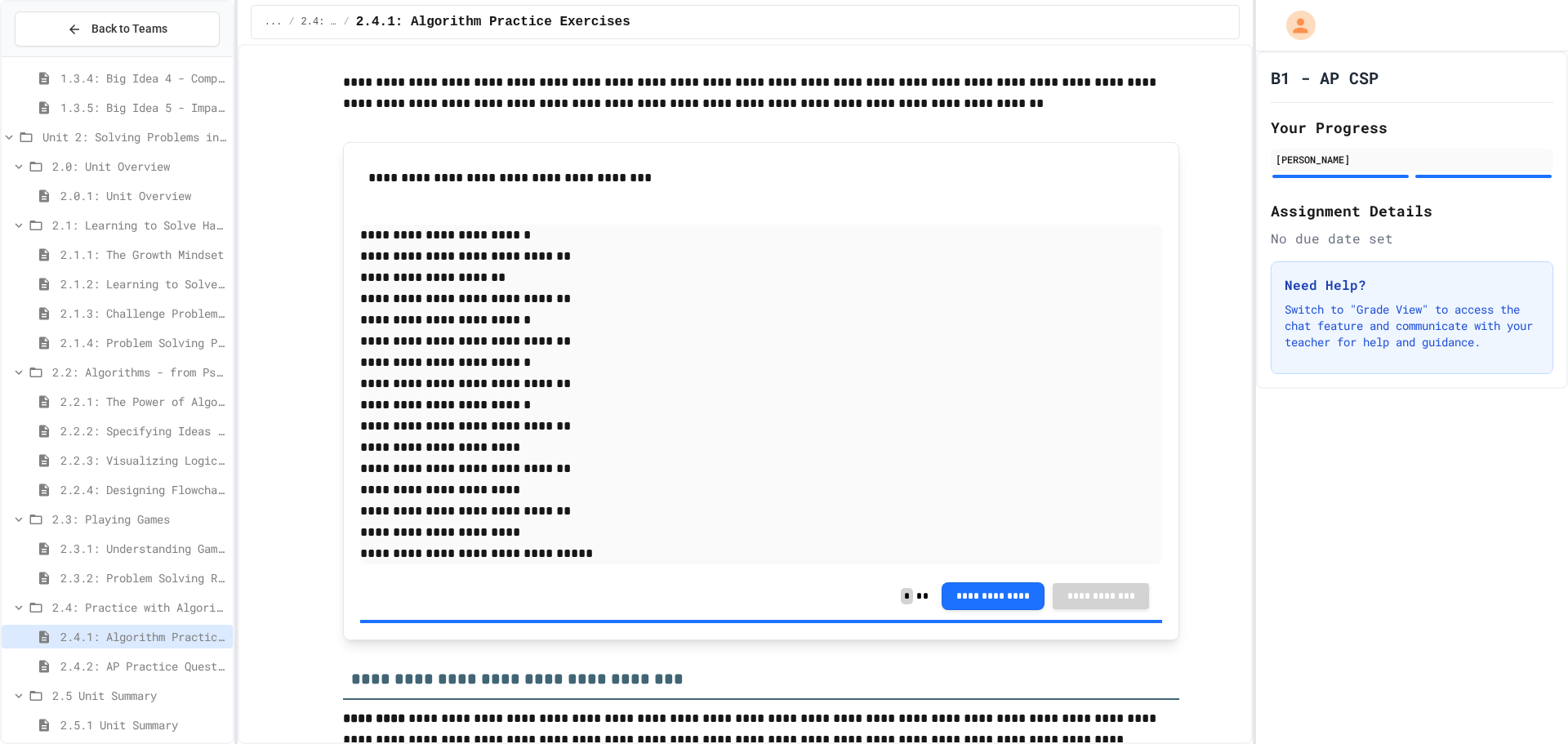
scroll to position [163, 0]
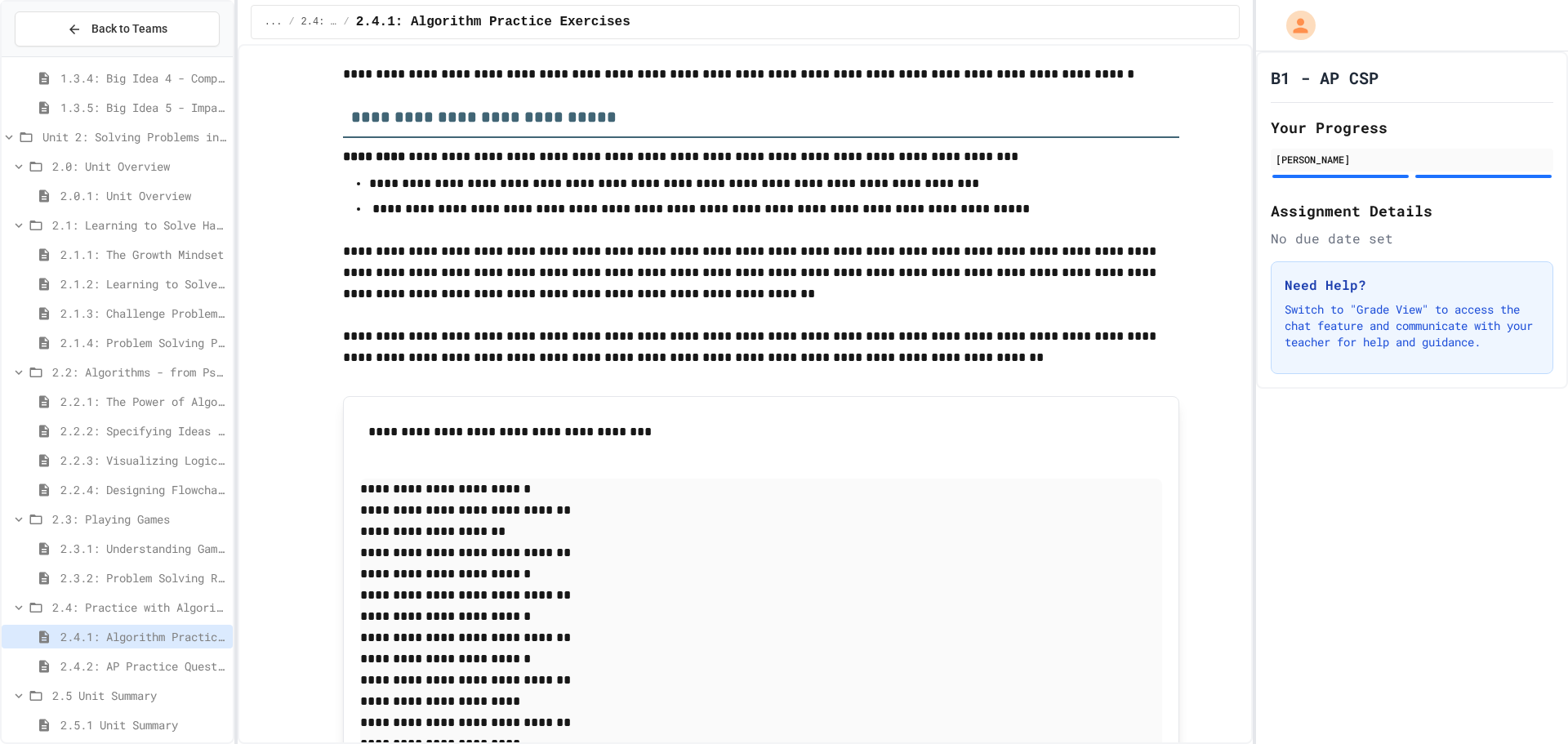
click at [98, 584] on span "2.3.2: Problem Solving Reflection" at bounding box center [143, 578] width 166 height 17
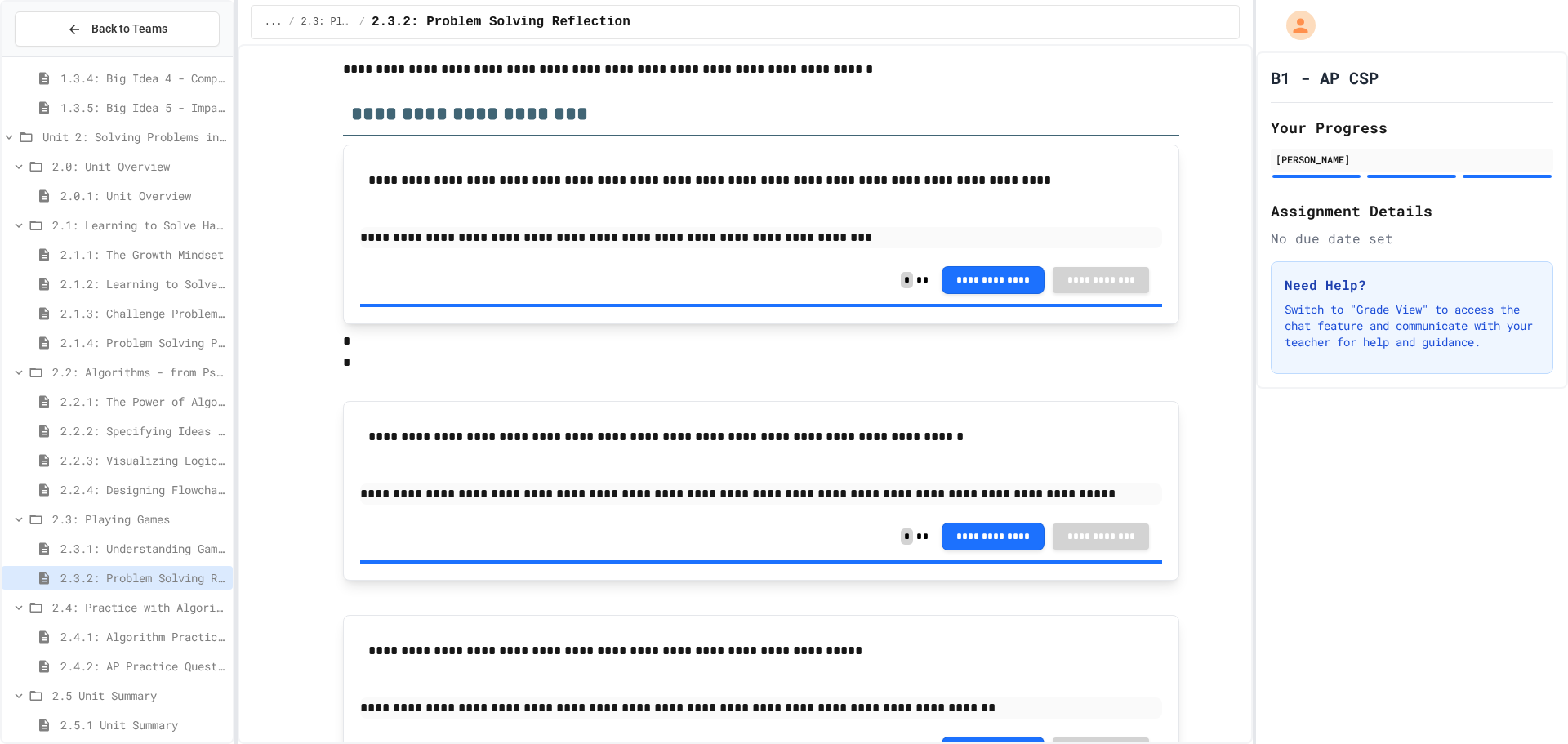
scroll to position [193, 0]
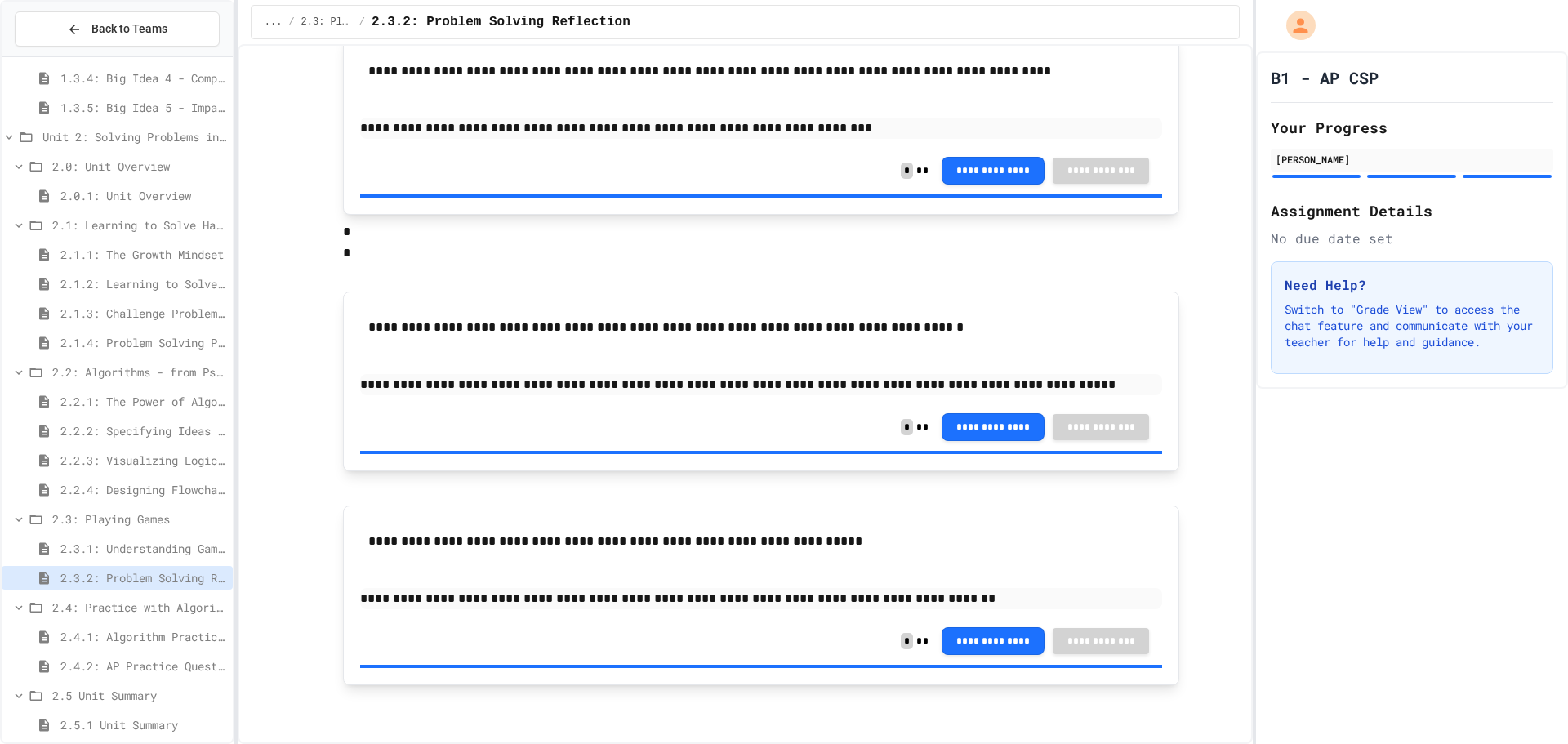
click at [155, 538] on div "2.3.1: Understanding Games with Flowcharts" at bounding box center [117, 548] width 231 height 24
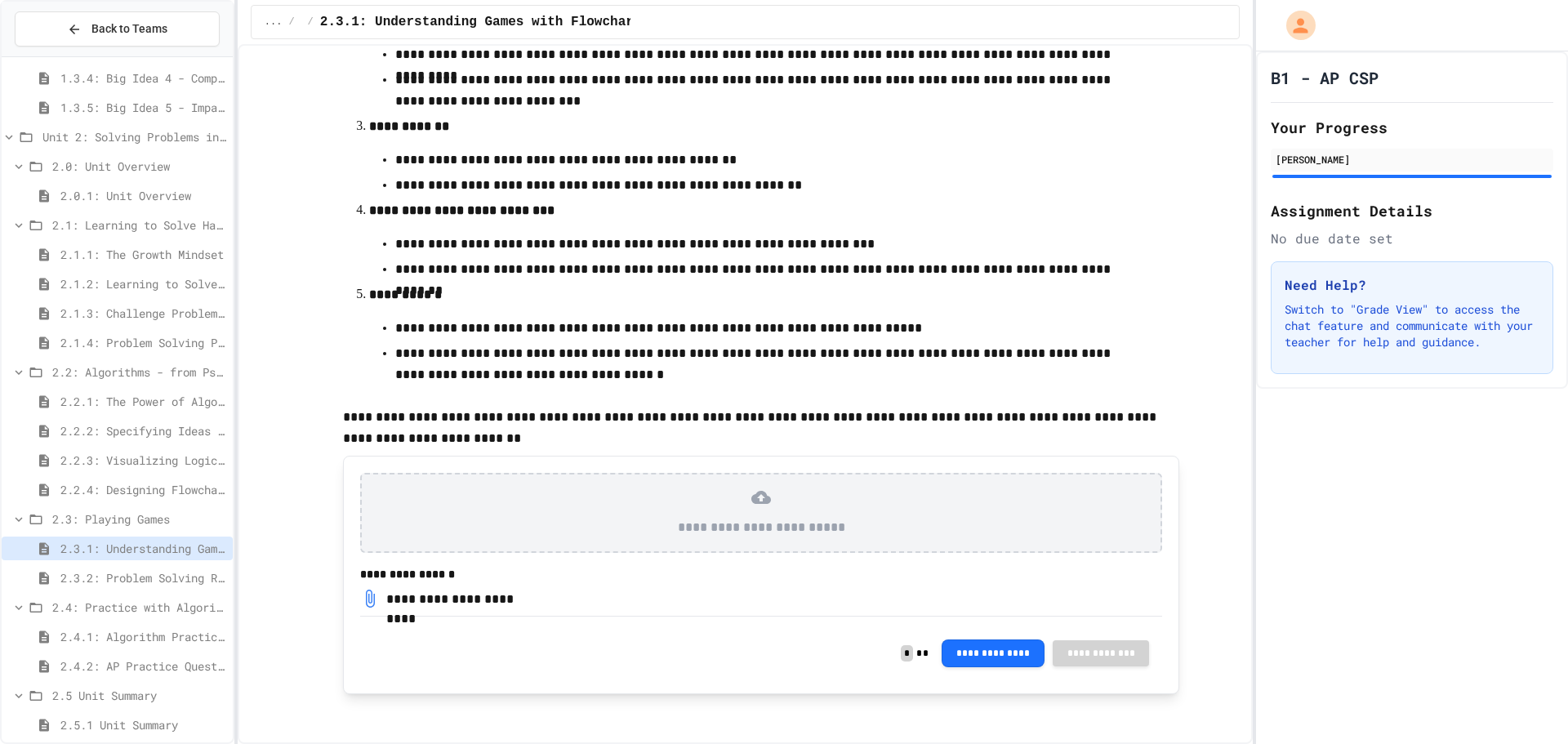
scroll to position [516, 0]
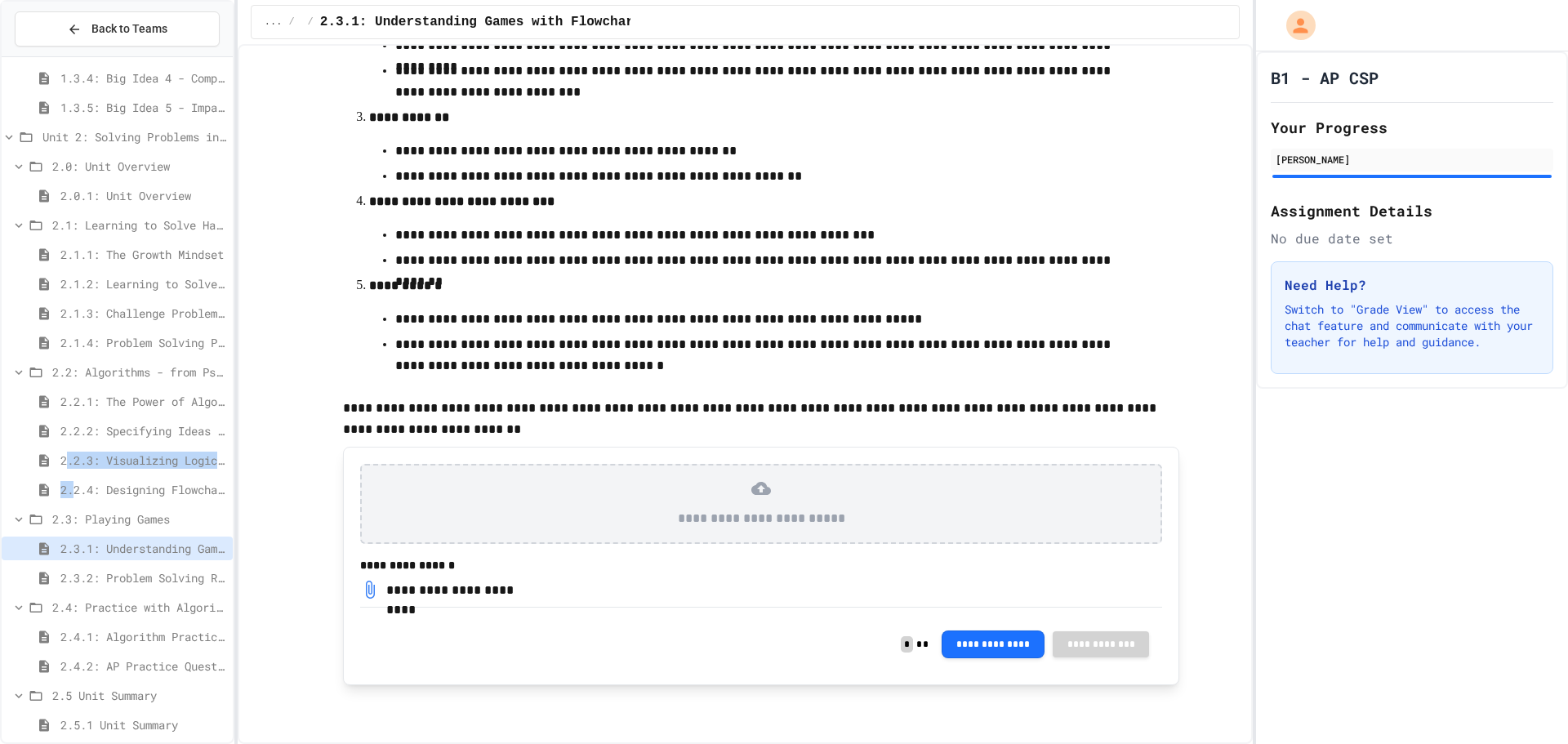
click at [71, 480] on div "1.3.3: Big Idea 3 - Algorithms and Programming 1.3.4: Big Idea 4 - Computing Sy…" at bounding box center [117, 227] width 231 height 1042
click at [143, 466] on span "2.2.3: Visualizing Logic with Flowcharts" at bounding box center [143, 460] width 166 height 17
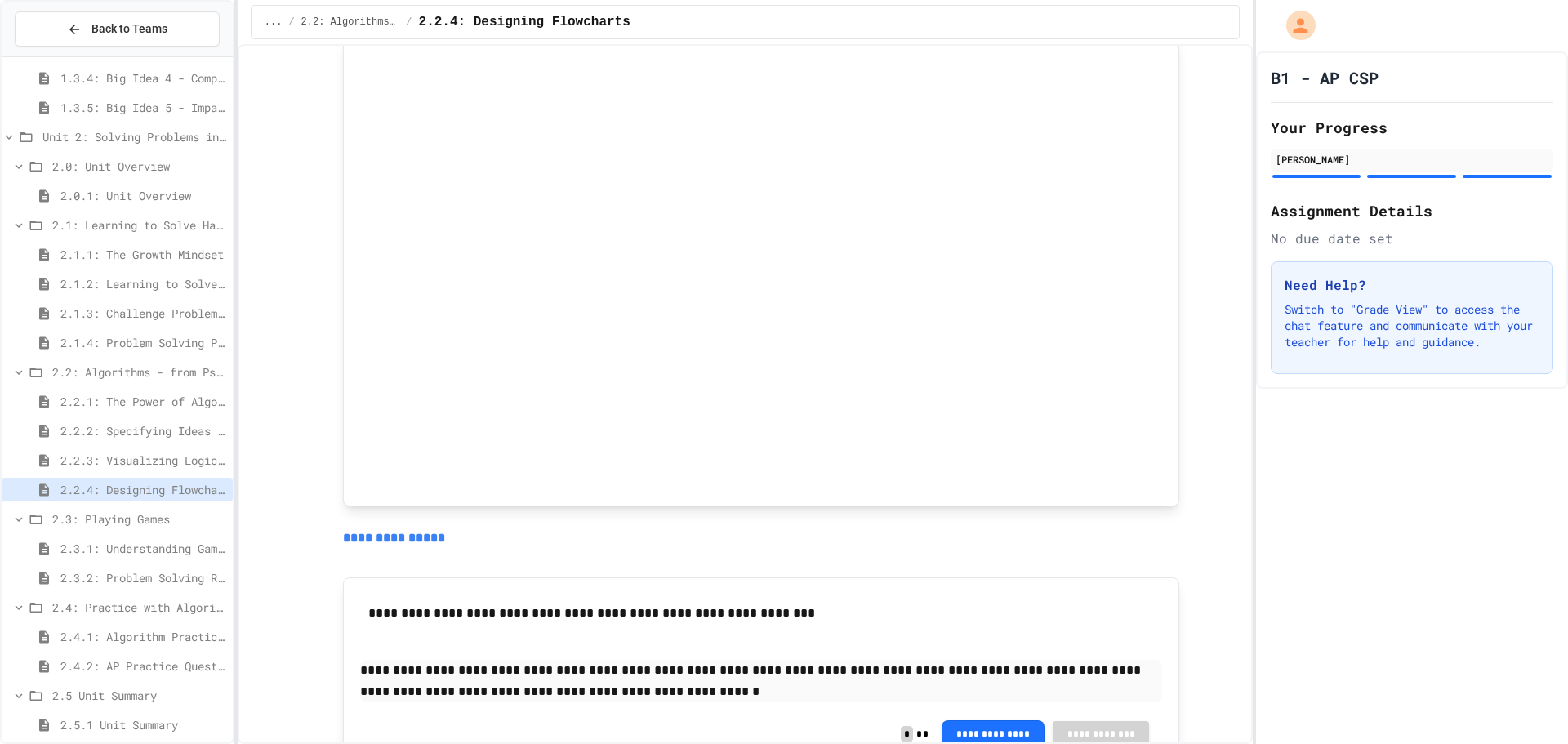
scroll to position [816, 0]
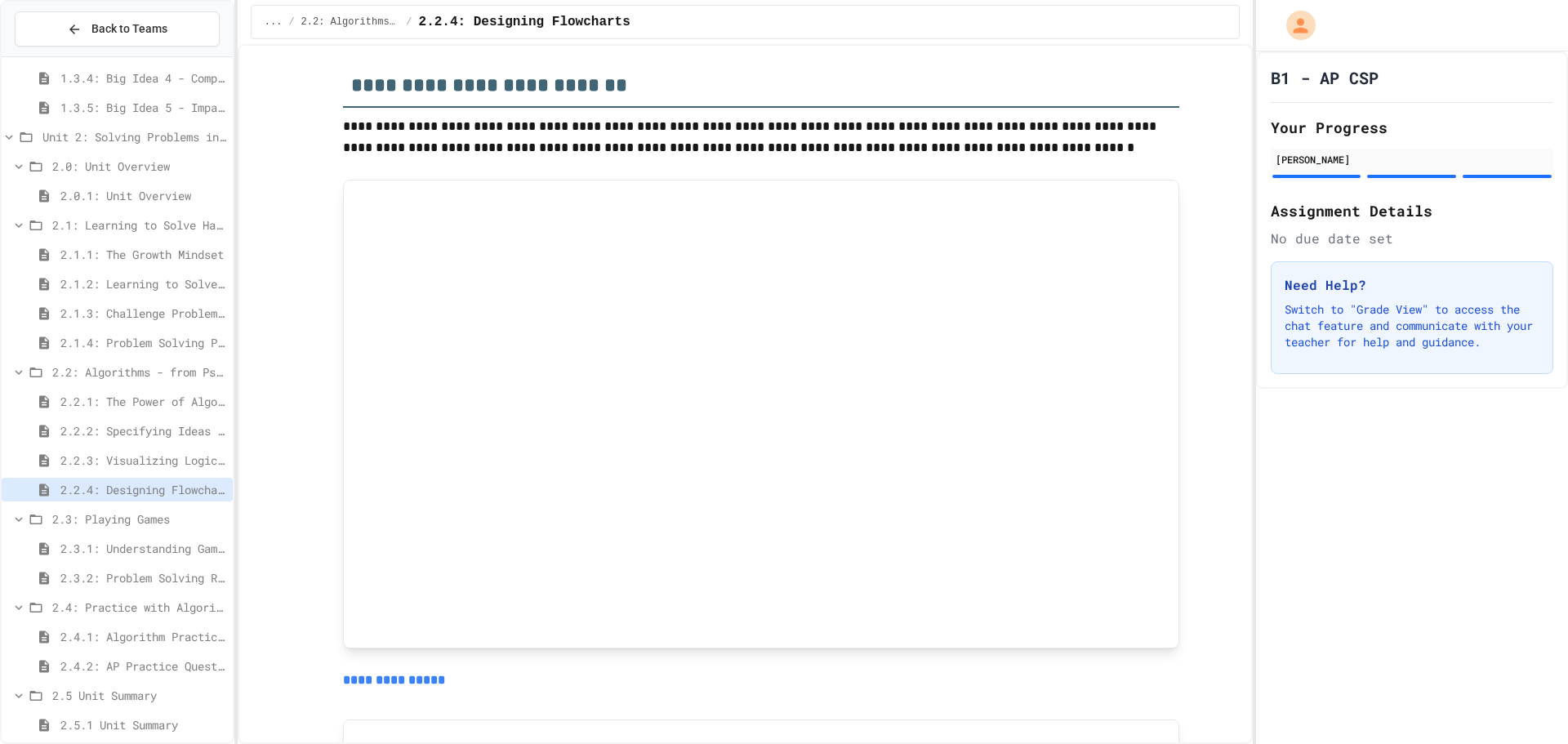
click at [177, 452] on span "2.2.3: Visualizing Logic with Flowcharts" at bounding box center [143, 460] width 166 height 17
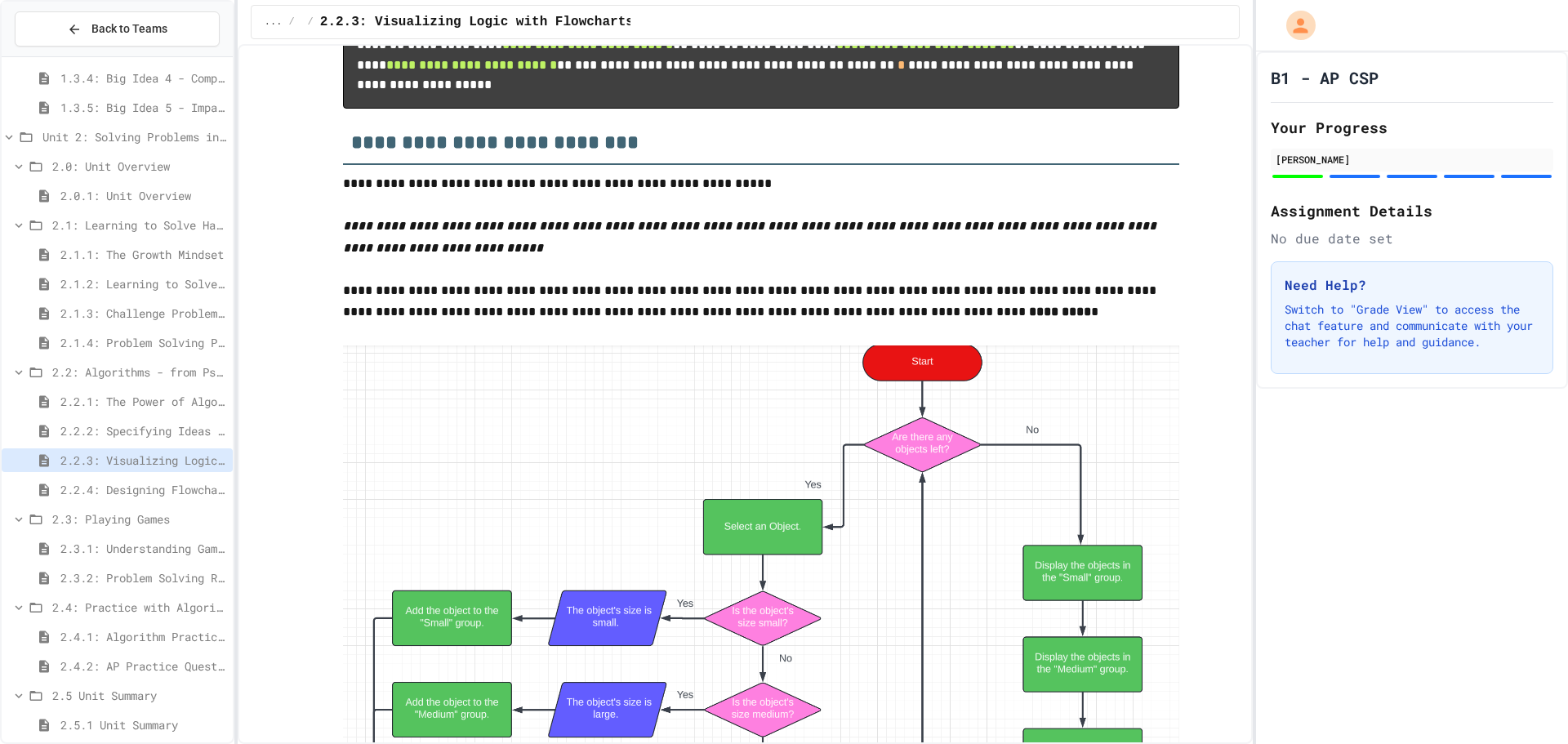
scroll to position [5553, 0]
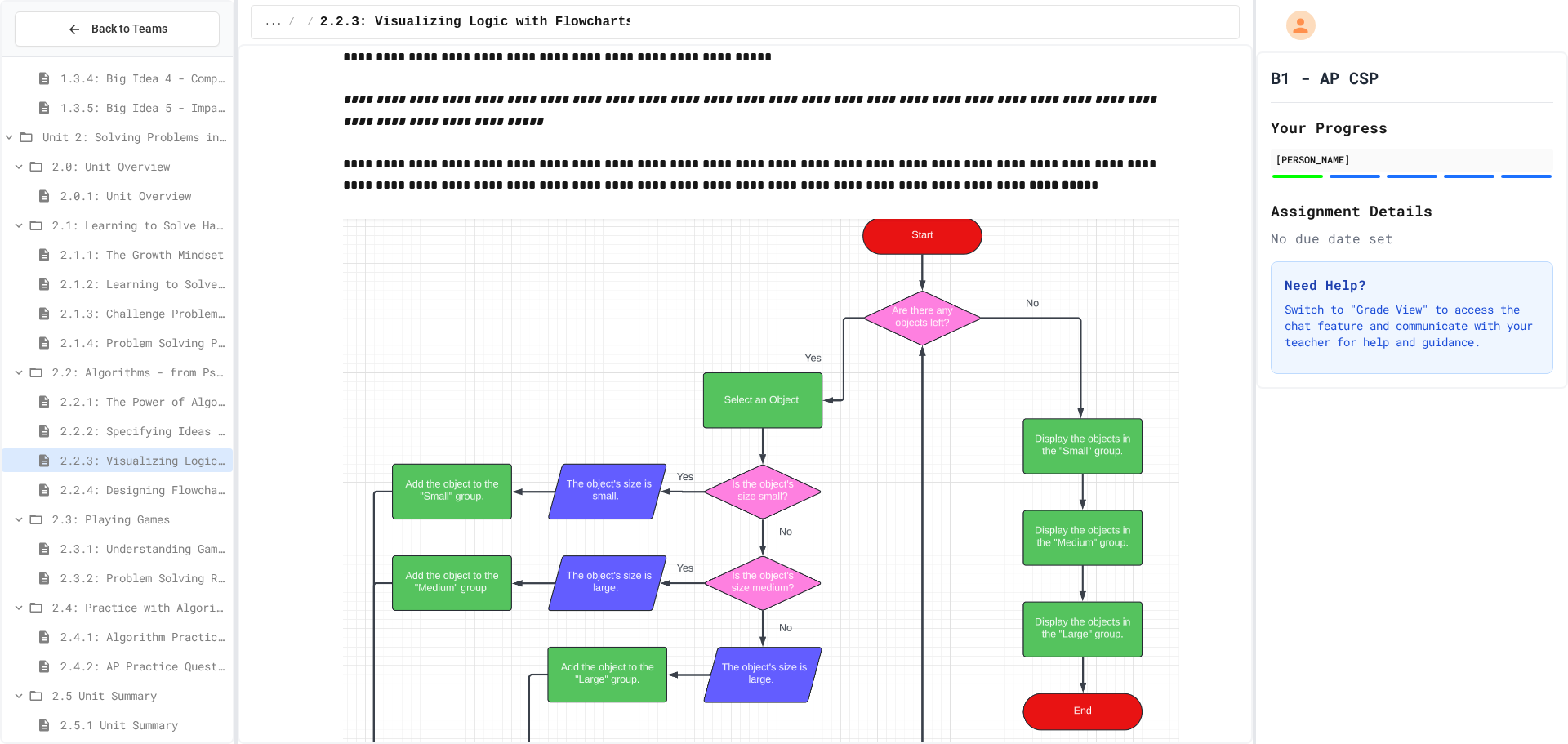
click at [146, 431] on span "2.2.2: Specifying Ideas with Pseudocode" at bounding box center [143, 430] width 166 height 17
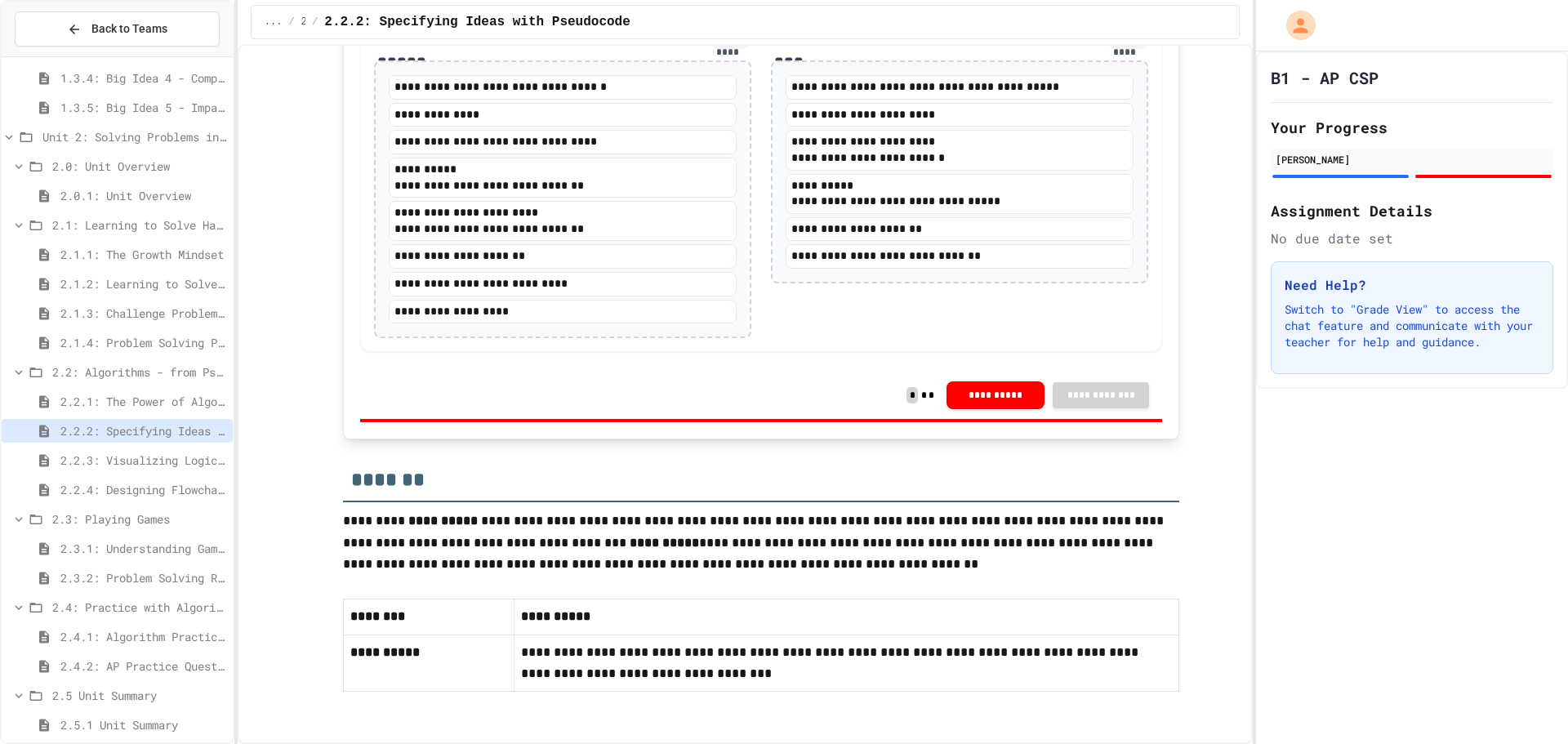
scroll to position [3250, 0]
click at [68, 391] on div "2.2.1: The Power of Algorithms" at bounding box center [117, 402] width 231 height 24
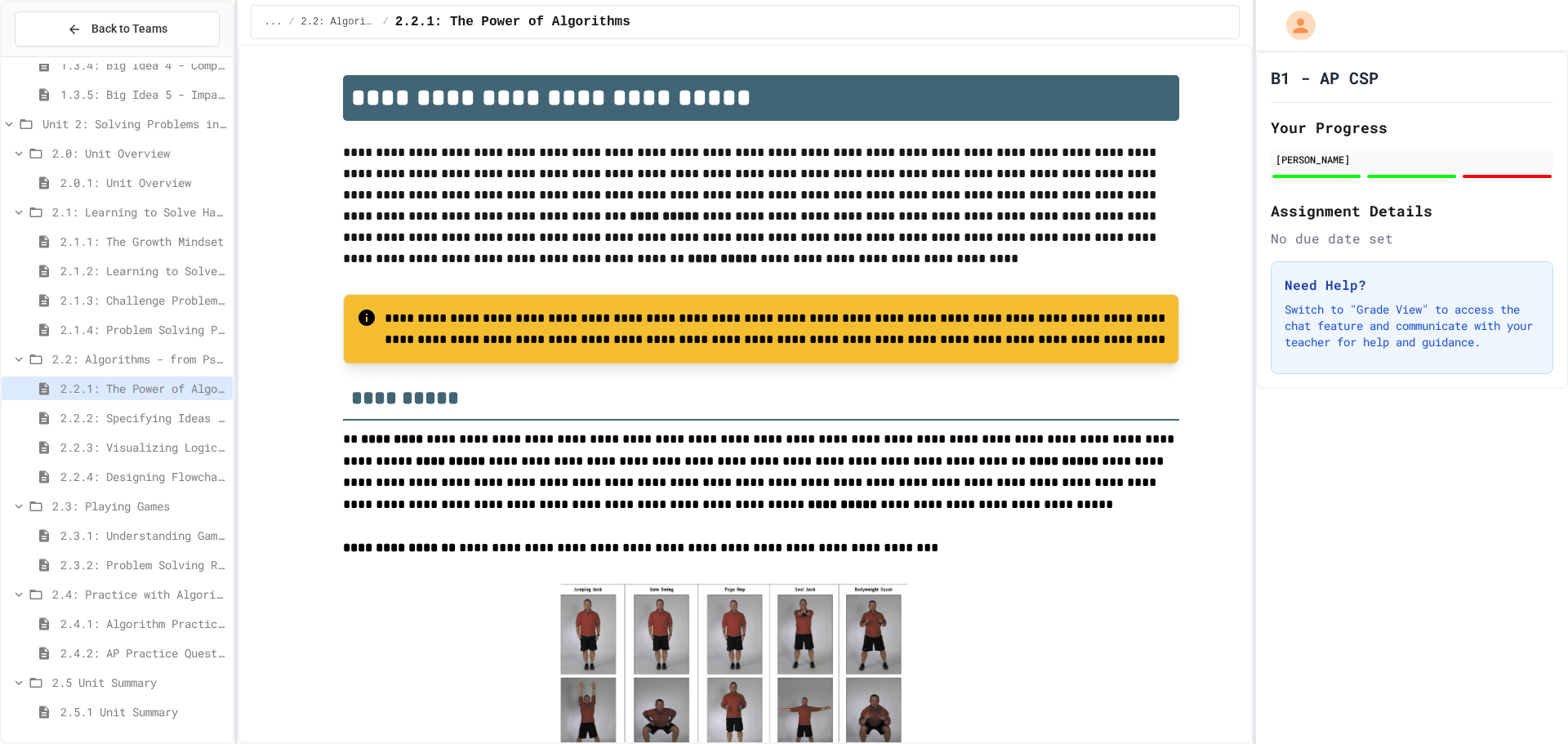
click at [108, 578] on div "2.3.2: Problem Solving Reflection" at bounding box center [117, 568] width 231 height 30
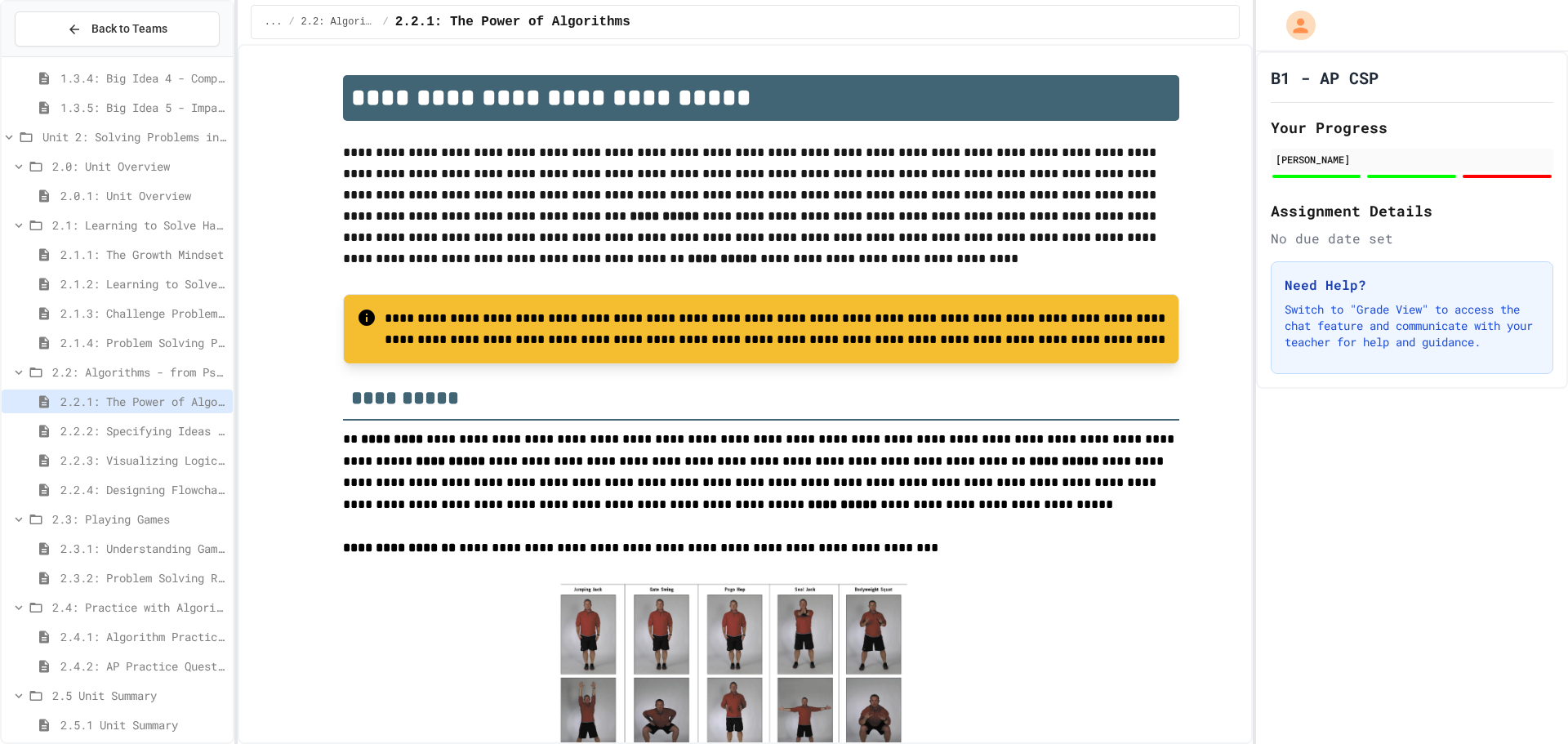
click at [98, 564] on div "2.3.1: Understanding Games with Flowcharts" at bounding box center [117, 551] width 231 height 30
click at [107, 550] on span "2.3.1: Understanding Games with Flowcharts" at bounding box center [143, 548] width 166 height 17
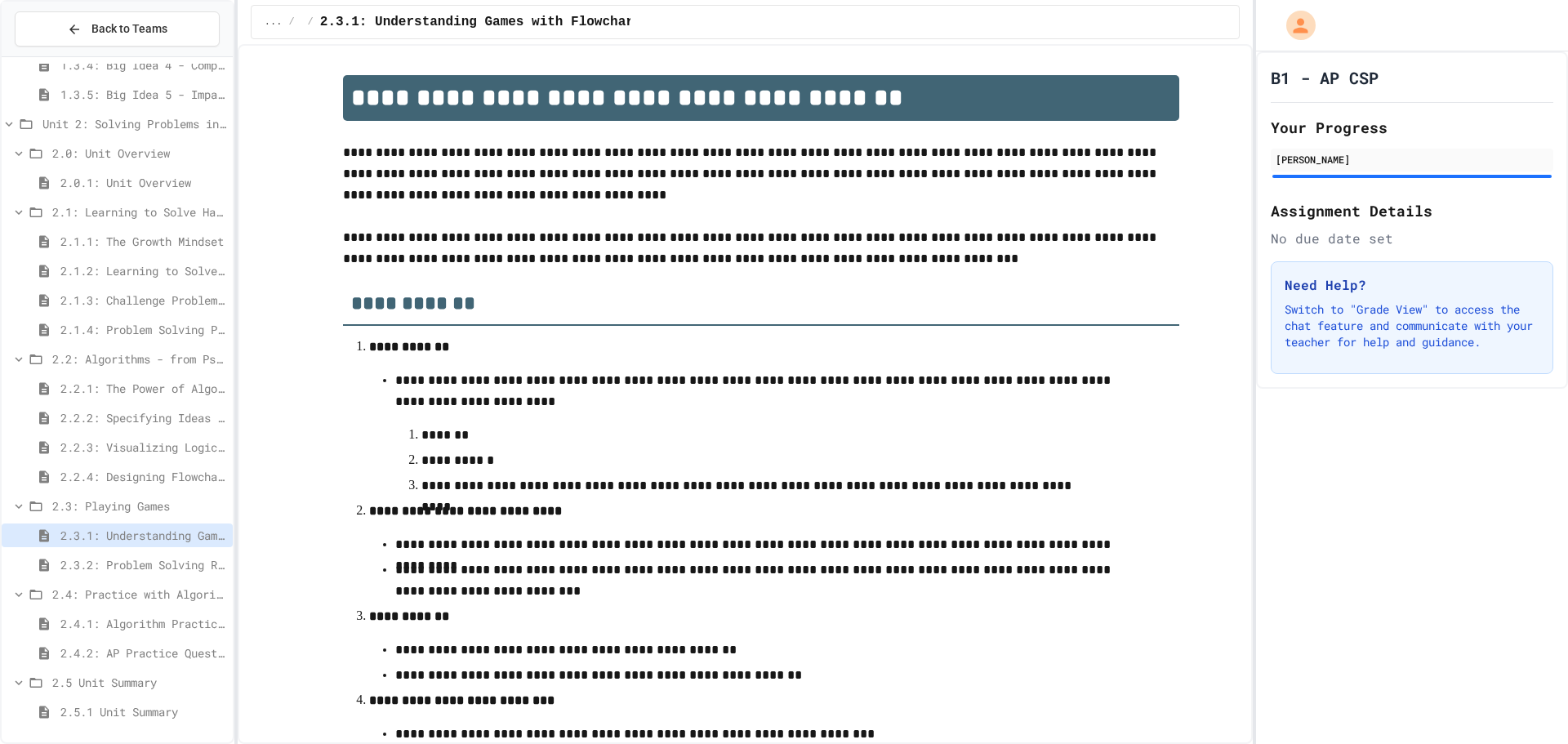
click at [86, 658] on span "2.4.2: AP Practice Questions" at bounding box center [143, 653] width 166 height 17
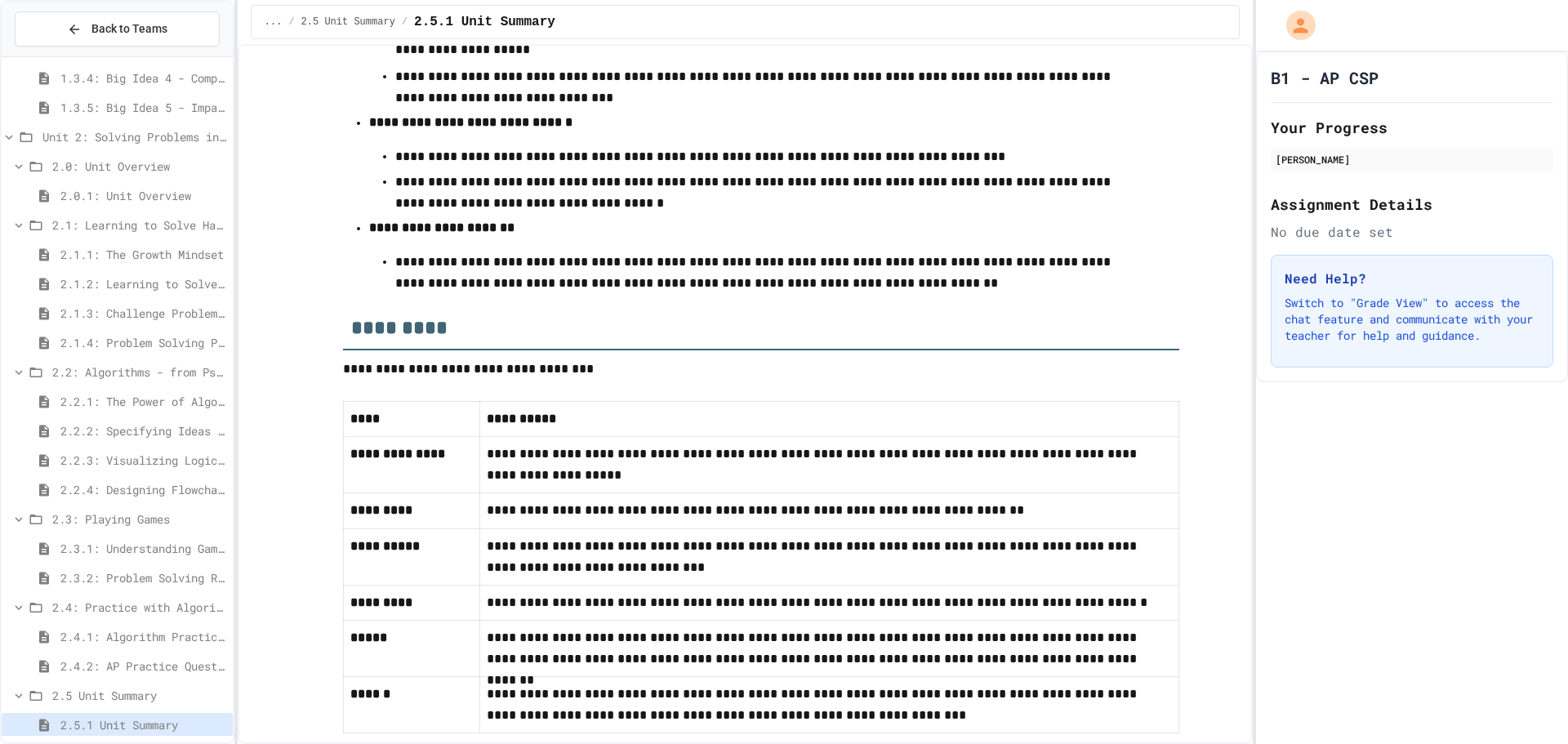
scroll to position [711, 0]
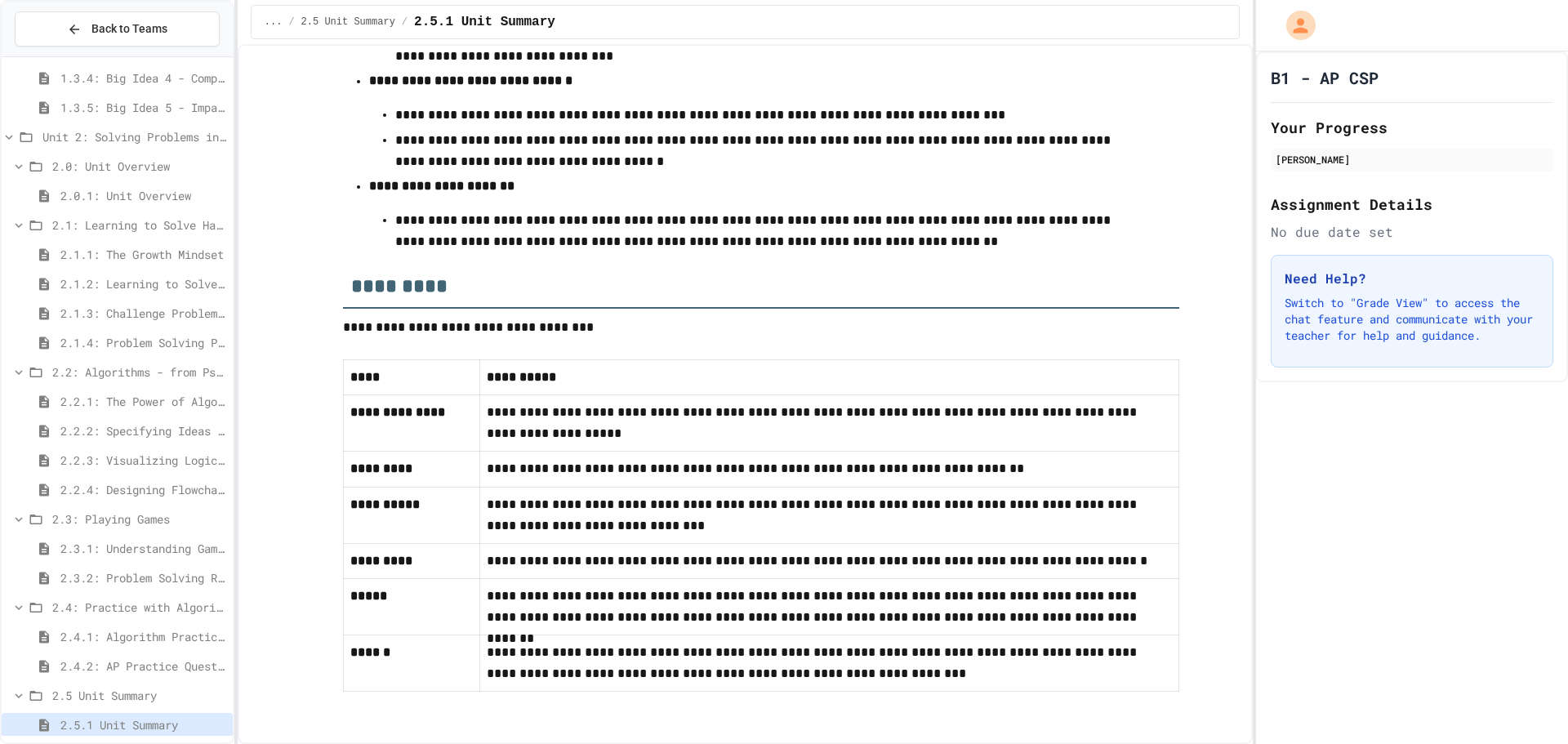
click at [106, 424] on span "2.2.2: Specifying Ideas with Pseudocode" at bounding box center [143, 430] width 166 height 17
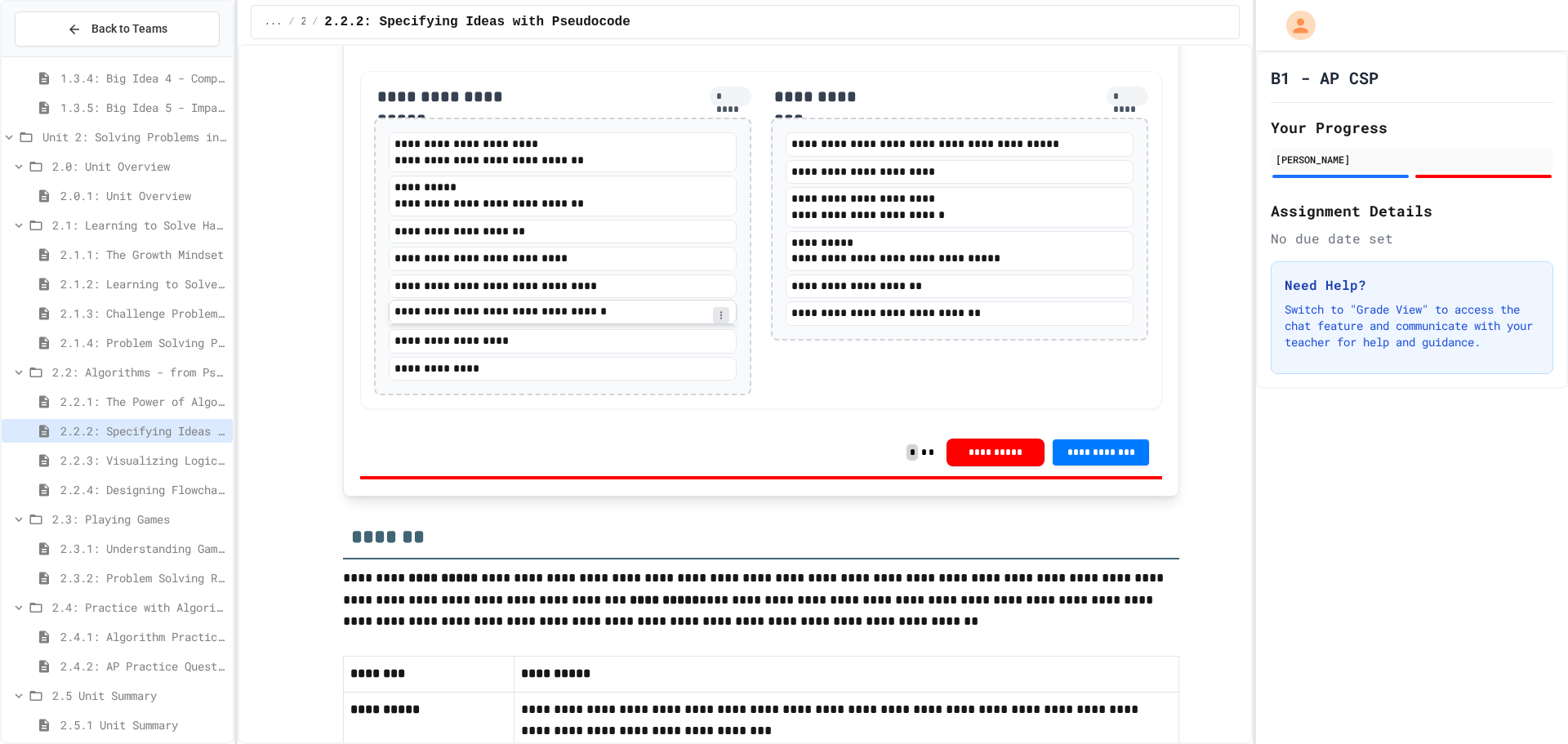
scroll to position [3332, 0]
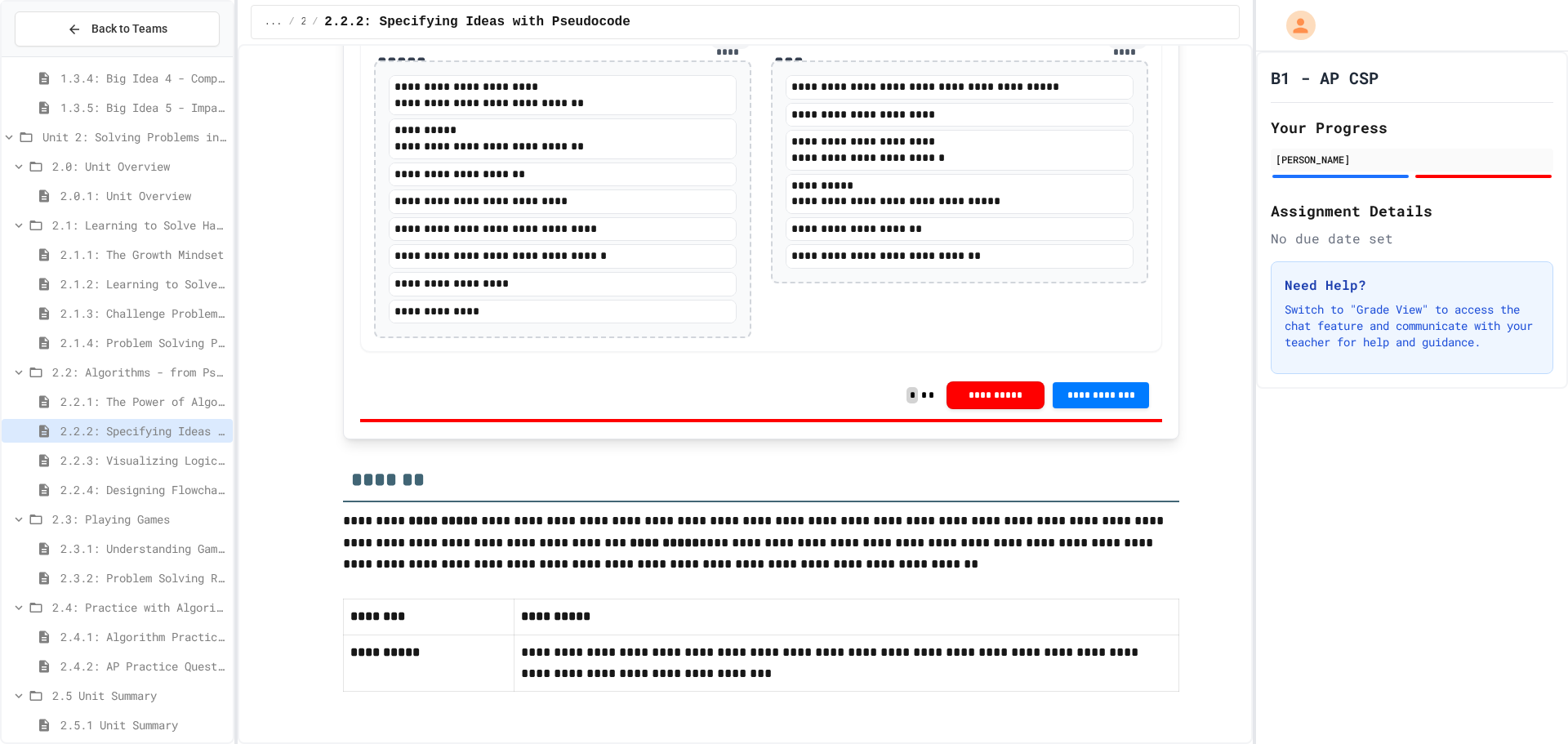
click at [95, 555] on span "2.3.1: Understanding Games with Flowcharts" at bounding box center [143, 548] width 166 height 17
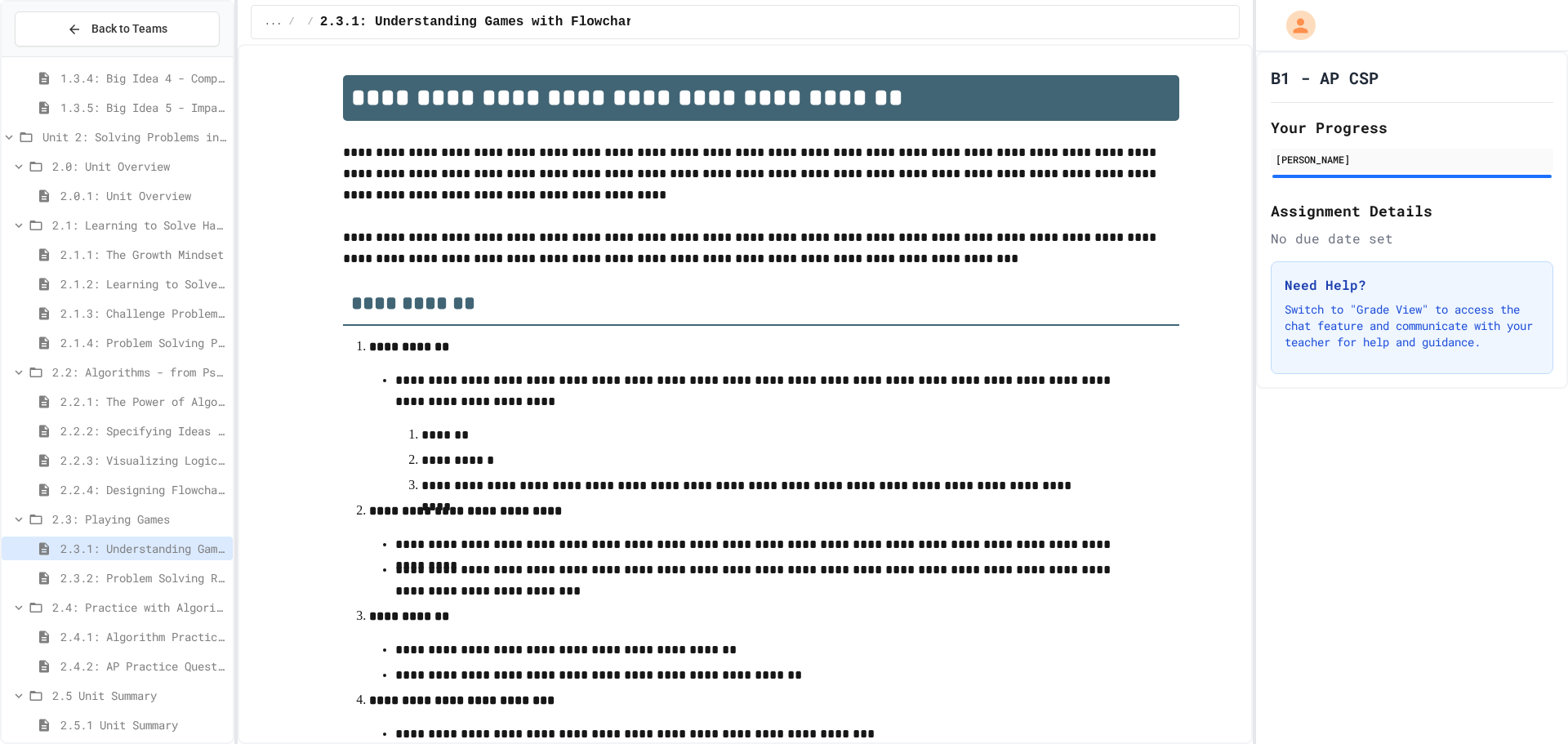
click at [139, 578] on span "2.3.2: Problem Solving Reflection" at bounding box center [143, 578] width 166 height 17
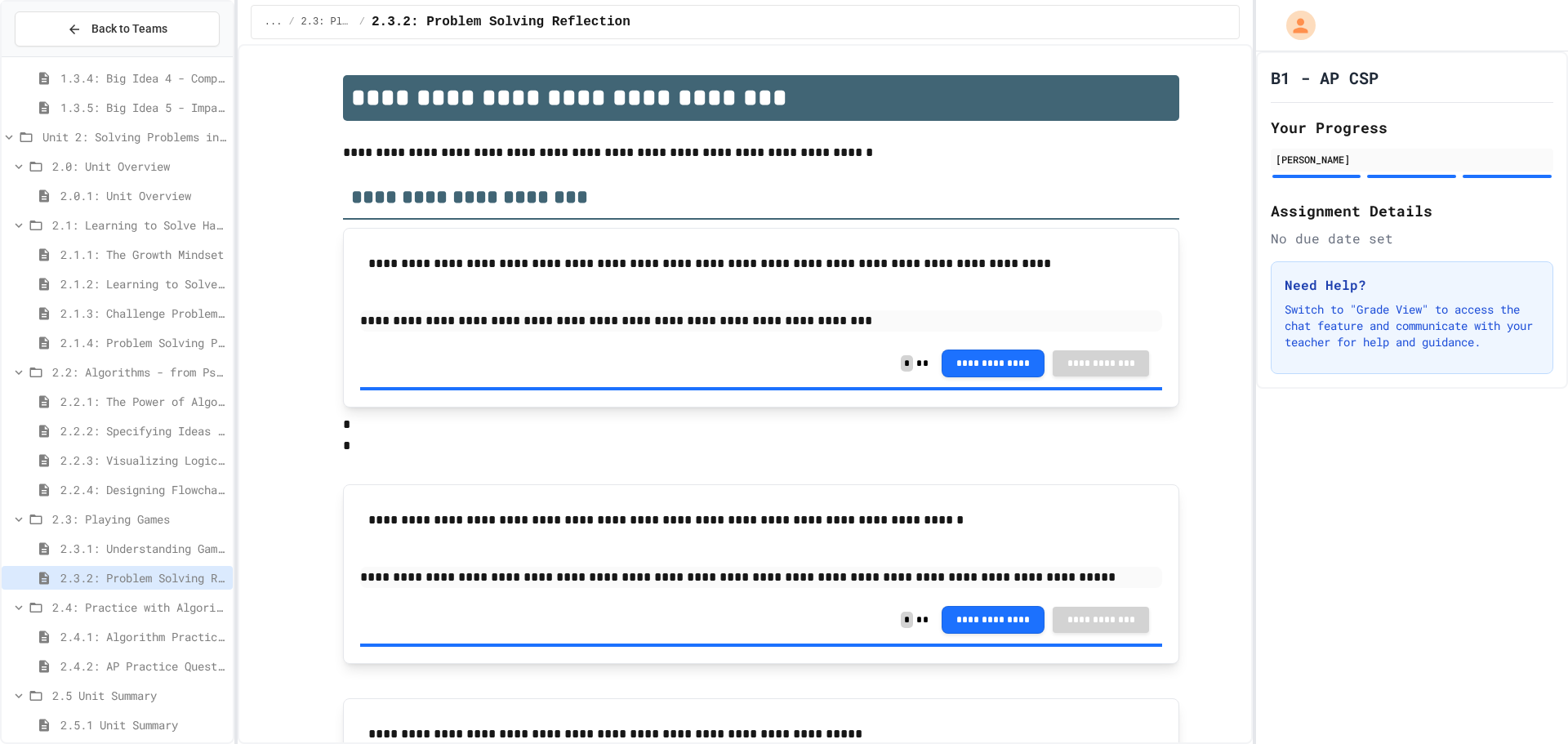
click at [165, 564] on div "2.3.1: Understanding Games with Flowcharts" at bounding box center [117, 551] width 231 height 30
click at [169, 549] on span "2.3.1: Understanding Games with Flowcharts" at bounding box center [143, 548] width 166 height 17
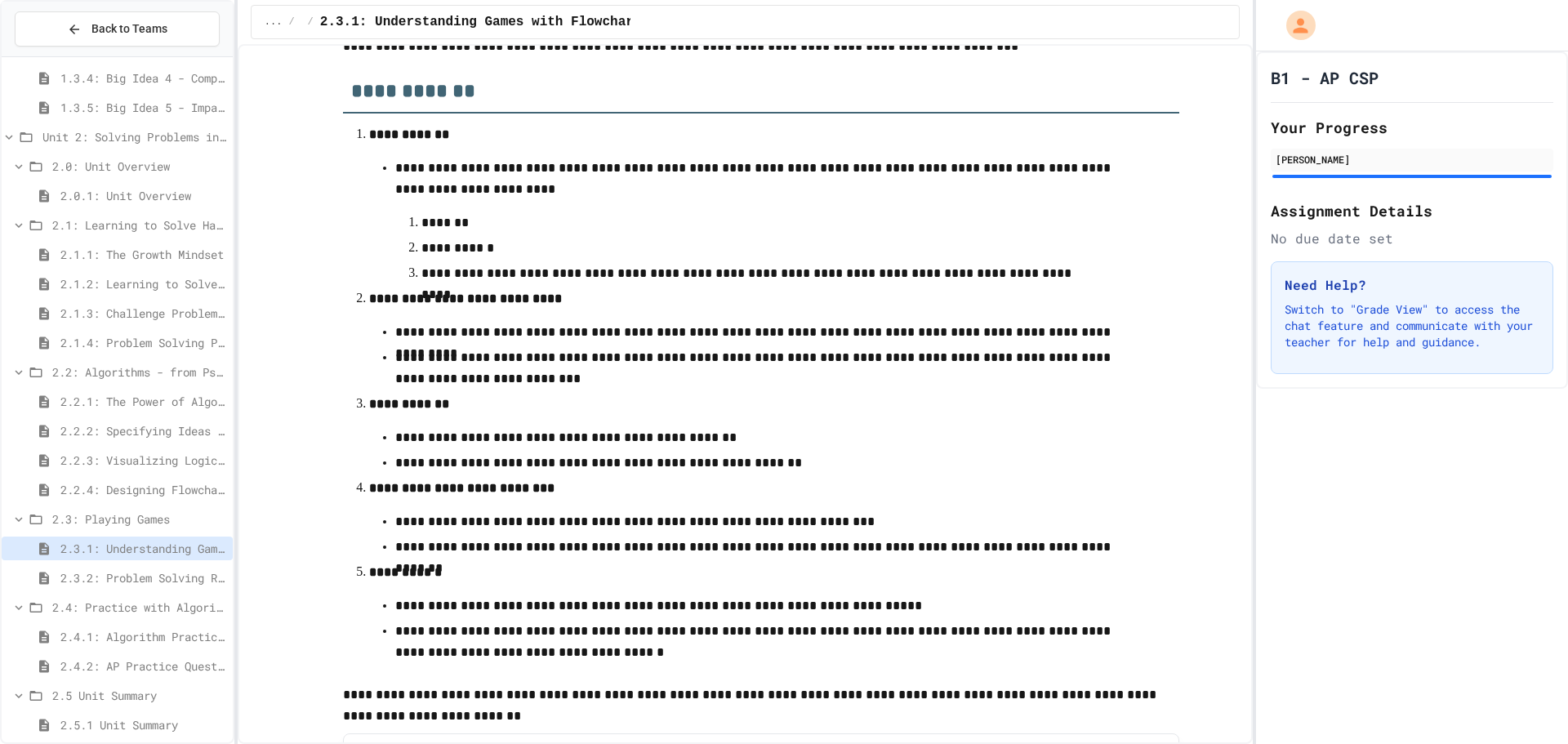
scroll to position [408, 0]
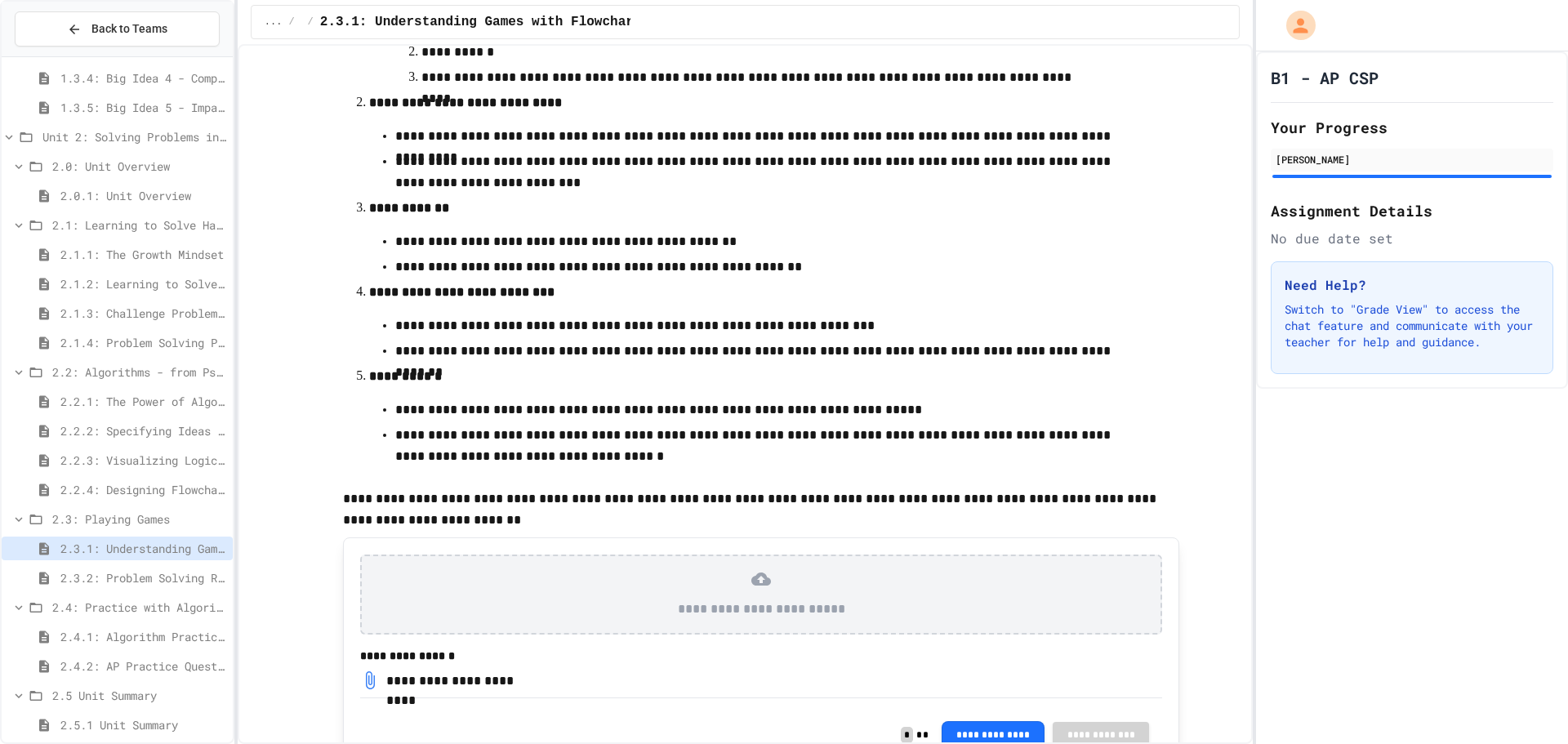
click at [147, 437] on span "2.2.2: Specifying Ideas with Pseudocode" at bounding box center [143, 430] width 166 height 17
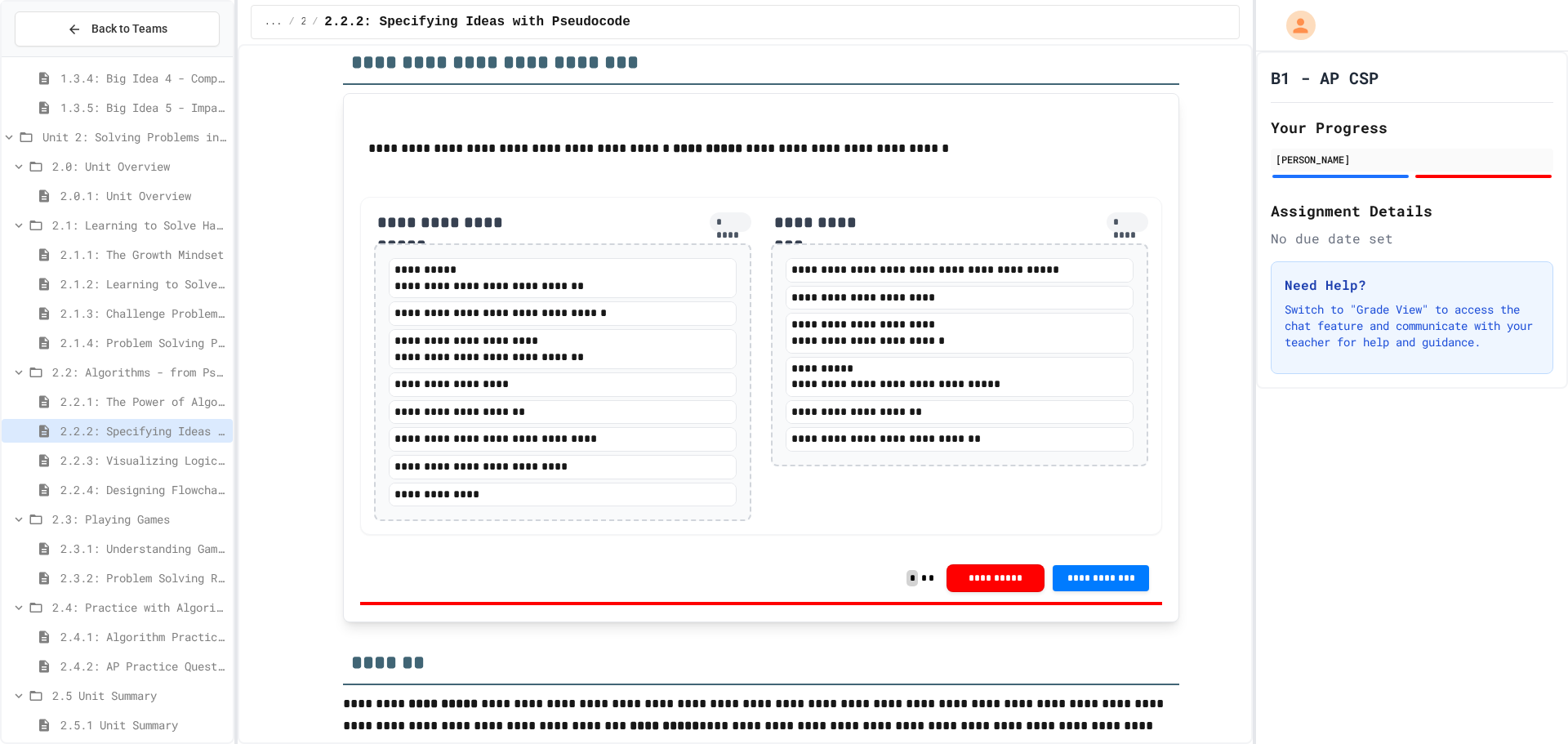
scroll to position [2841, 0]
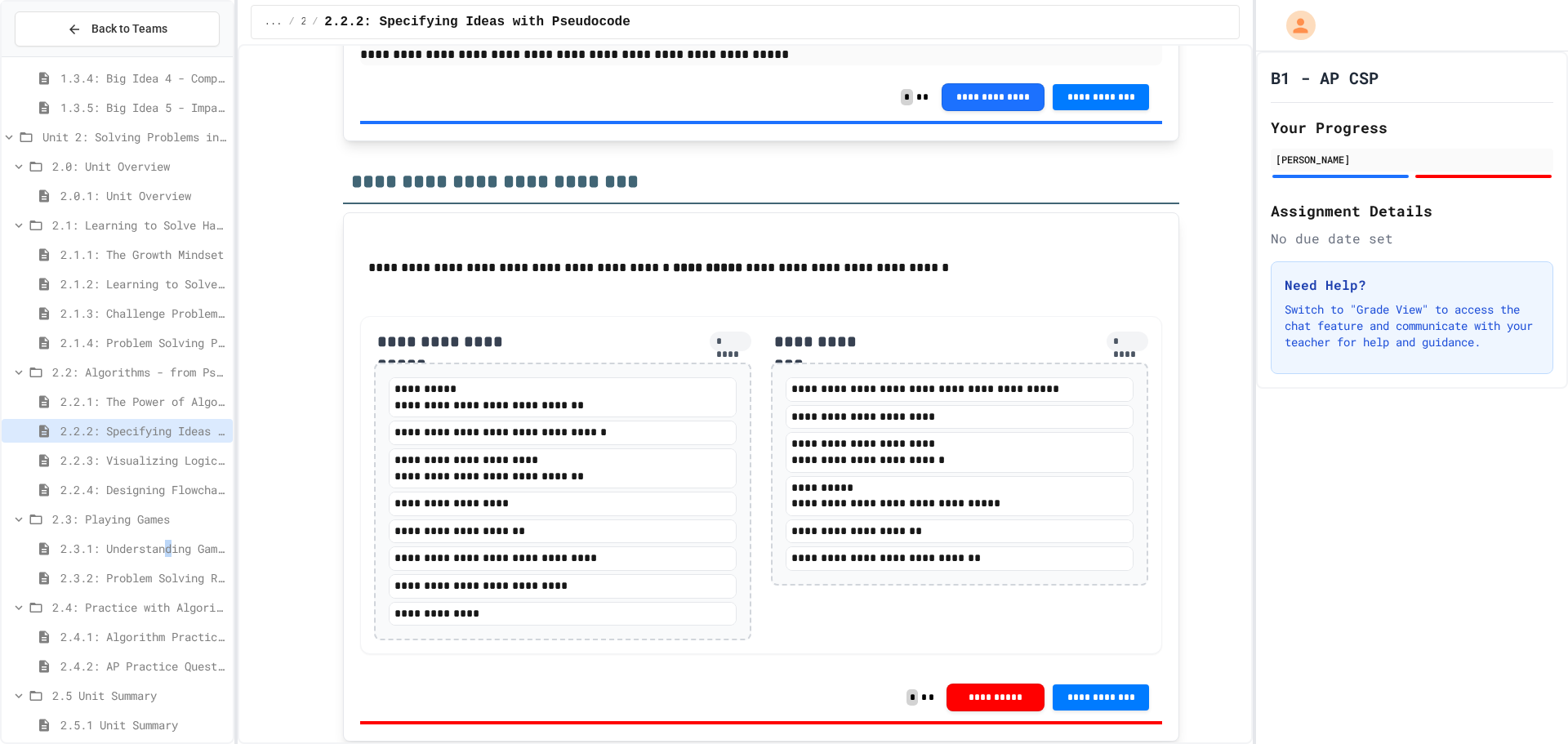
click at [174, 552] on span "2.3.1: Understanding Games with Flowcharts" at bounding box center [143, 548] width 166 height 17
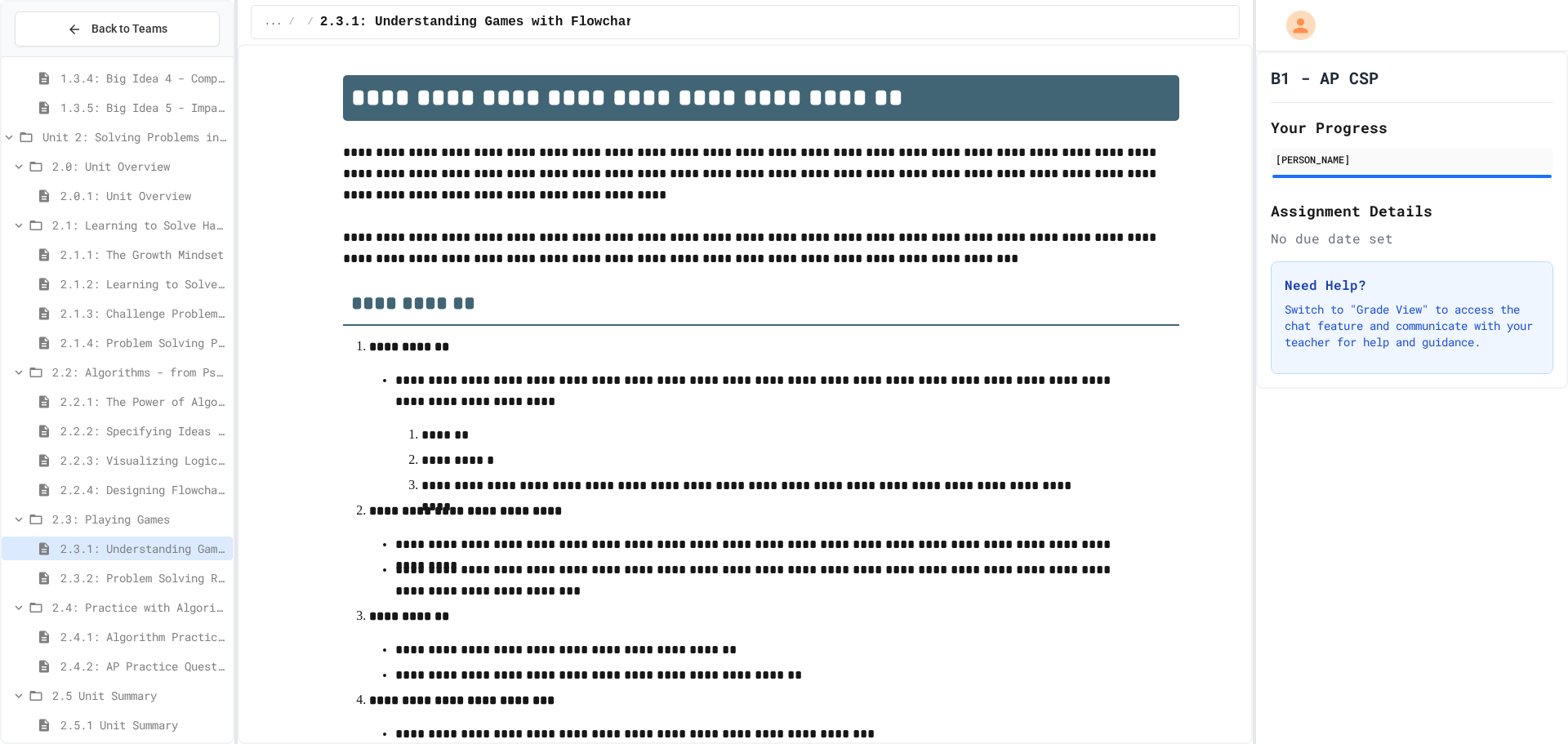
click at [161, 433] on span "2.2.2: Specifying Ideas with Pseudocode" at bounding box center [143, 430] width 166 height 17
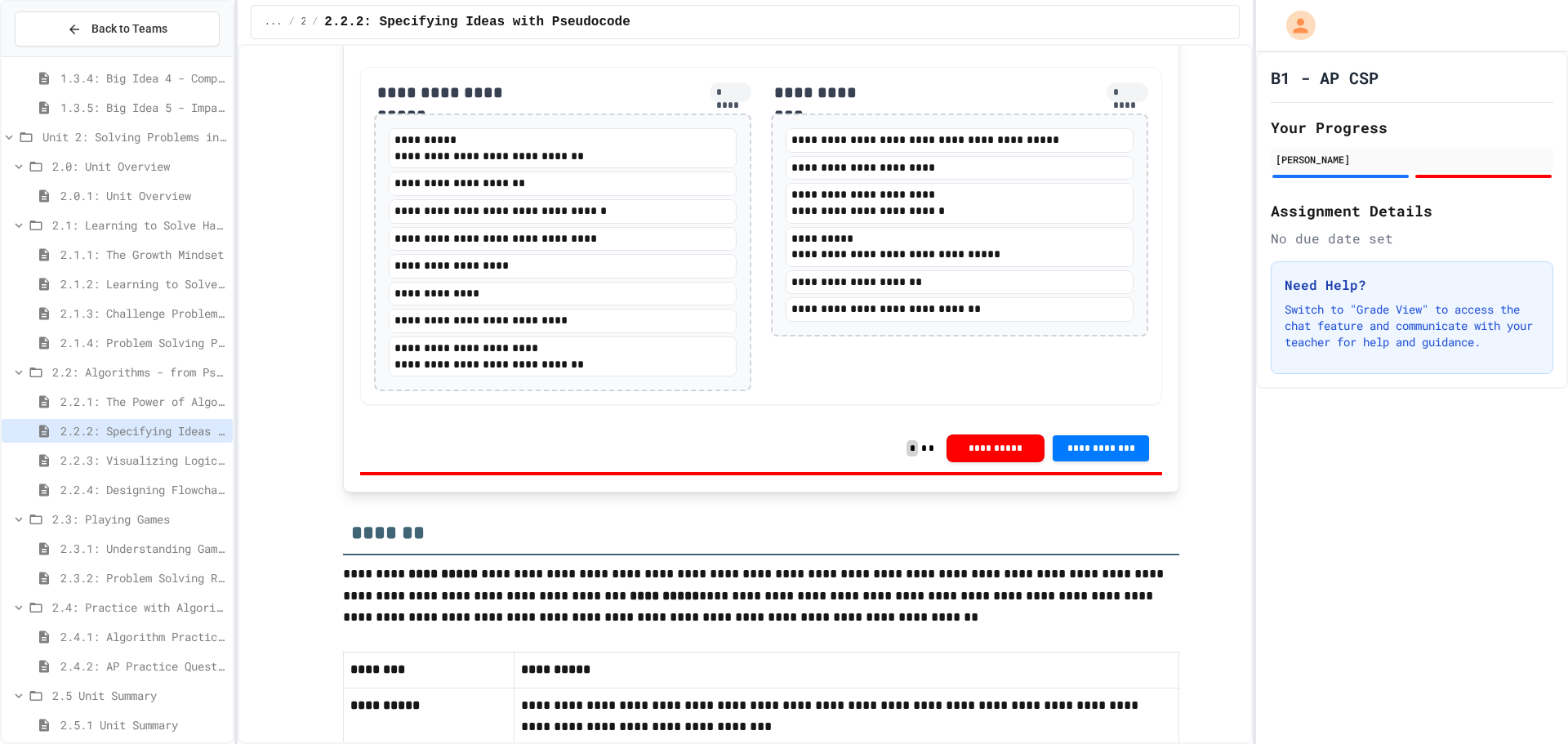
scroll to position [2940, 0]
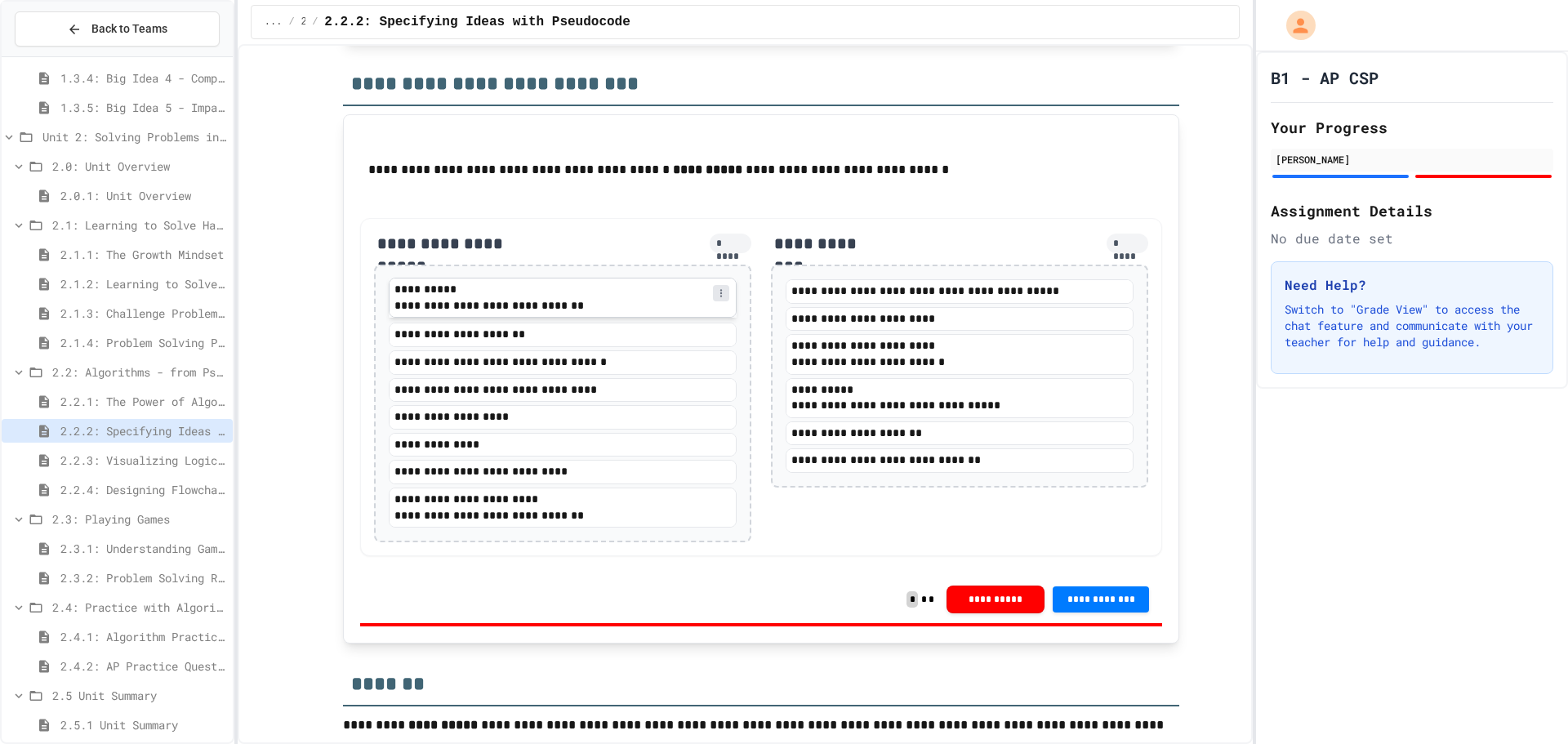
click at [721, 314] on div "**********" at bounding box center [562, 306] width 346 height 17
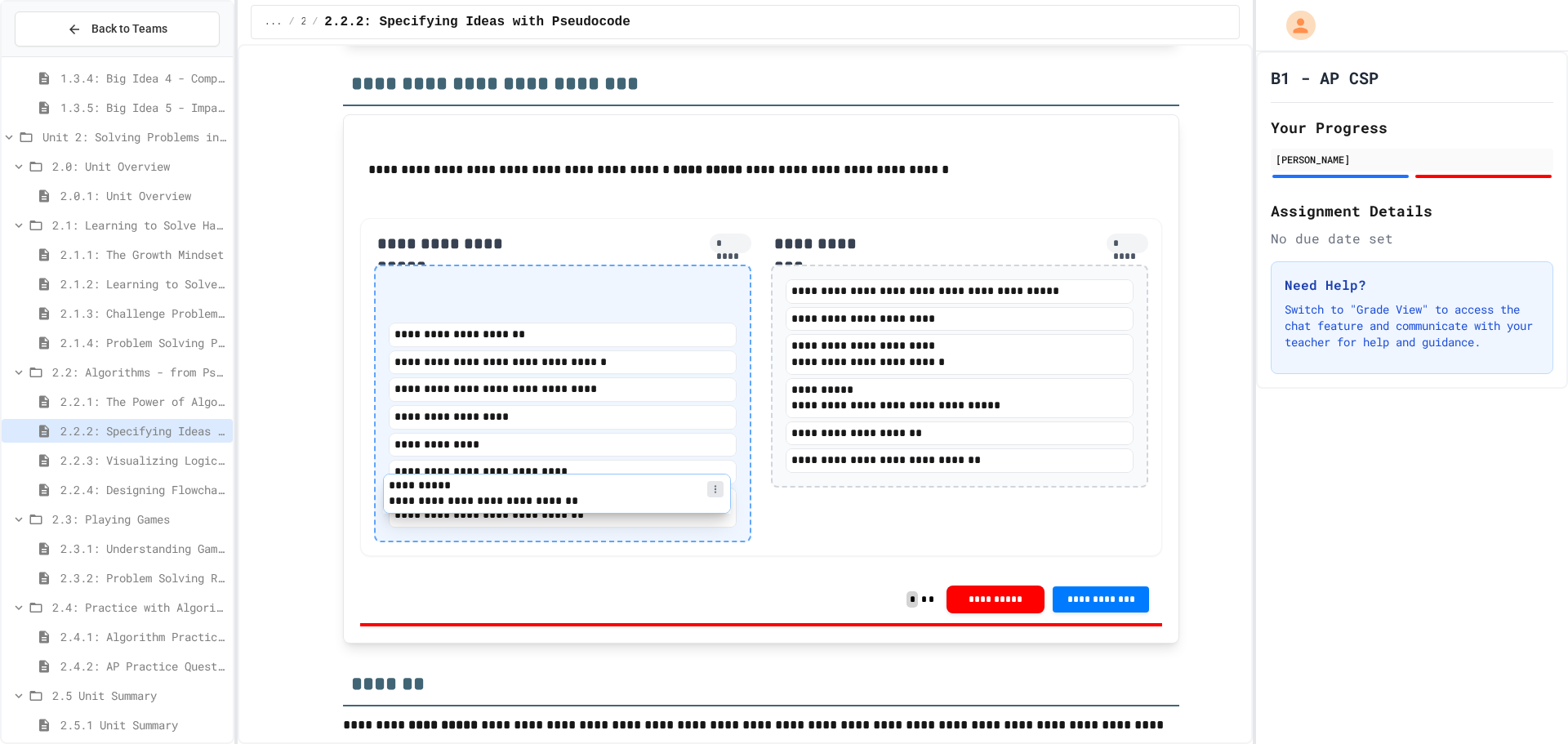
drag, startPoint x: 713, startPoint y: 477, endPoint x: 713, endPoint y: 493, distance: 16.0
click at [713, 493] on div "**********" at bounding box center [562, 405] width 348 height 245
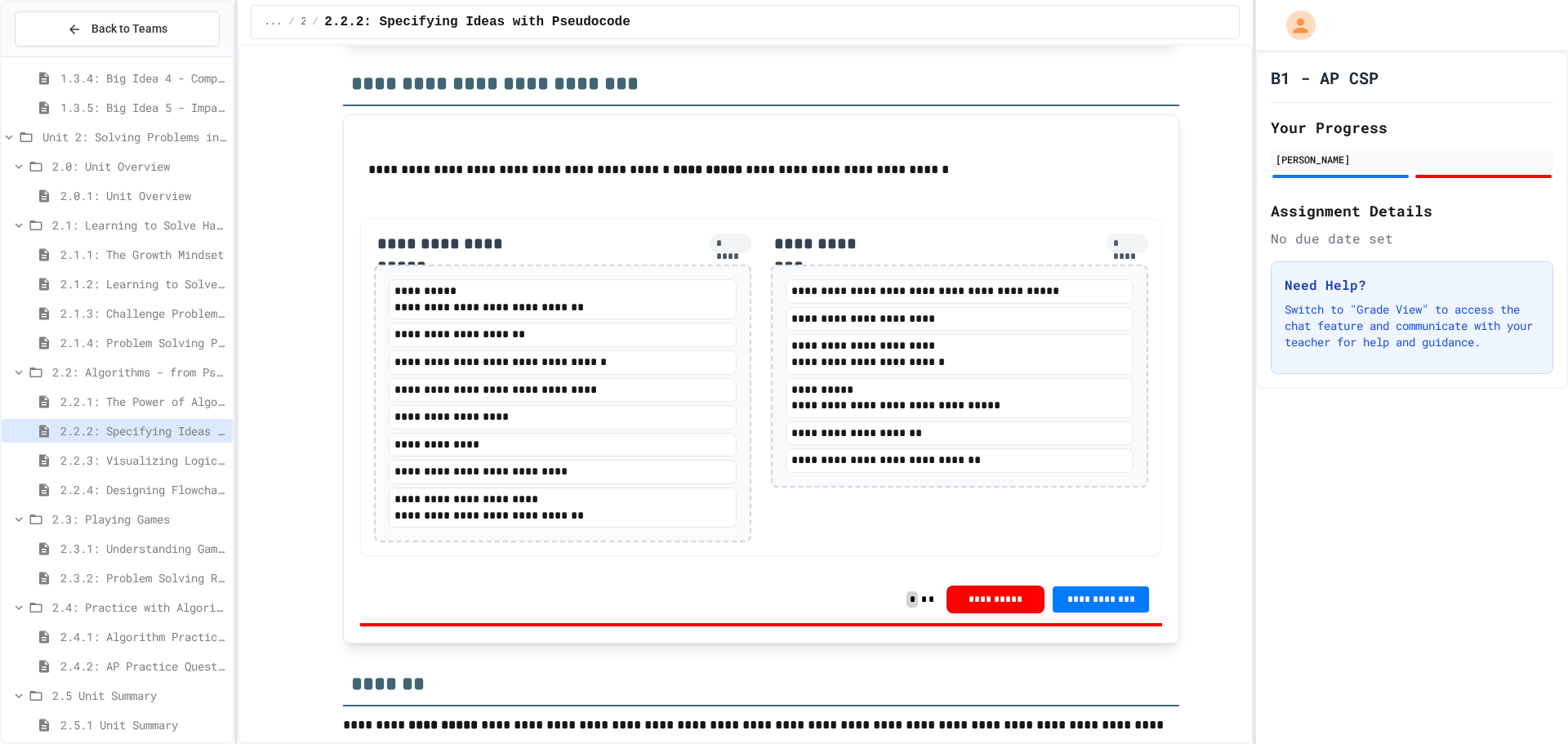
click at [160, 540] on span "2.3.1: Understanding Games with Flowcharts" at bounding box center [143, 548] width 166 height 17
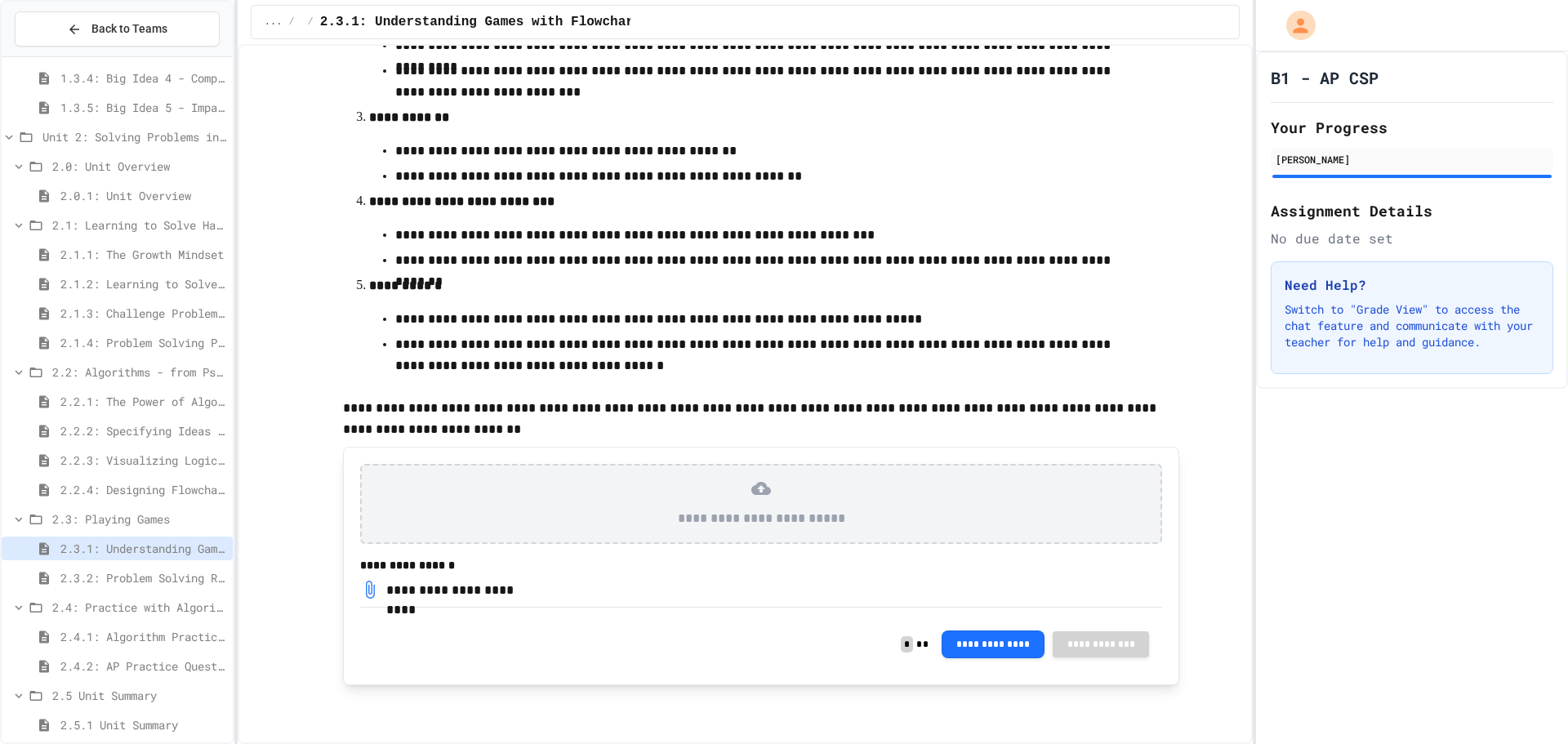
scroll to position [516, 0]
click at [167, 467] on span "2.2.3: Visualizing Logic with Flowcharts" at bounding box center [143, 460] width 166 height 17
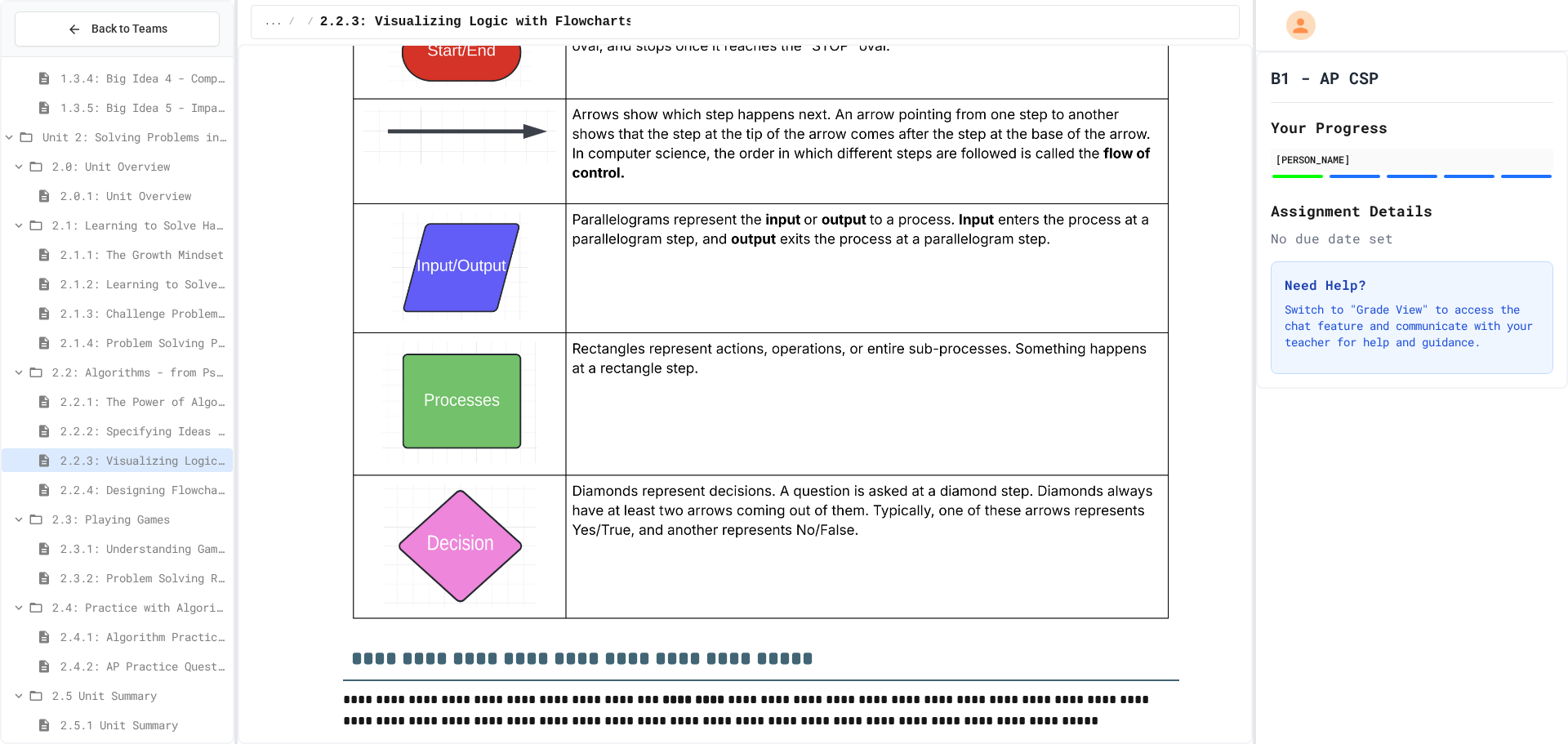
scroll to position [2123, 0]
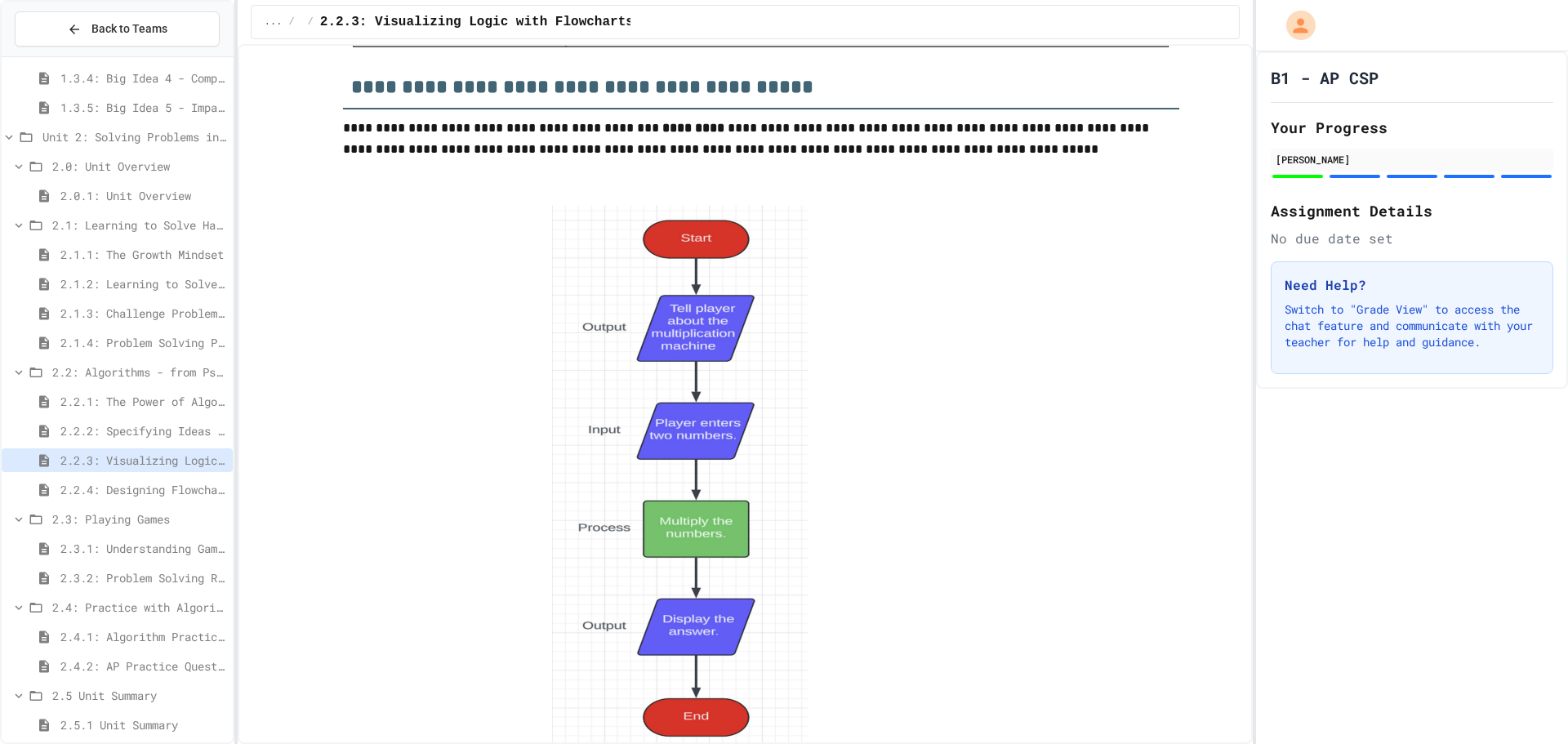
click at [96, 424] on span "2.2.2: Specifying Ideas with Pseudocode" at bounding box center [143, 430] width 166 height 17
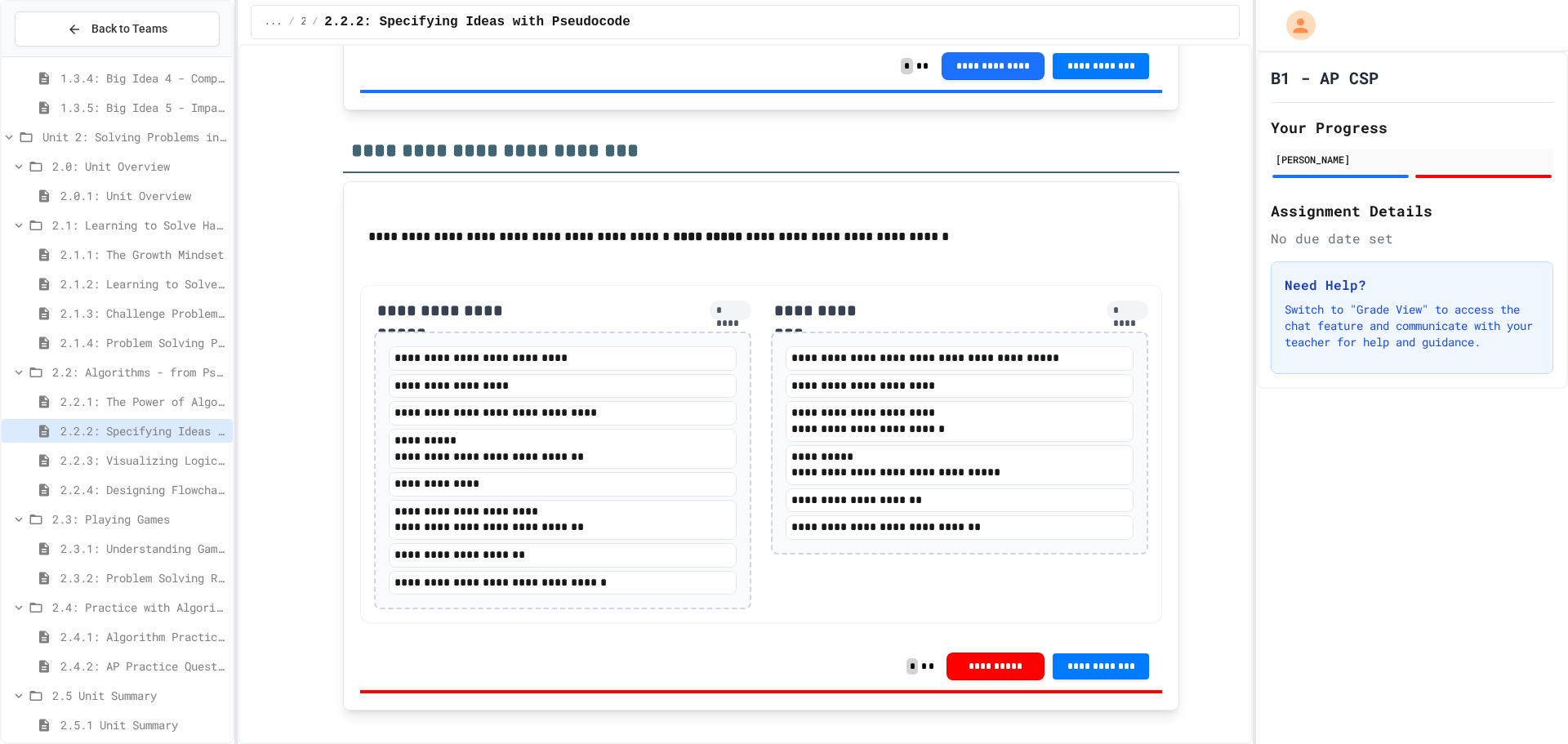
scroll to position [3103, 0]
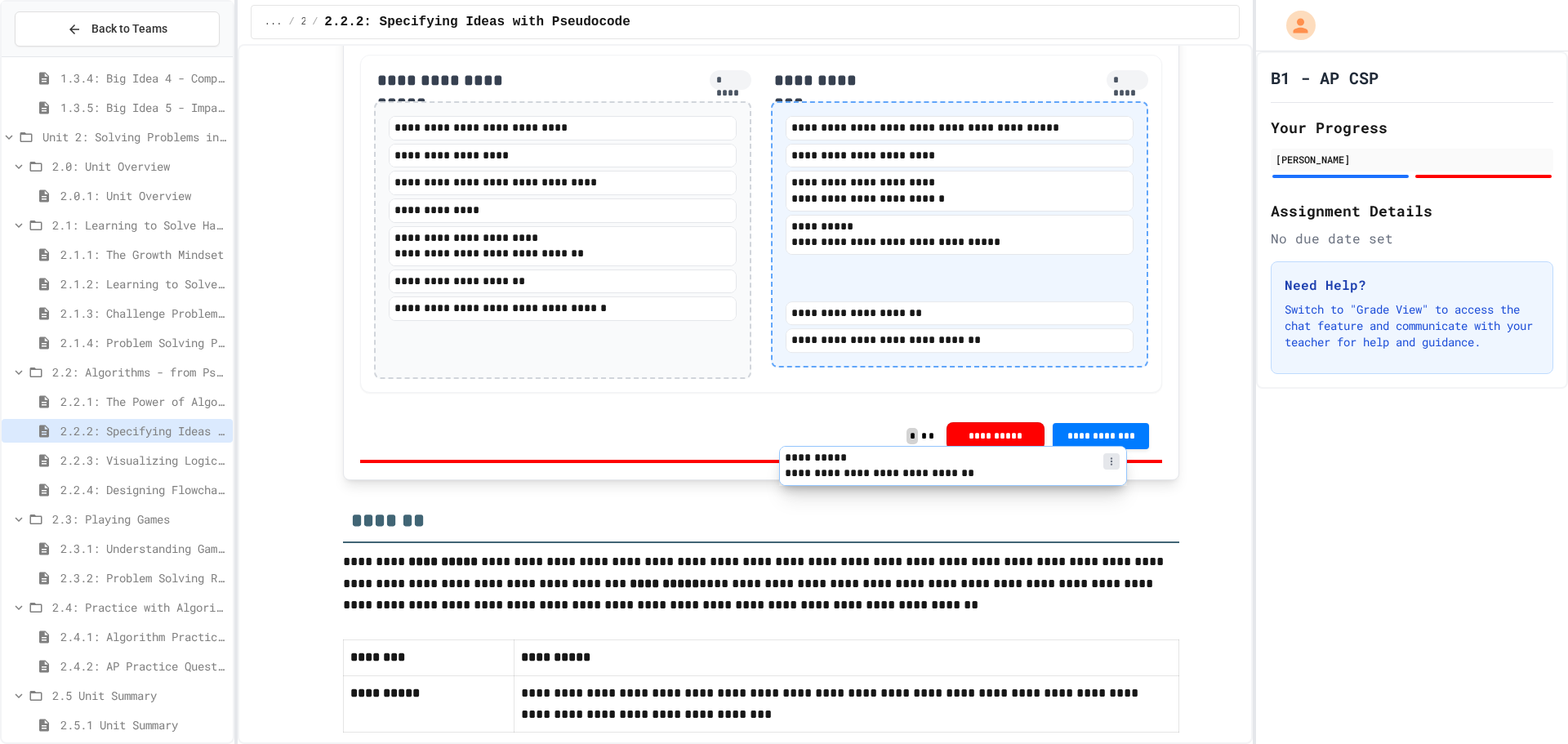
drag, startPoint x: 552, startPoint y: 415, endPoint x: 961, endPoint y: 478, distance: 413.8
click at [961, 392] on div "**********" at bounding box center [761, 224] width 802 height 338
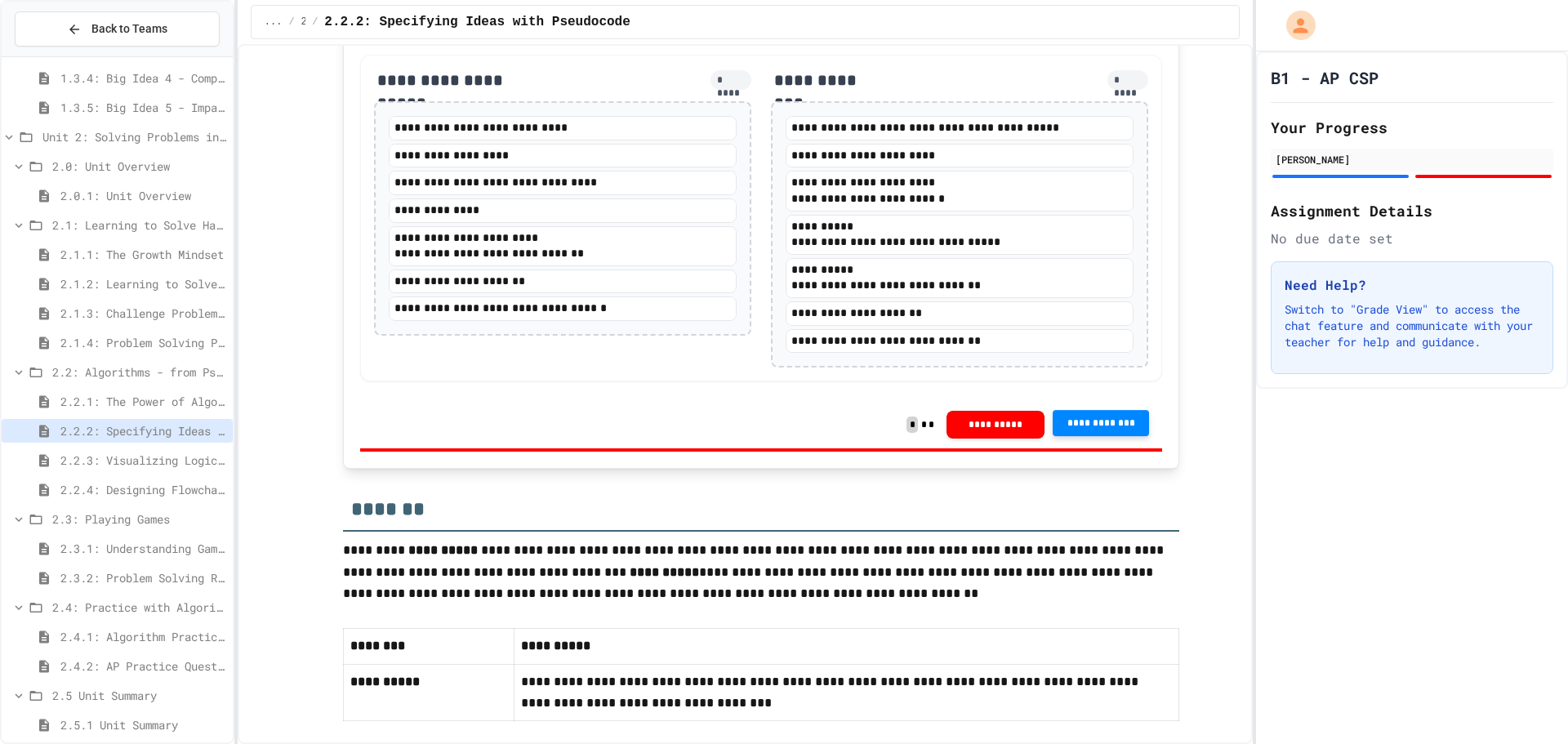
click at [1109, 436] on button "**********" at bounding box center [1101, 423] width 96 height 26
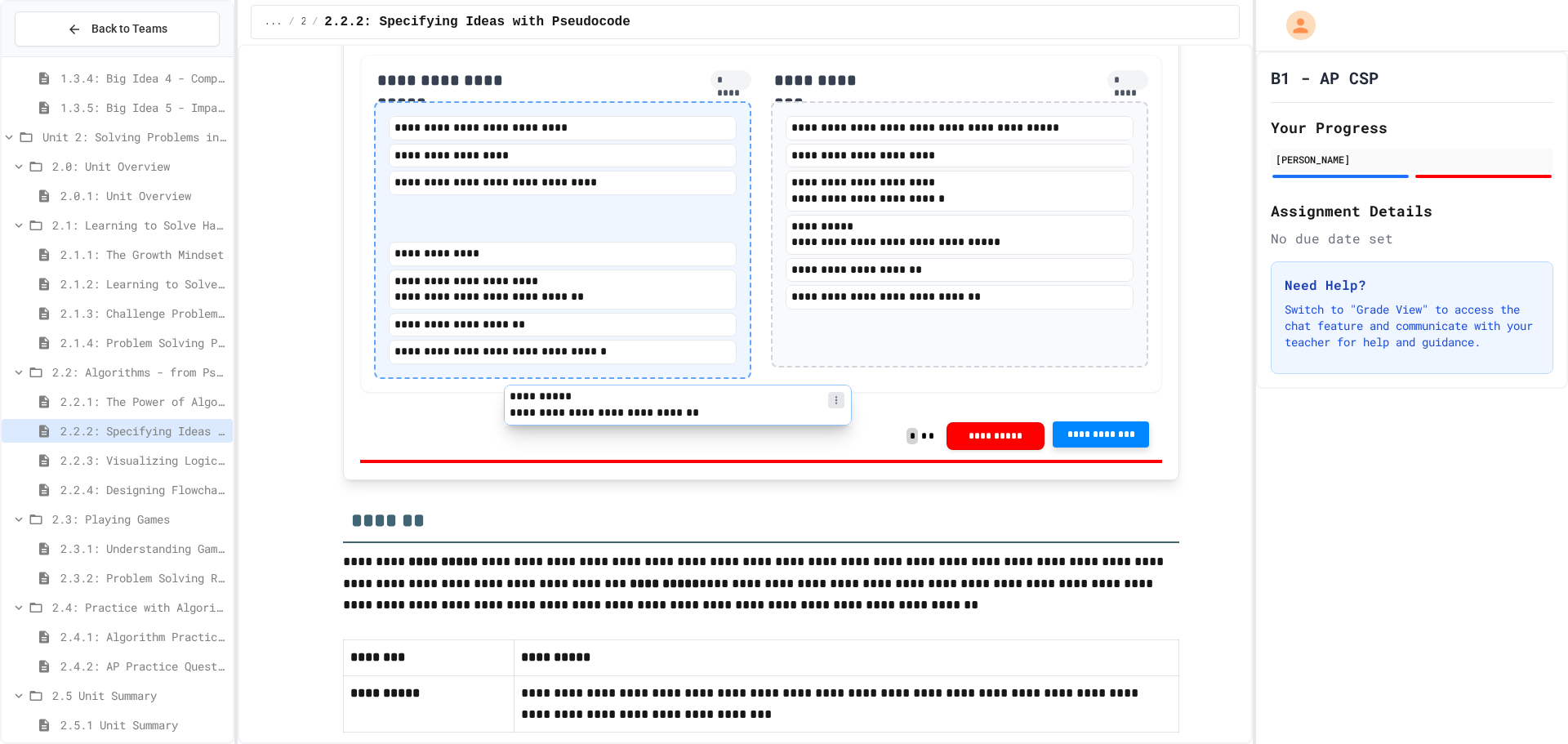
drag, startPoint x: 887, startPoint y: 464, endPoint x: 539, endPoint y: 403, distance: 353.3
click at [543, 392] on div "**********" at bounding box center [761, 224] width 802 height 338
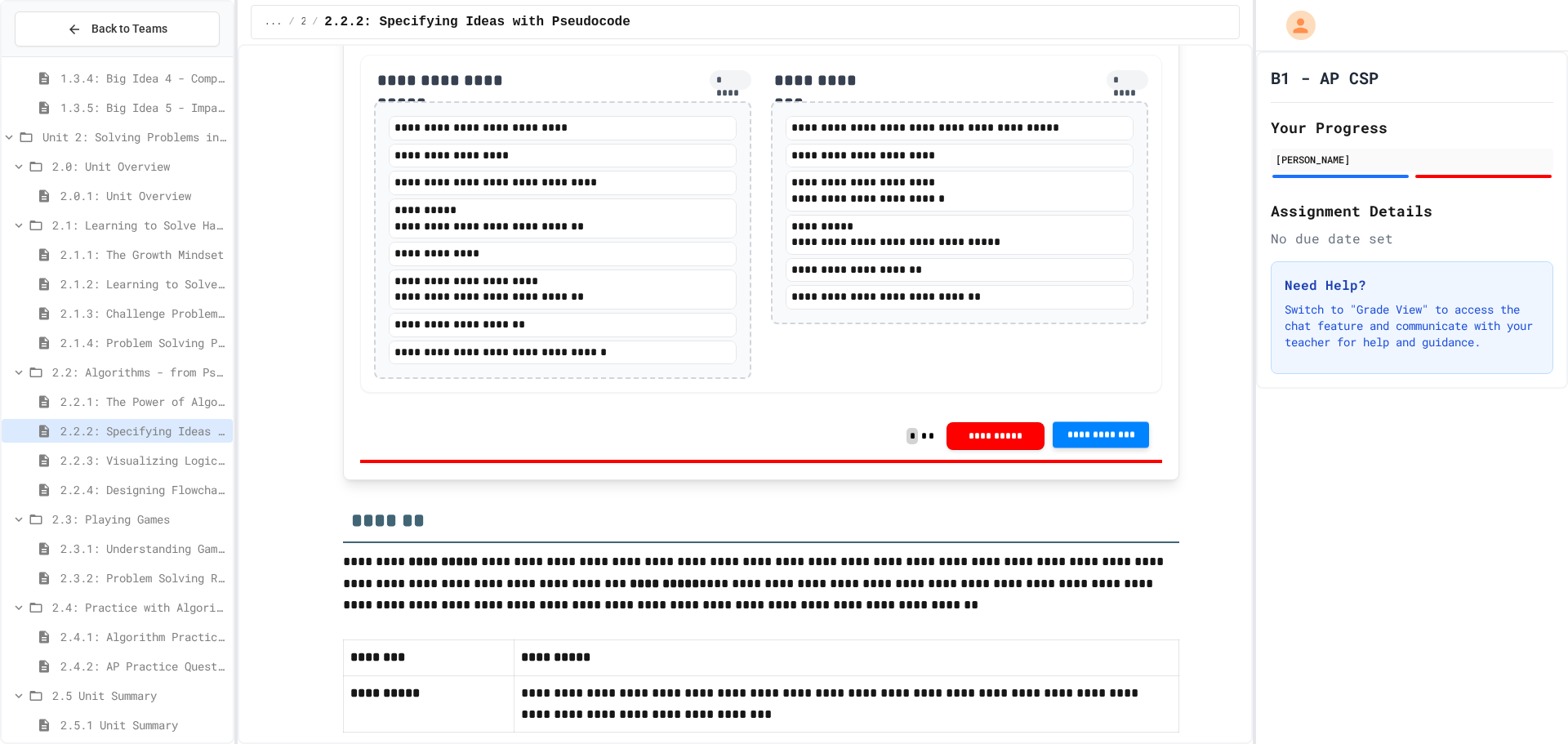
click at [1105, 442] on span "**********" at bounding box center [1101, 435] width 71 height 13
click at [980, 448] on button "**********" at bounding box center [996, 434] width 98 height 28
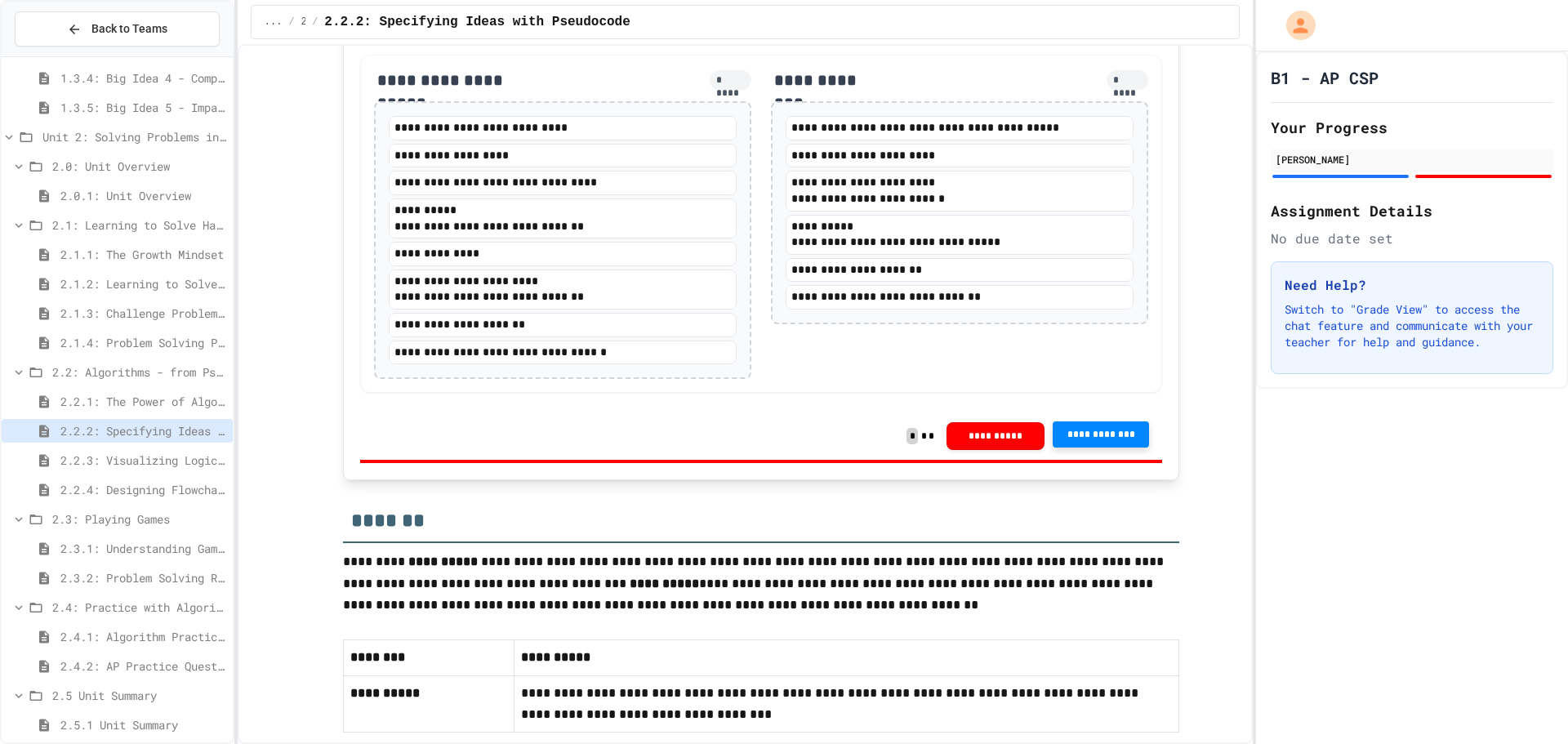
click at [140, 655] on div "2.4.2: AP Practice Questions" at bounding box center [117, 666] width 231 height 24
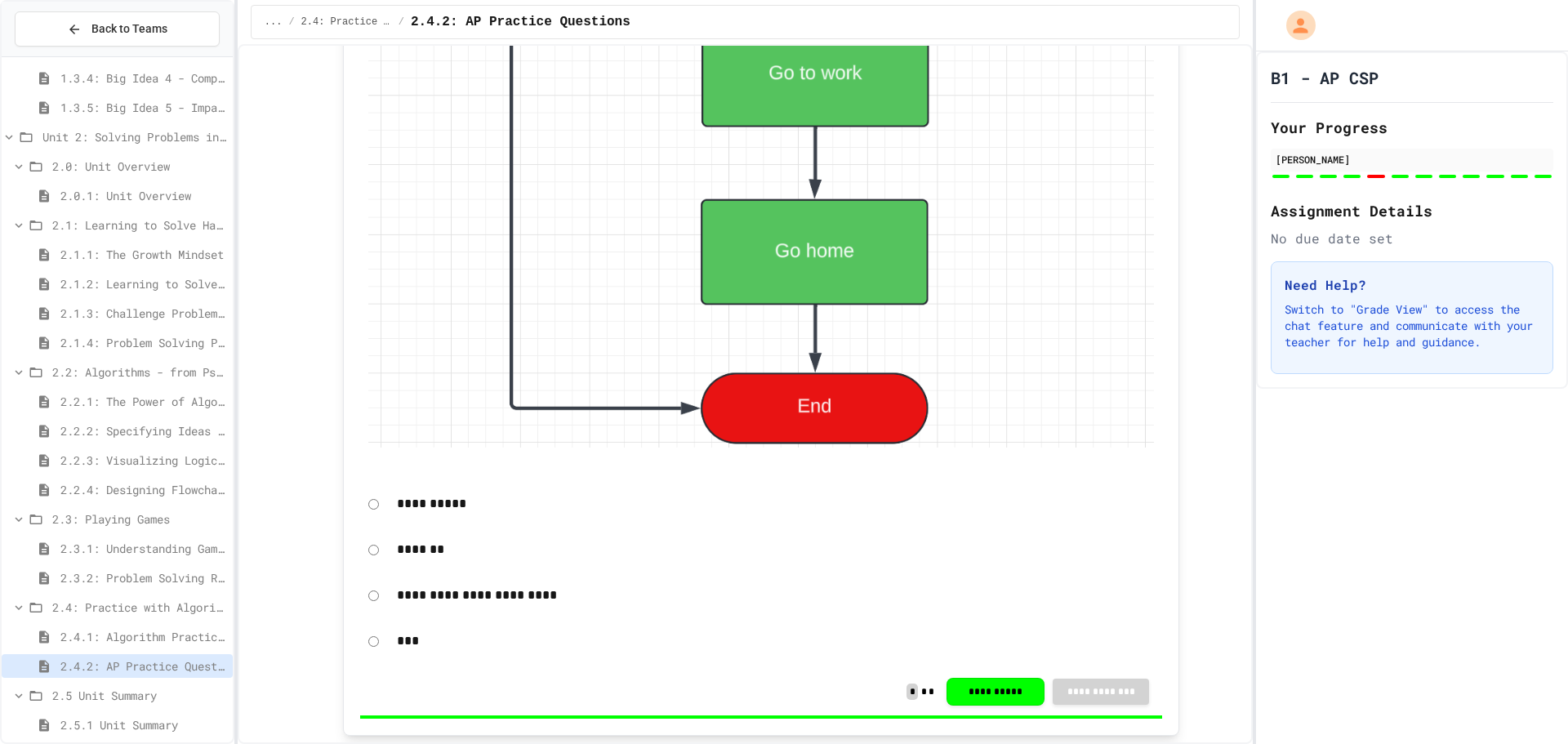
scroll to position [5486, 0]
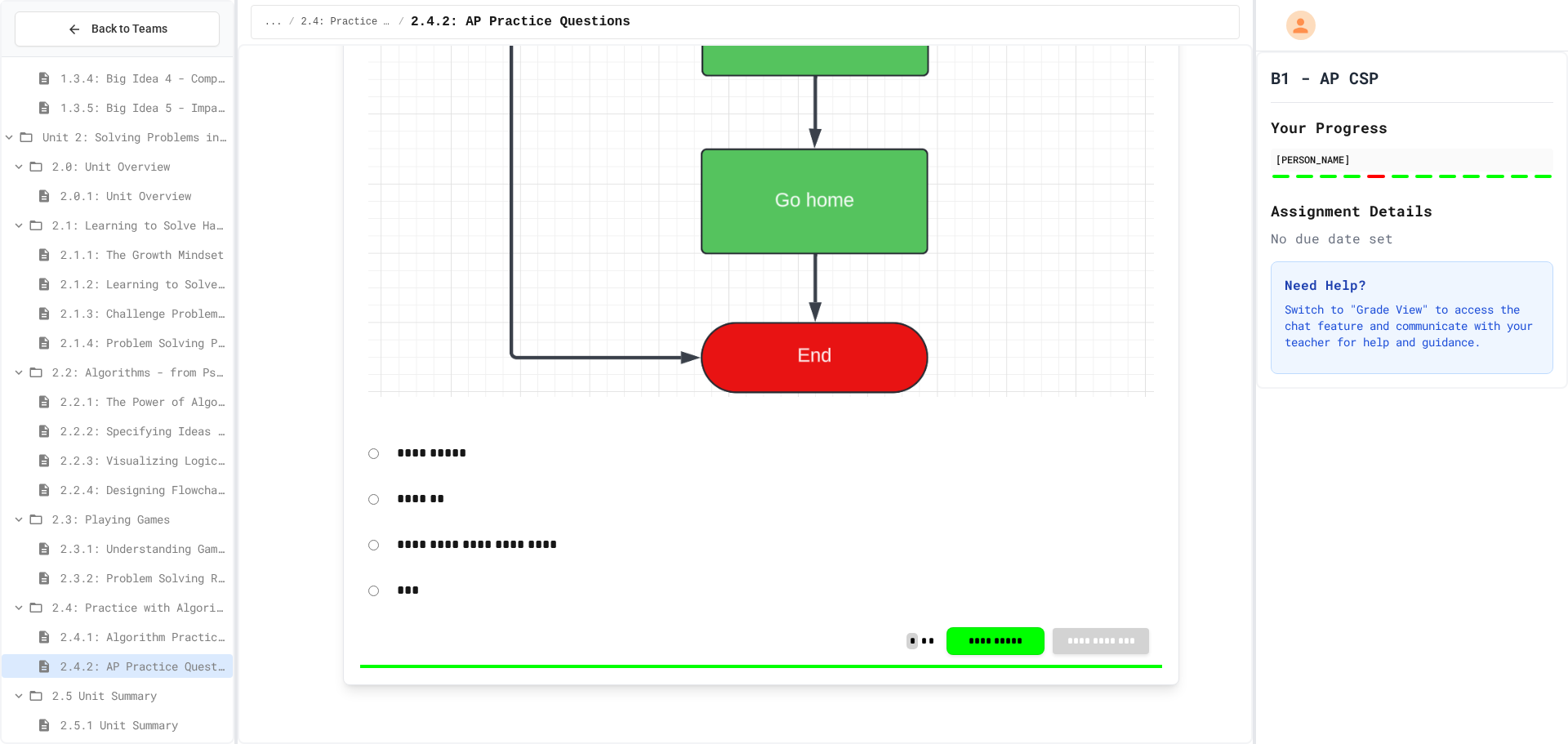
click at [128, 725] on span "2.5.1 Unit Summary" at bounding box center [143, 725] width 166 height 17
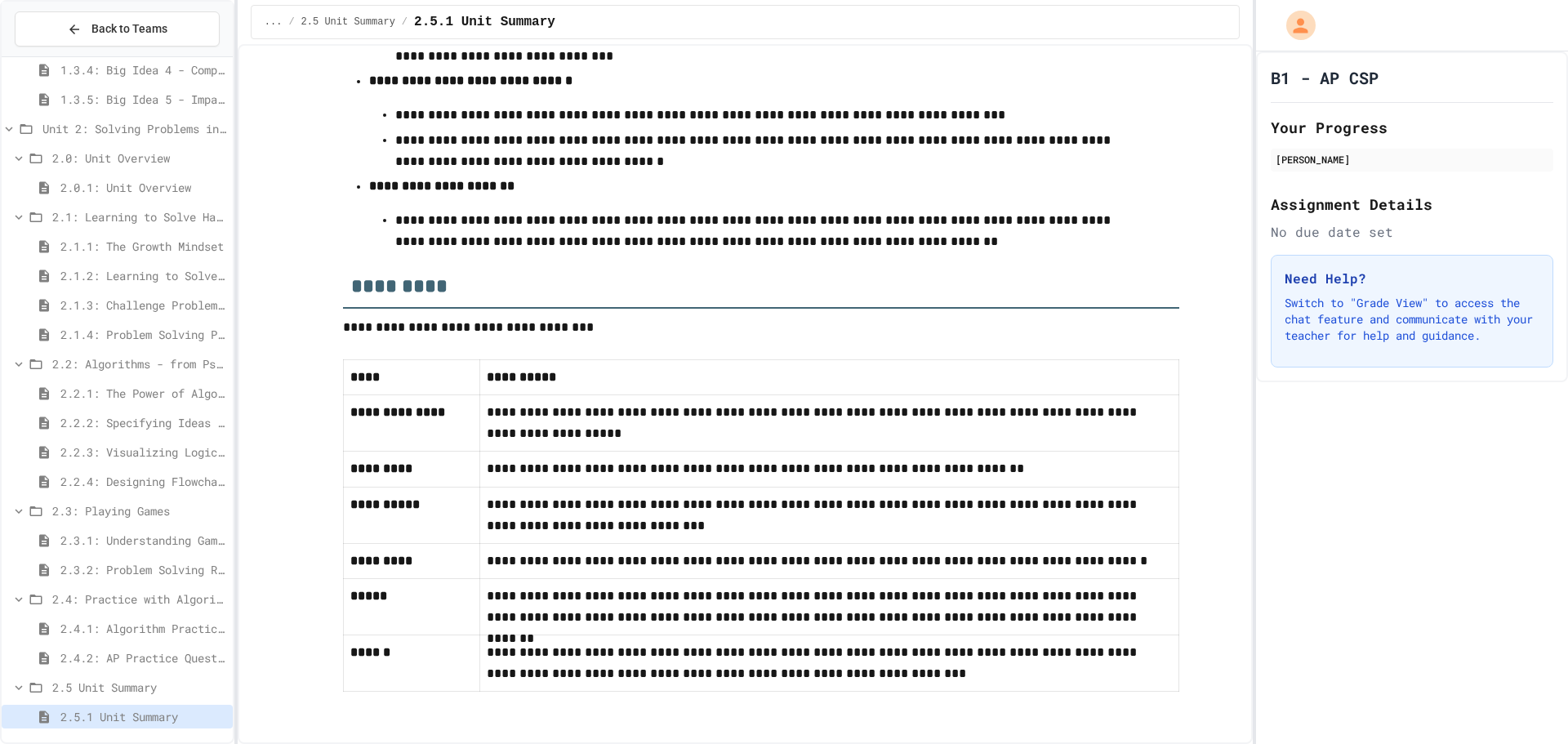
scroll to position [370, 0]
